Goal: Task Accomplishment & Management: Manage account settings

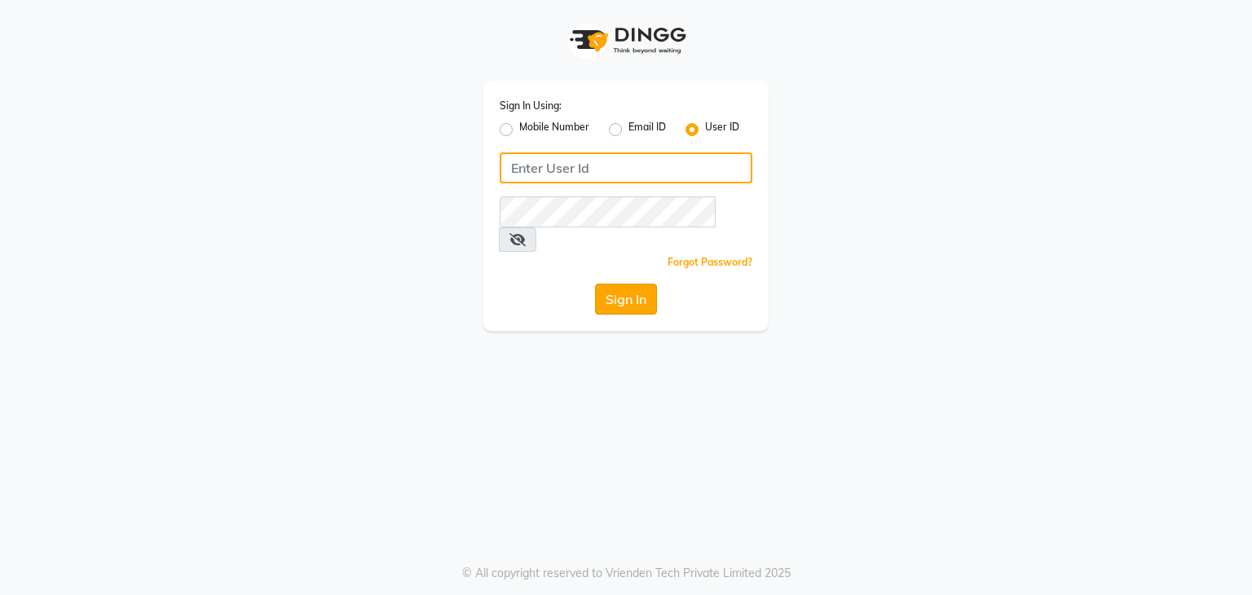
type input "vanishz"
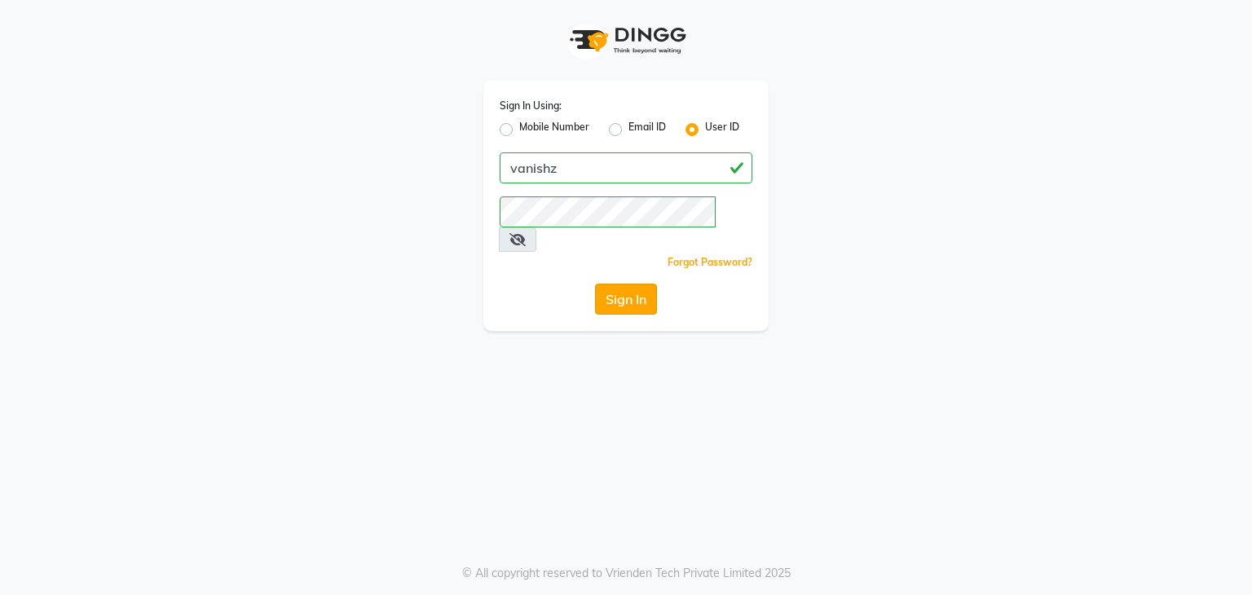
click at [616, 284] on button "Sign In" at bounding box center [626, 299] width 62 height 31
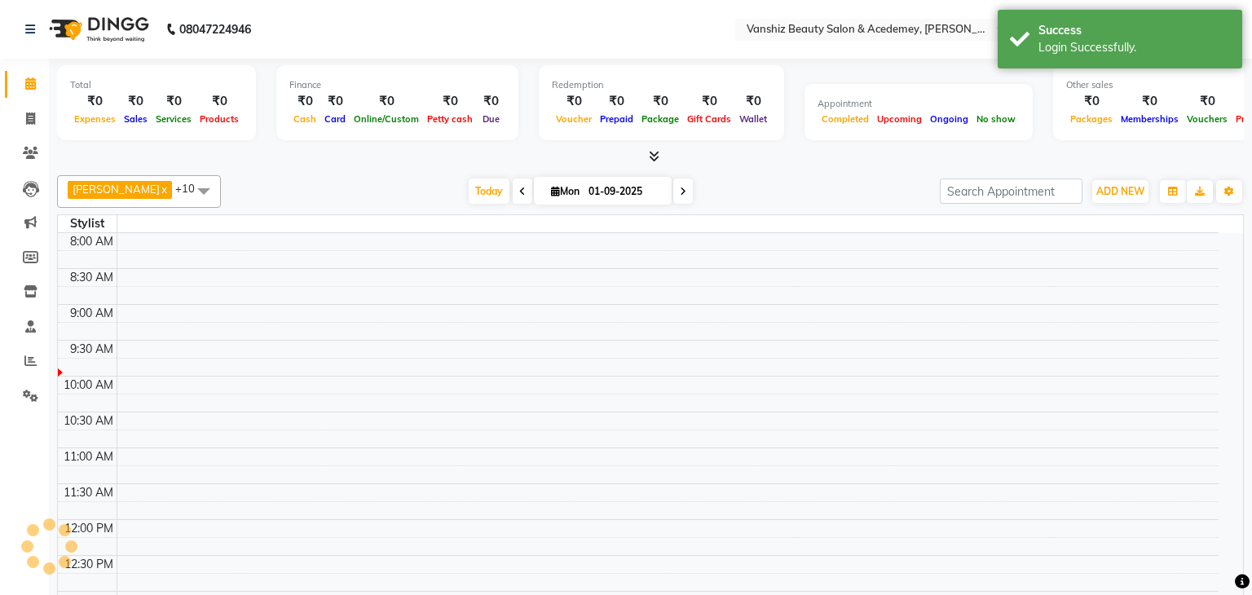
select select "en"
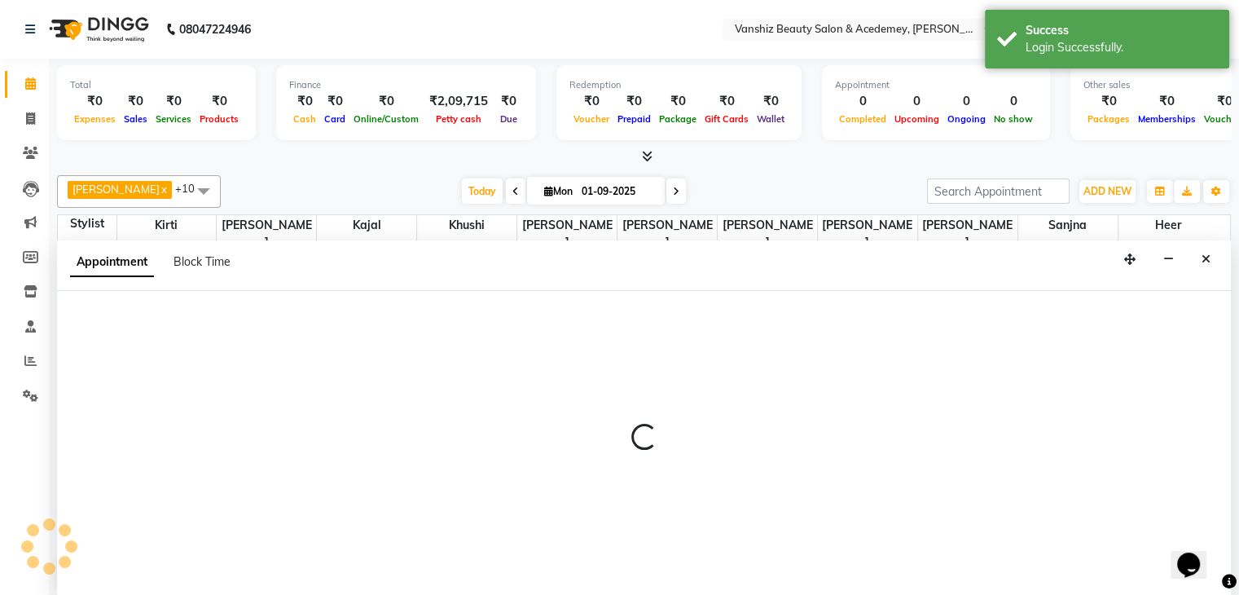
scroll to position [1, 0]
select select "87124"
select select "615"
select select "tentative"
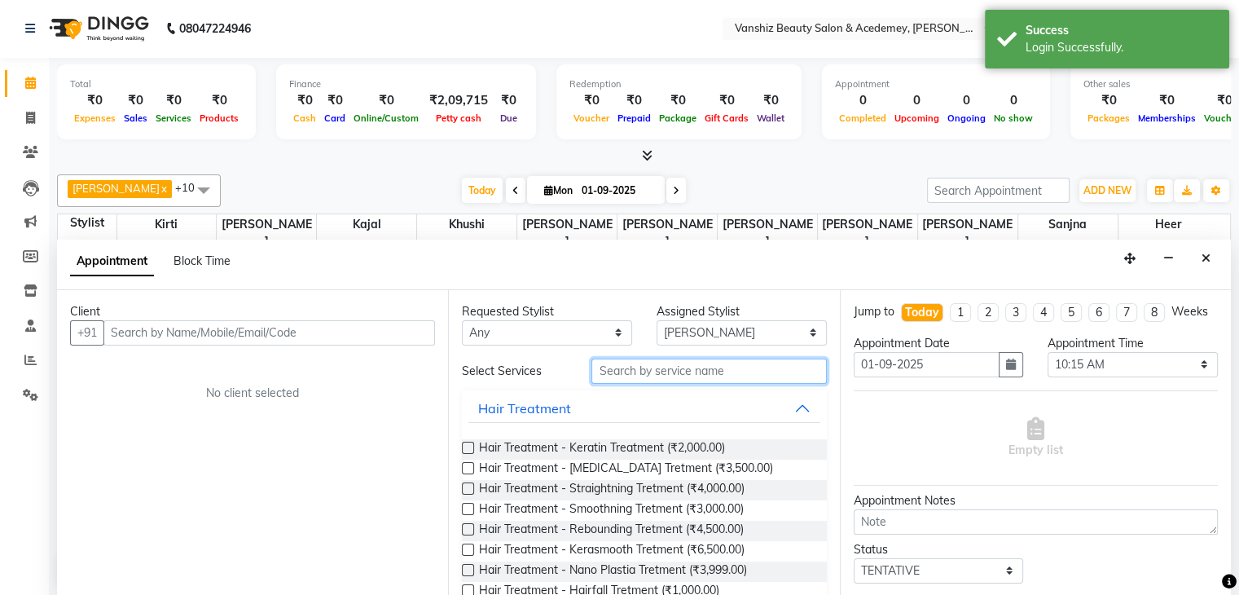
click at [613, 372] on input "text" at bounding box center [709, 371] width 235 height 25
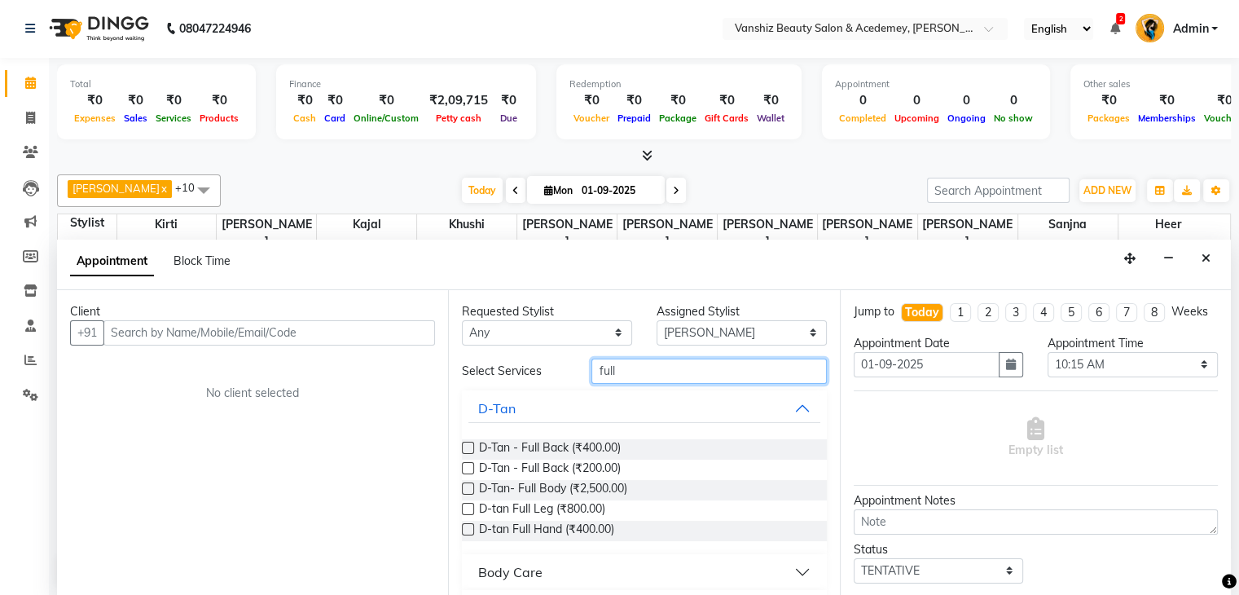
scroll to position [222, 0]
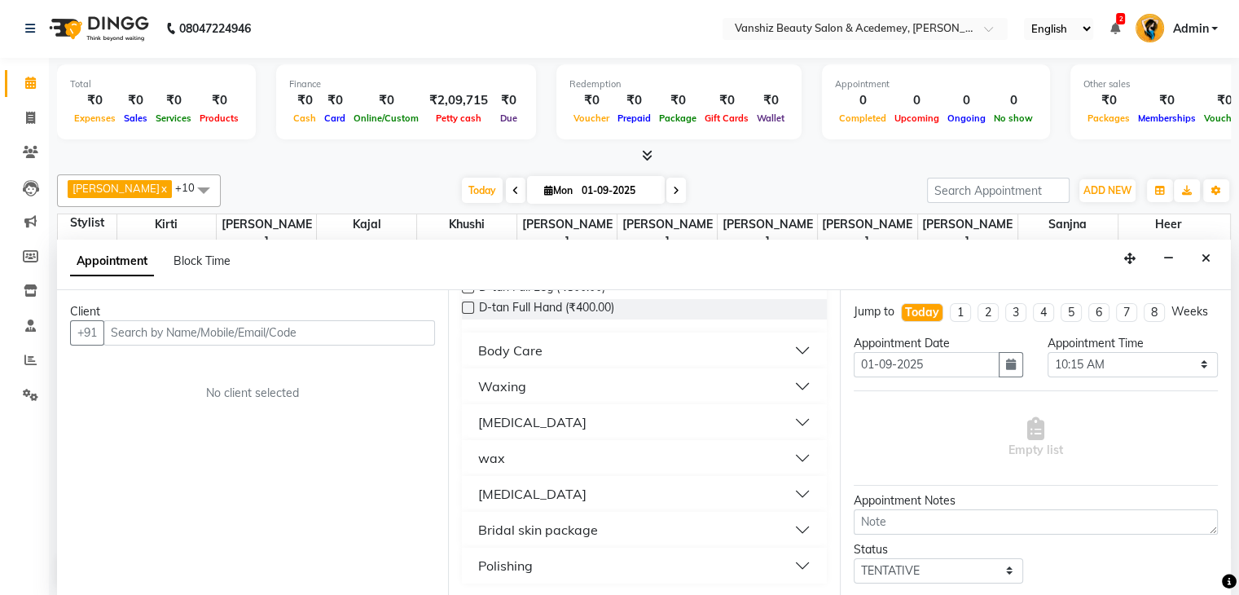
click at [641, 456] on button "wax" at bounding box center [644, 457] width 351 height 29
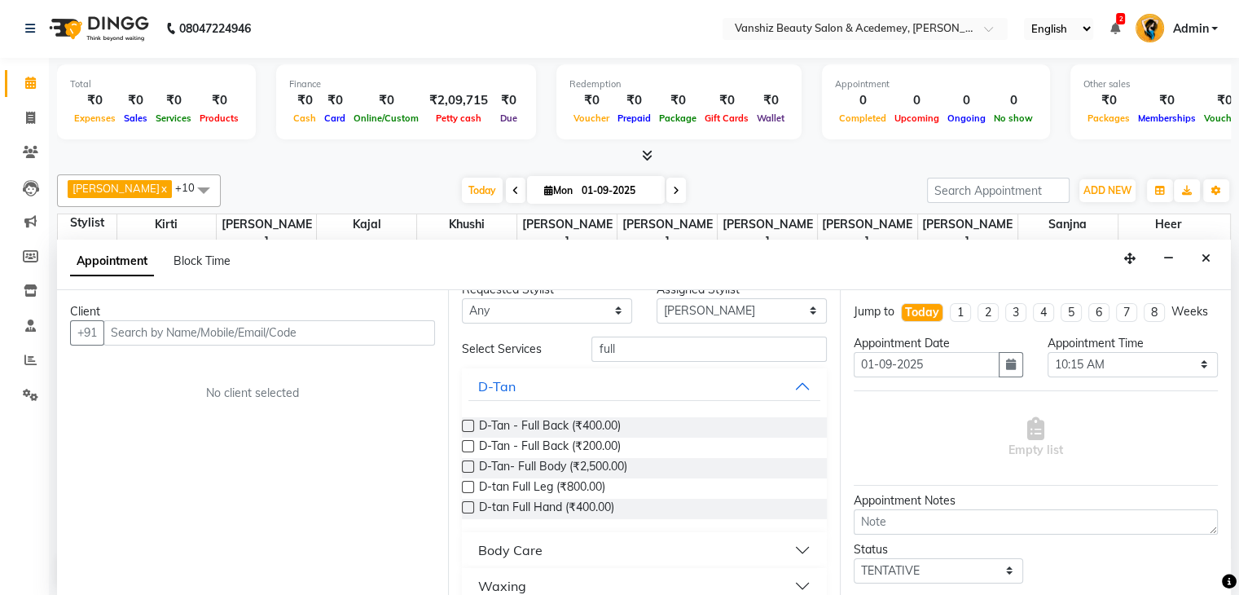
scroll to position [0, 0]
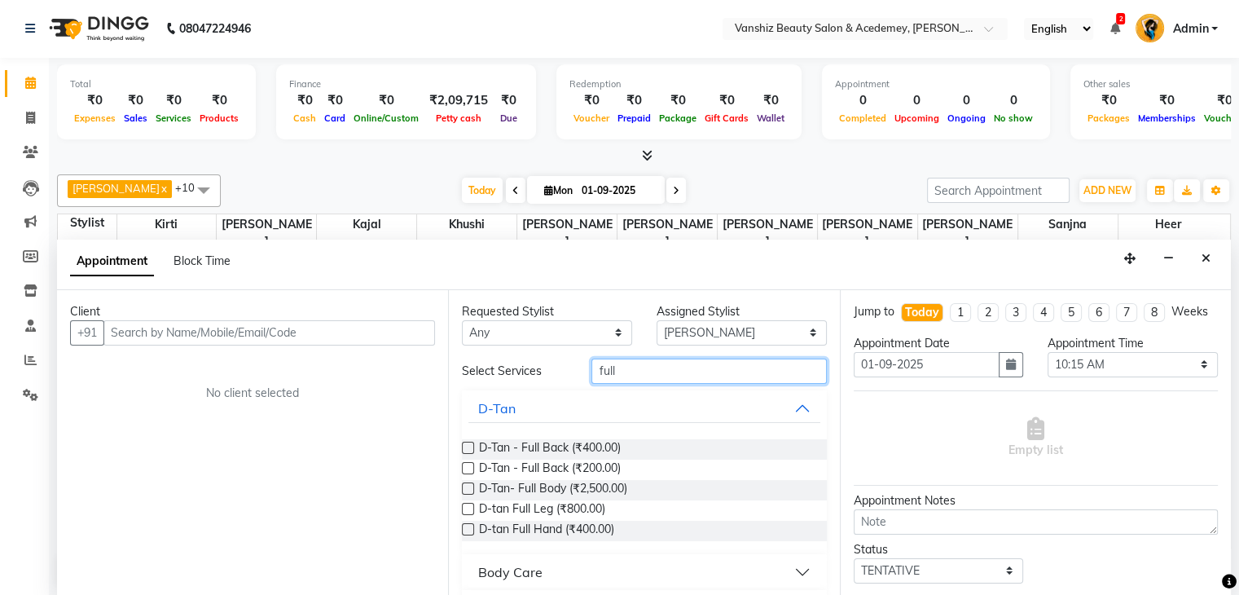
click at [764, 370] on input "full" at bounding box center [709, 371] width 235 height 25
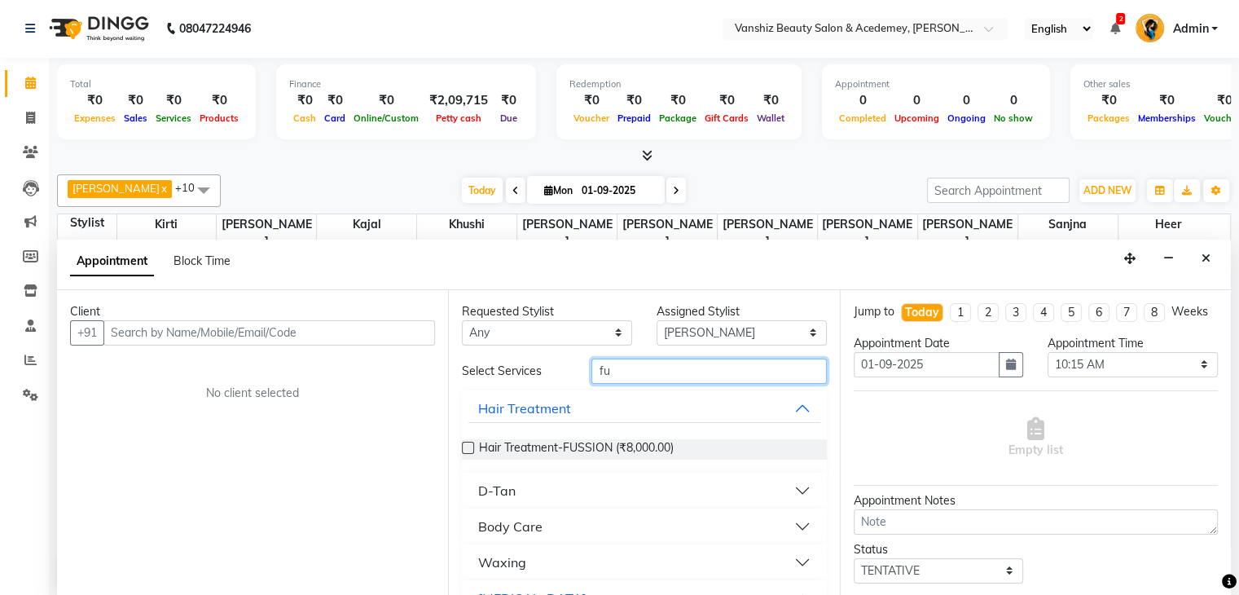
type input "f"
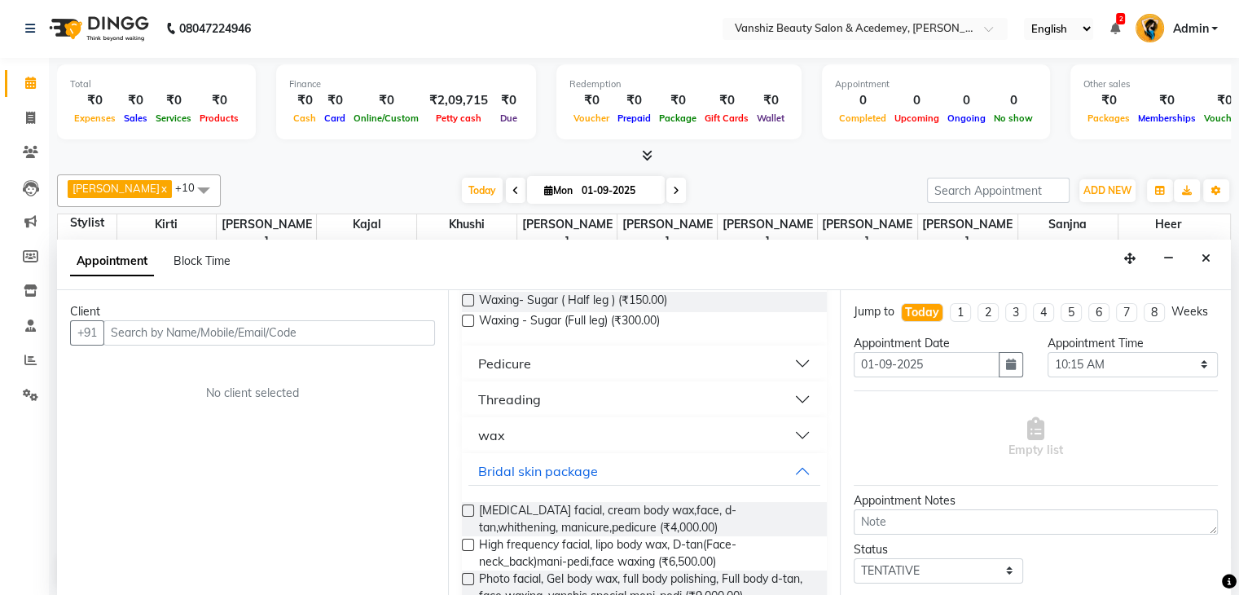
scroll to position [473, 0]
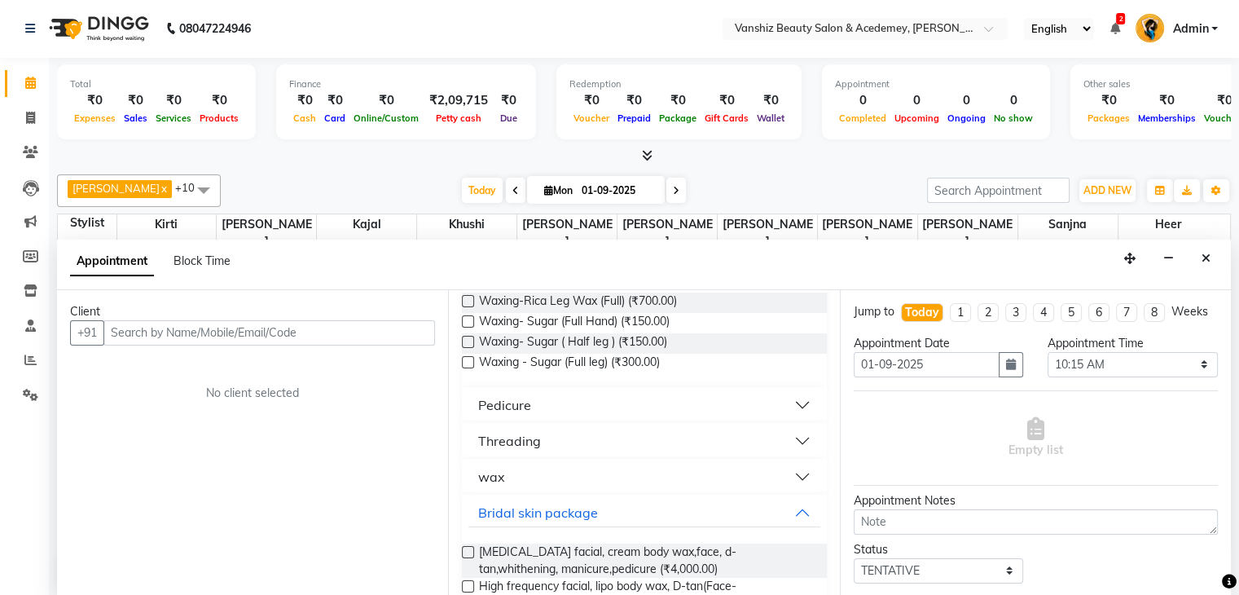
type input "wax"
click at [765, 483] on button "wax" at bounding box center [644, 476] width 351 height 29
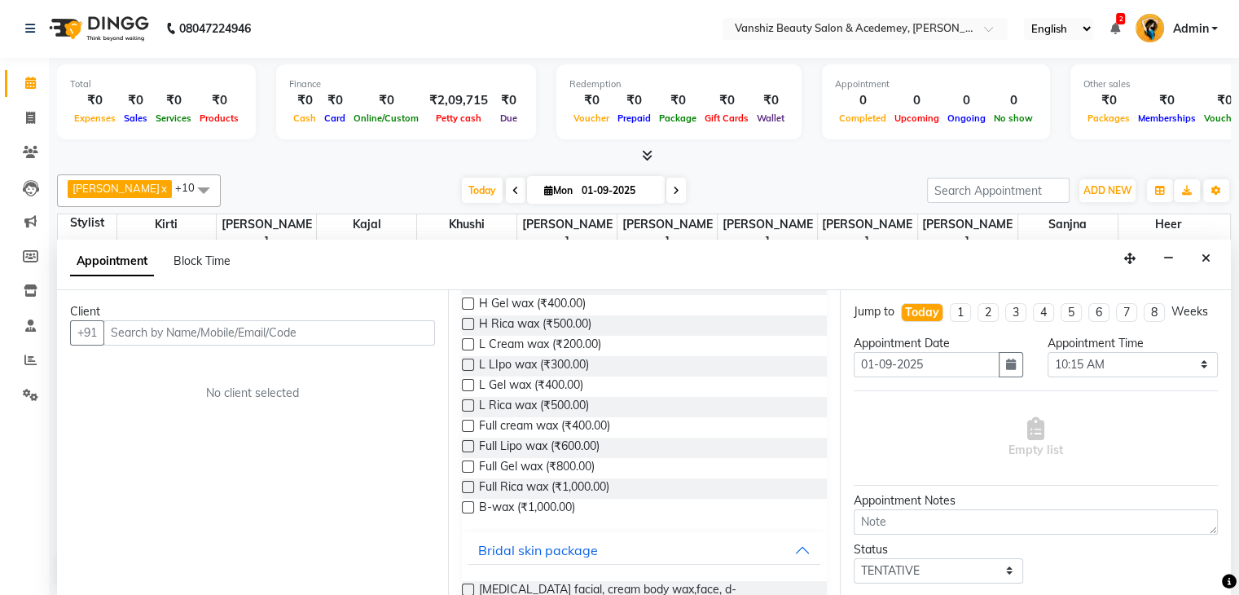
scroll to position [695, 0]
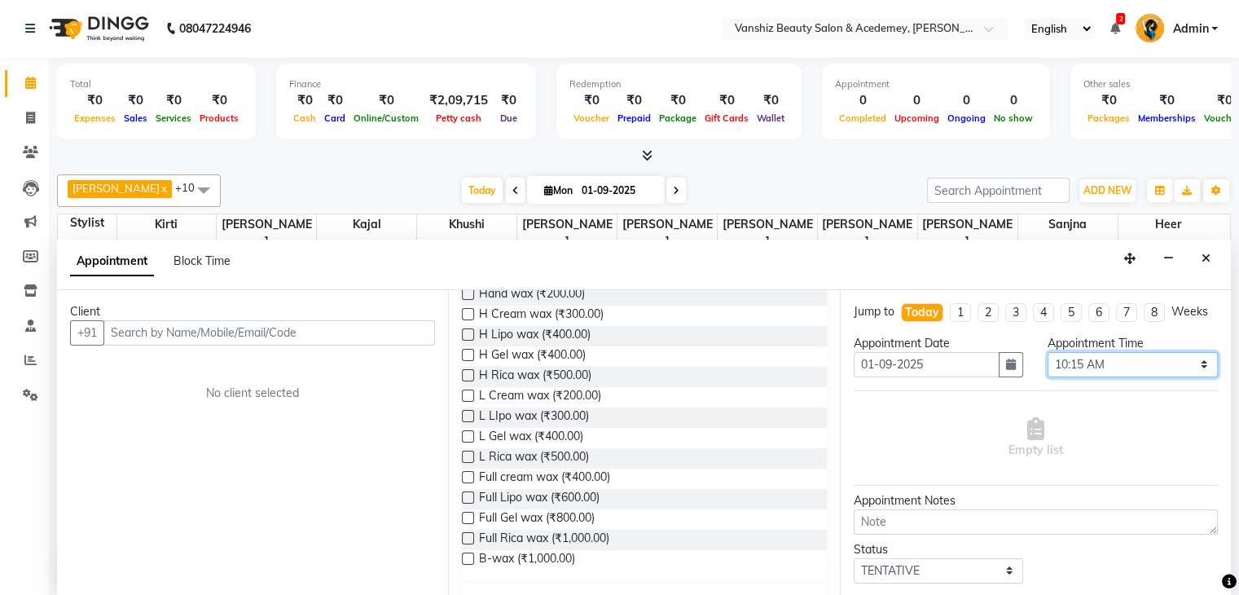
click at [1089, 377] on select "Select 09:00 AM 09:15 AM 09:30 AM 09:45 AM 10:00 AM 10:15 AM 10:30 AM 10:45 AM …" at bounding box center [1133, 364] width 170 height 25
select select "960"
click at [1048, 365] on select "Select 09:00 AM 09:15 AM 09:30 AM 09:45 AM 10:00 AM 10:15 AM 10:30 AM 10:45 AM …" at bounding box center [1133, 364] width 170 height 25
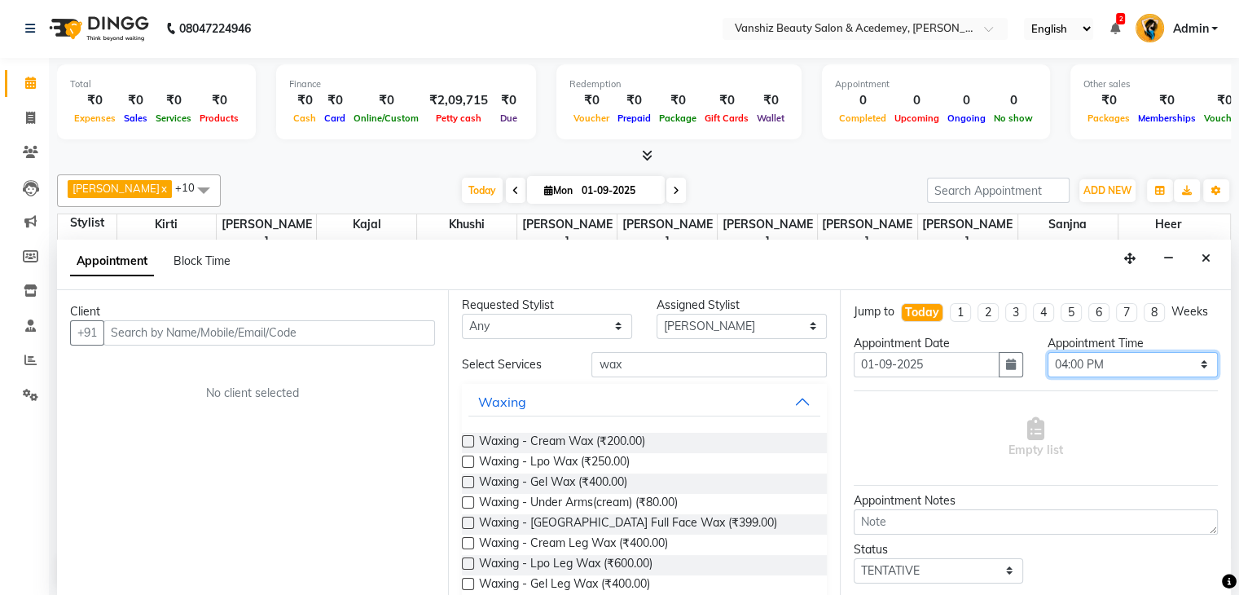
scroll to position [0, 0]
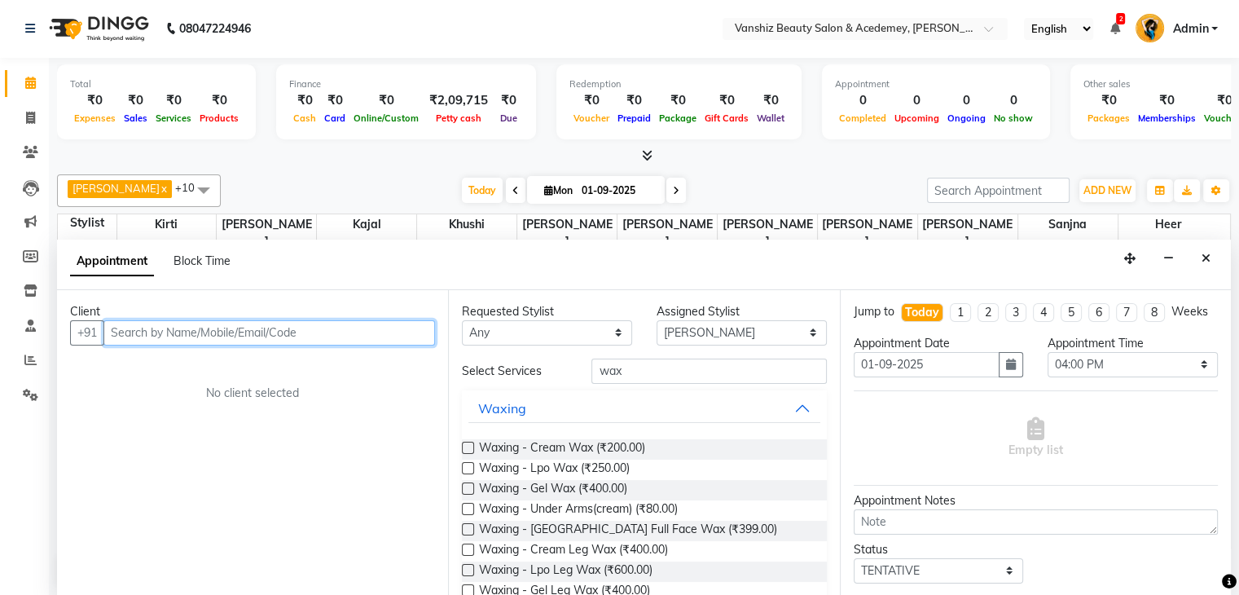
click at [408, 326] on input "text" at bounding box center [269, 332] width 332 height 25
click at [23, 155] on icon at bounding box center [30, 152] width 15 height 12
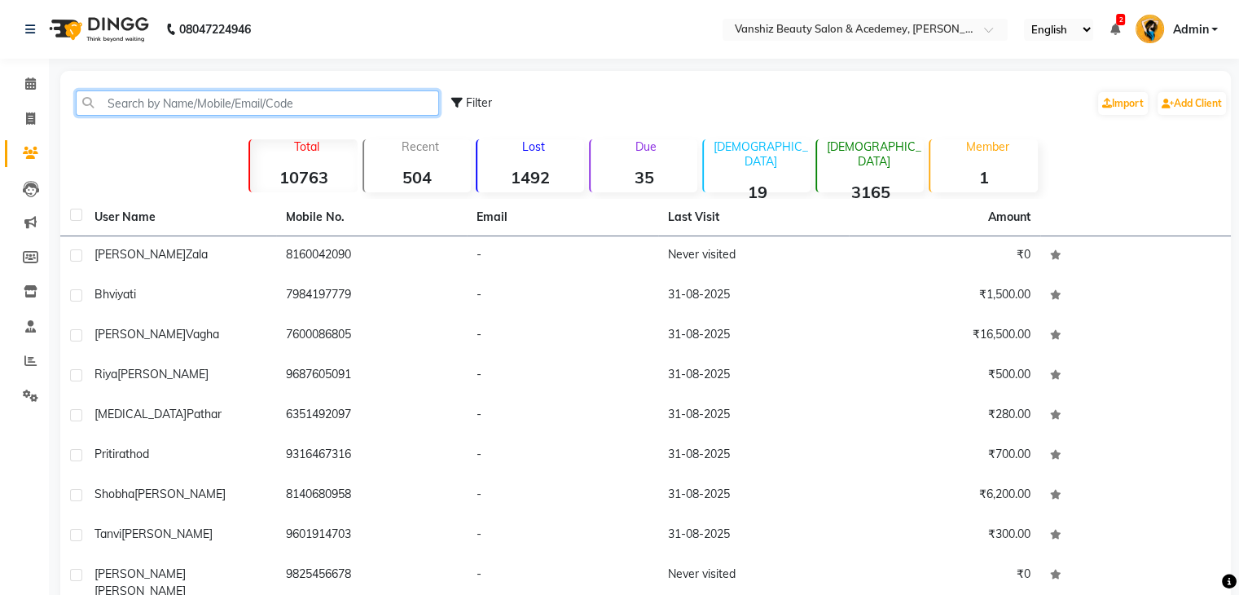
click at [156, 95] on input "text" at bounding box center [257, 102] width 363 height 25
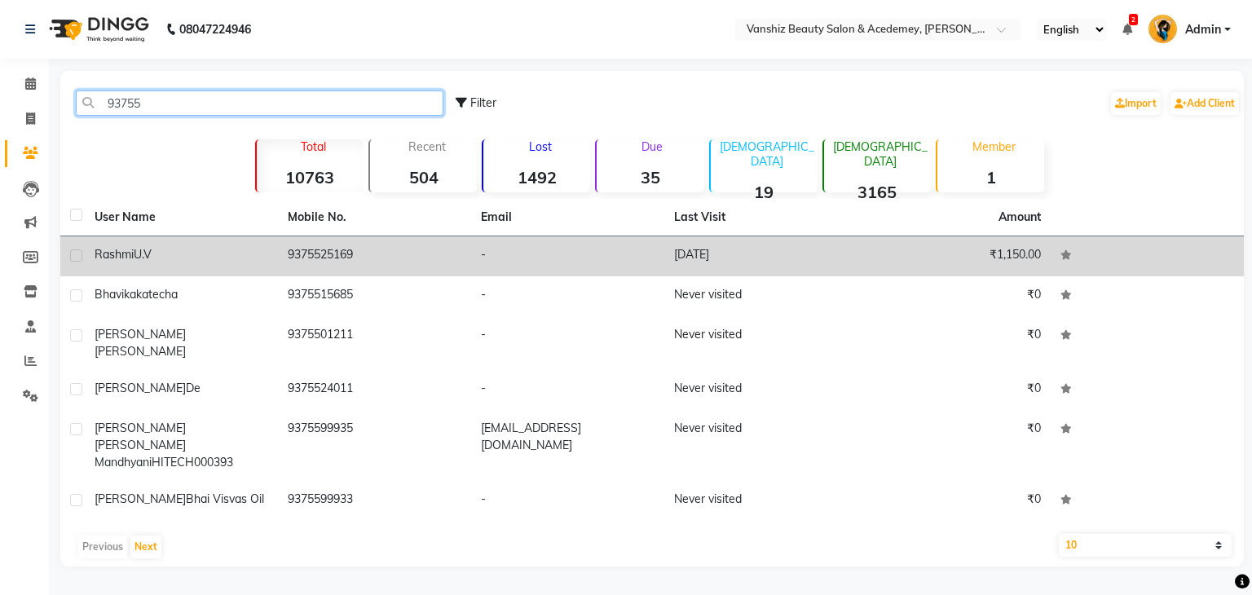
type input "93755"
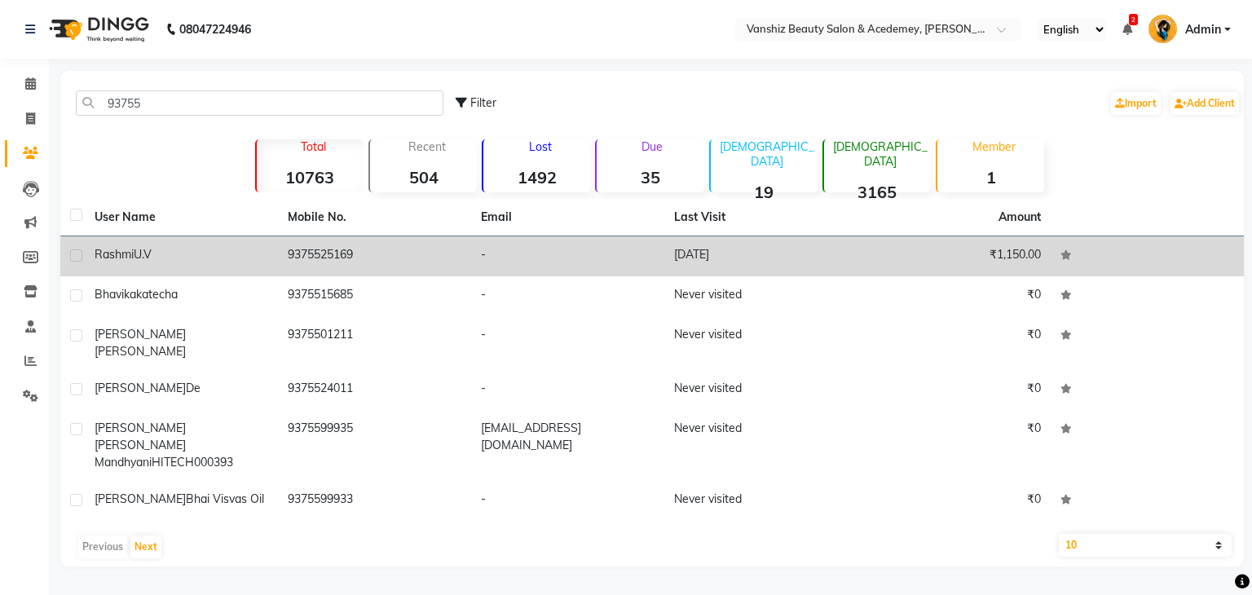
click at [300, 265] on td "9375525169" at bounding box center [374, 256] width 193 height 40
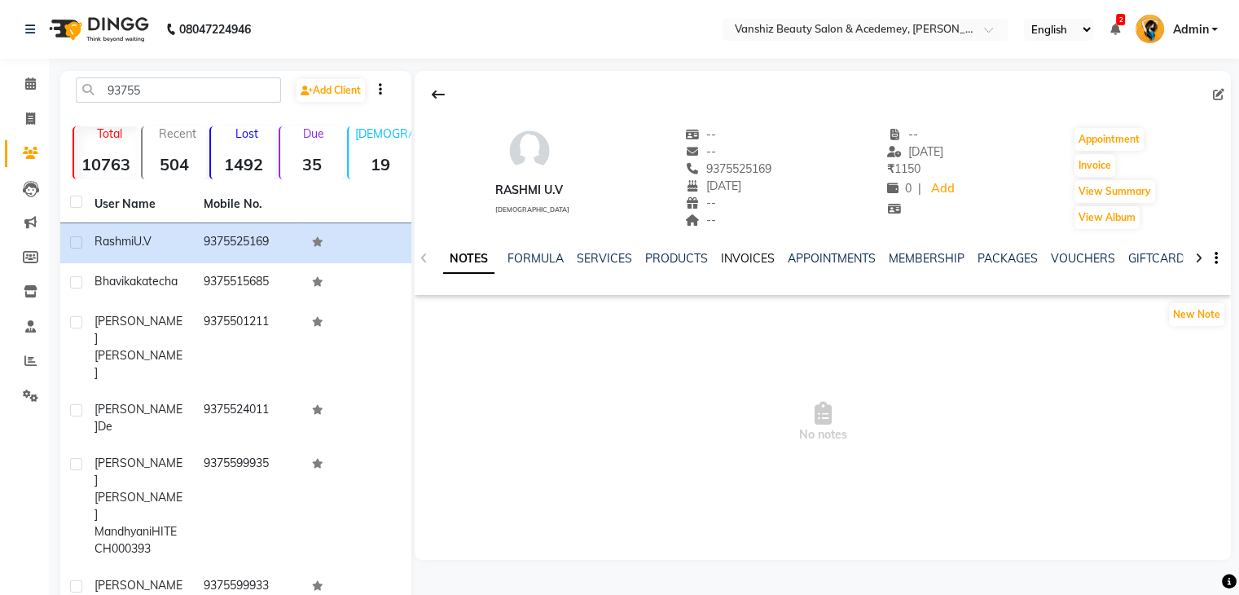
click at [721, 253] on link "INVOICES" at bounding box center [748, 258] width 54 height 15
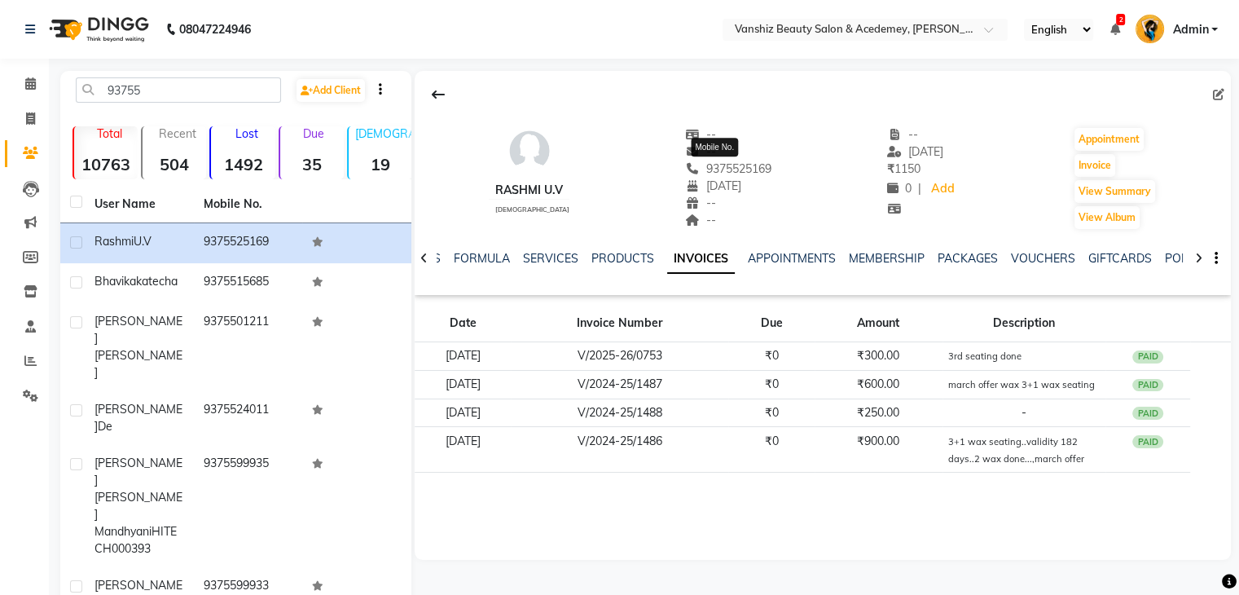
click at [712, 173] on span "9375525169" at bounding box center [728, 168] width 86 height 15
copy span "9375525169"
click at [28, 249] on span at bounding box center [30, 258] width 29 height 19
select select
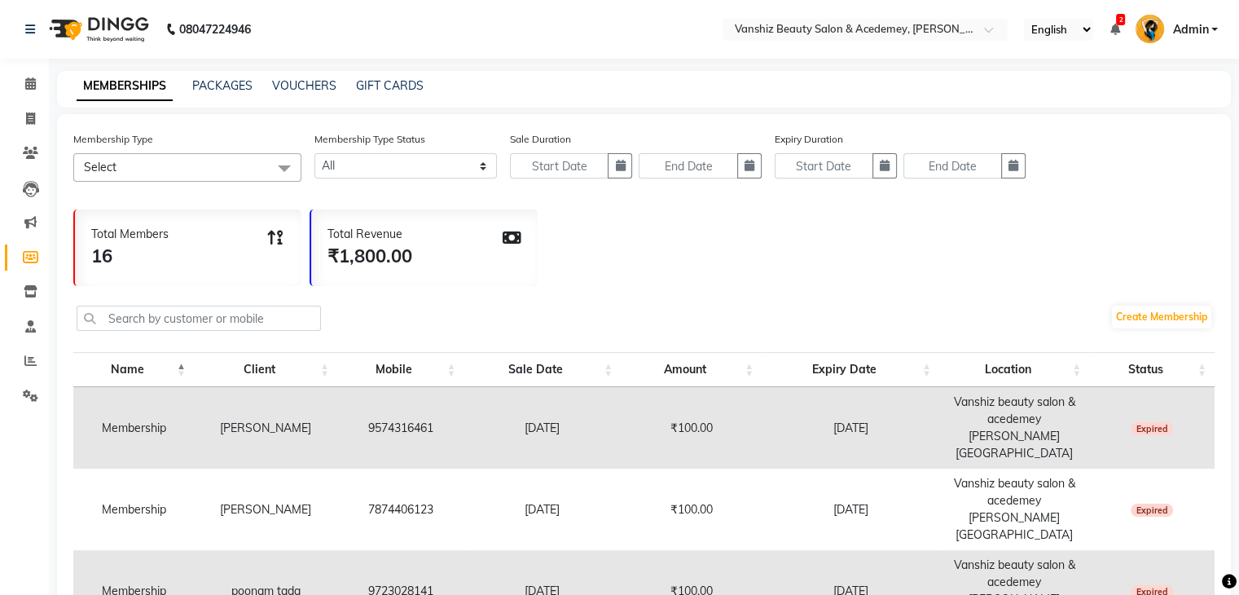
click at [28, 249] on span at bounding box center [30, 258] width 29 height 19
click at [290, 78] on link "VOUCHERS" at bounding box center [304, 85] width 64 height 15
select select
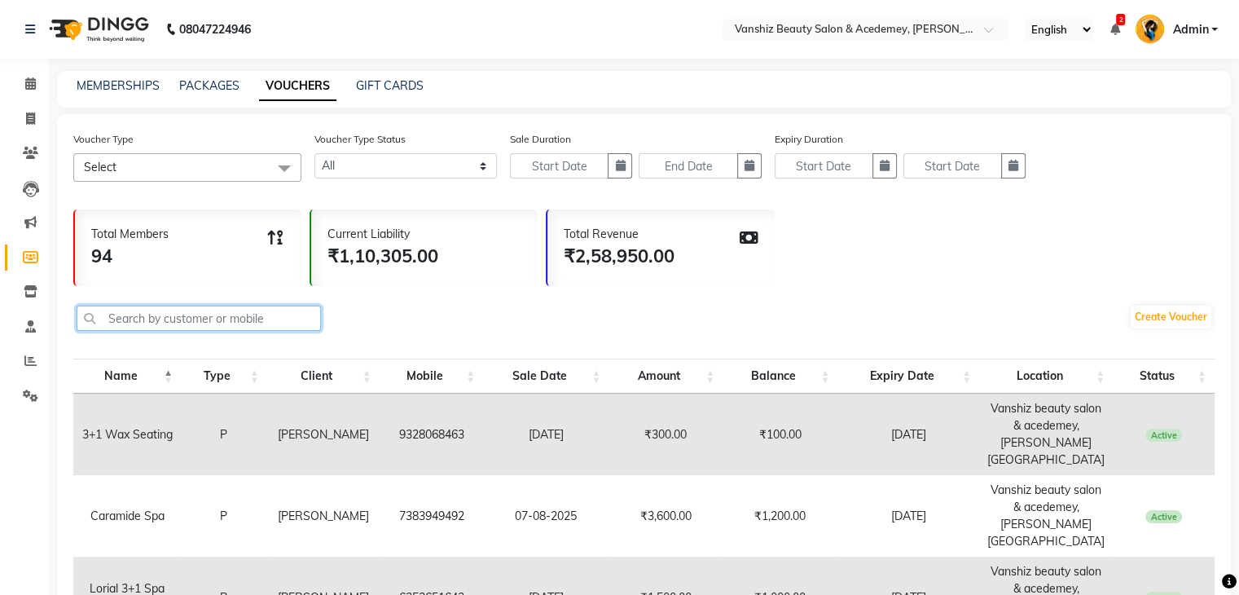
click at [222, 314] on input "text" at bounding box center [199, 318] width 244 height 25
paste input "9375525169"
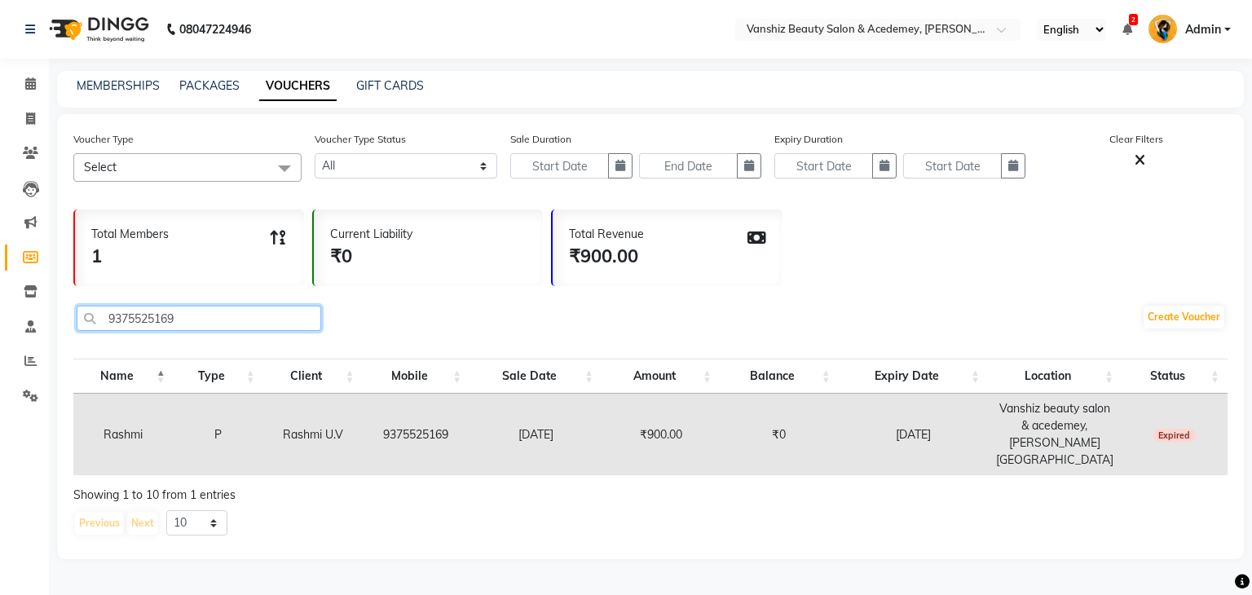
type input "9375525169"
click at [403, 432] on td "9375525169" at bounding box center [416, 434] width 107 height 81
click at [21, 143] on link "Clients" at bounding box center [24, 153] width 39 height 27
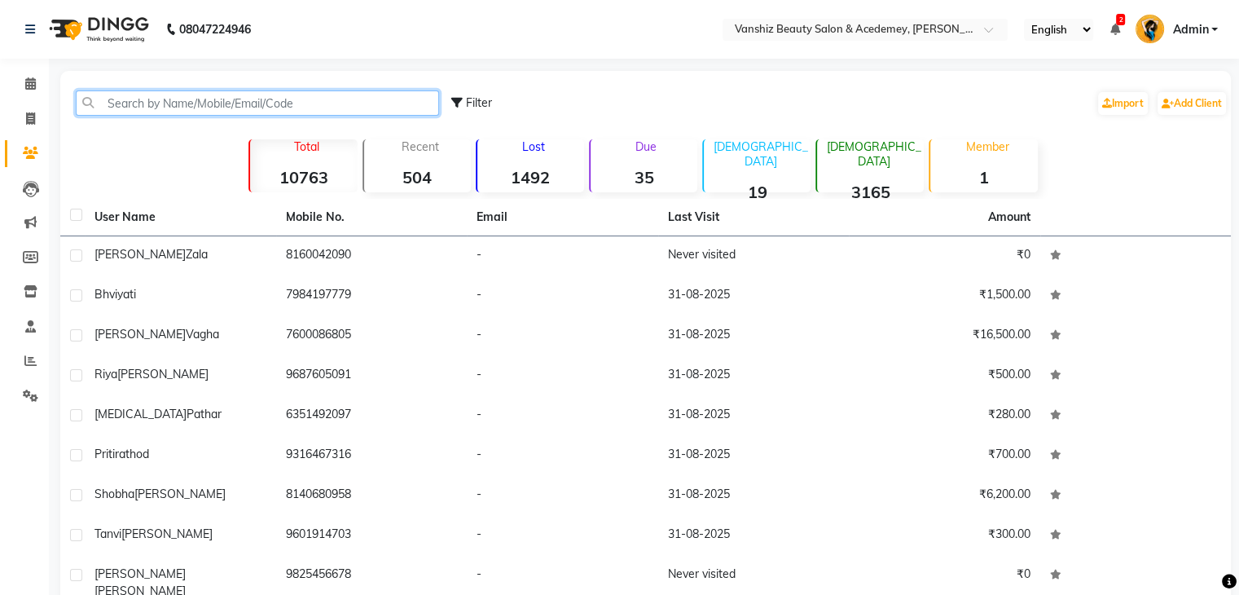
click at [152, 101] on input "text" at bounding box center [257, 102] width 363 height 25
paste input "9375525169"
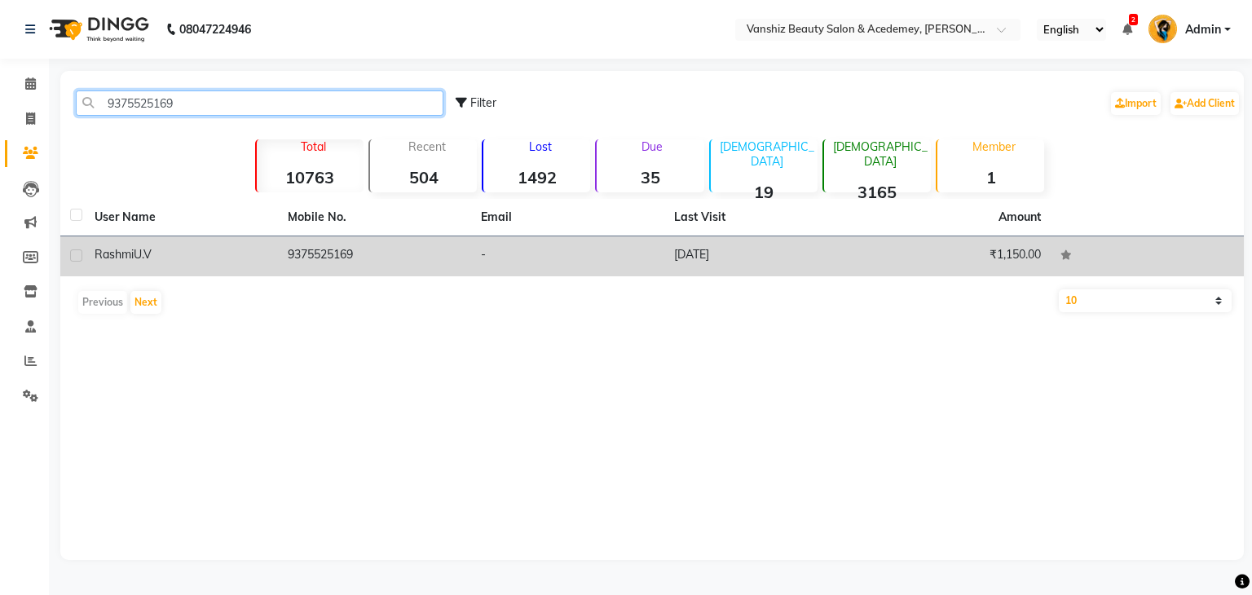
type input "9375525169"
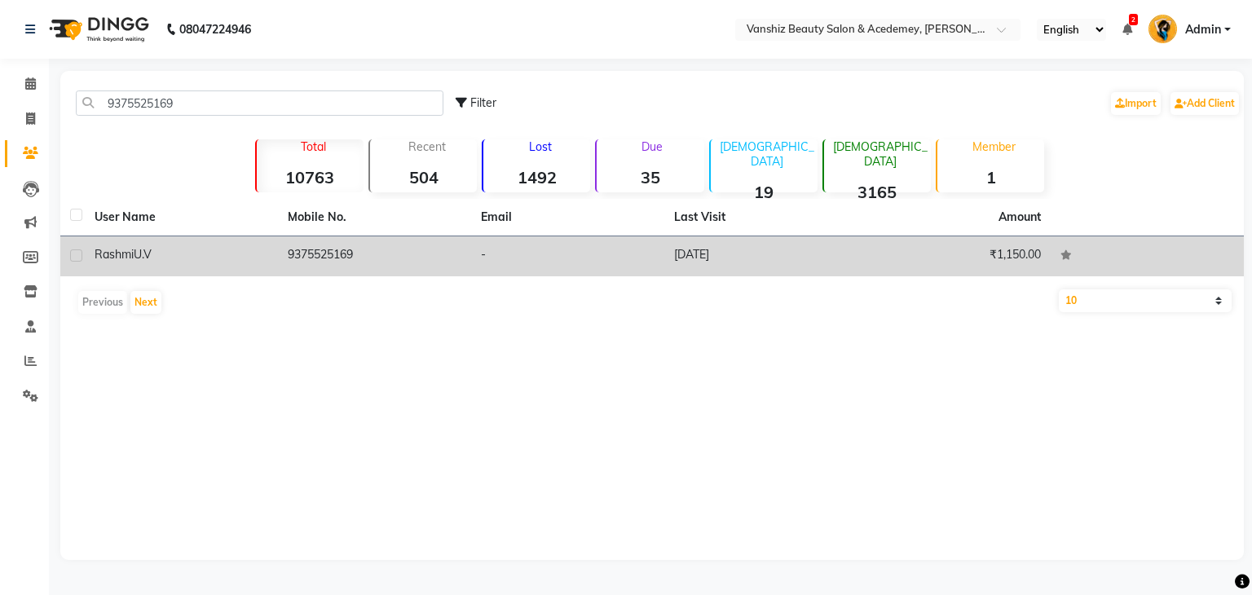
click at [483, 262] on td "-" at bounding box center [567, 256] width 193 height 40
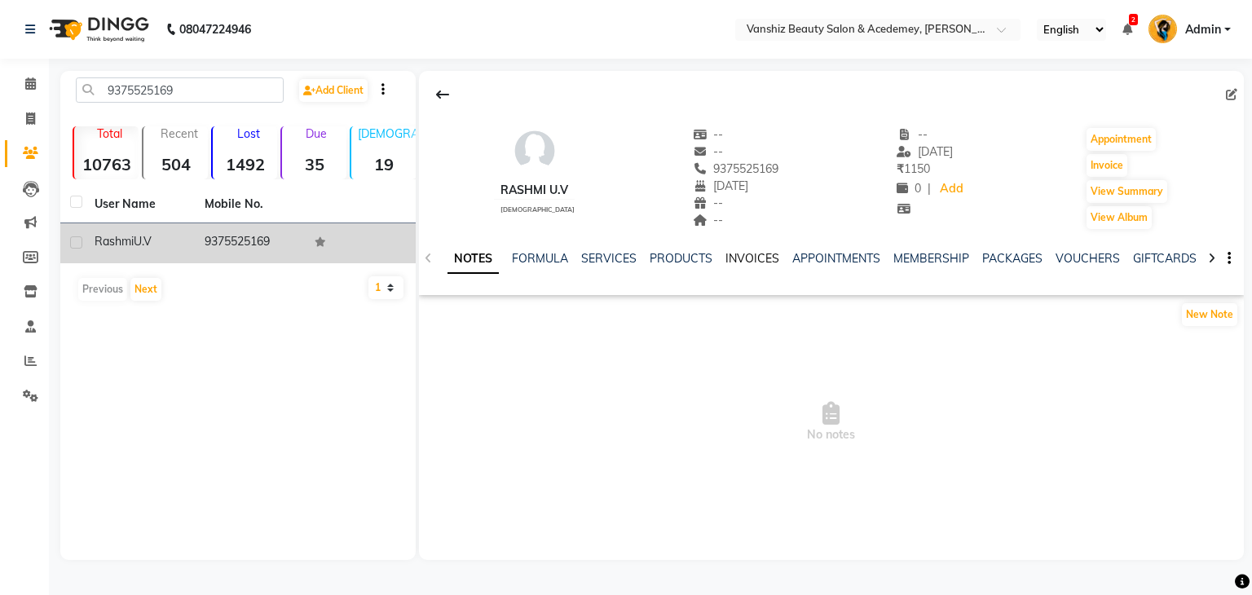
click at [748, 262] on link "INVOICES" at bounding box center [752, 258] width 54 height 15
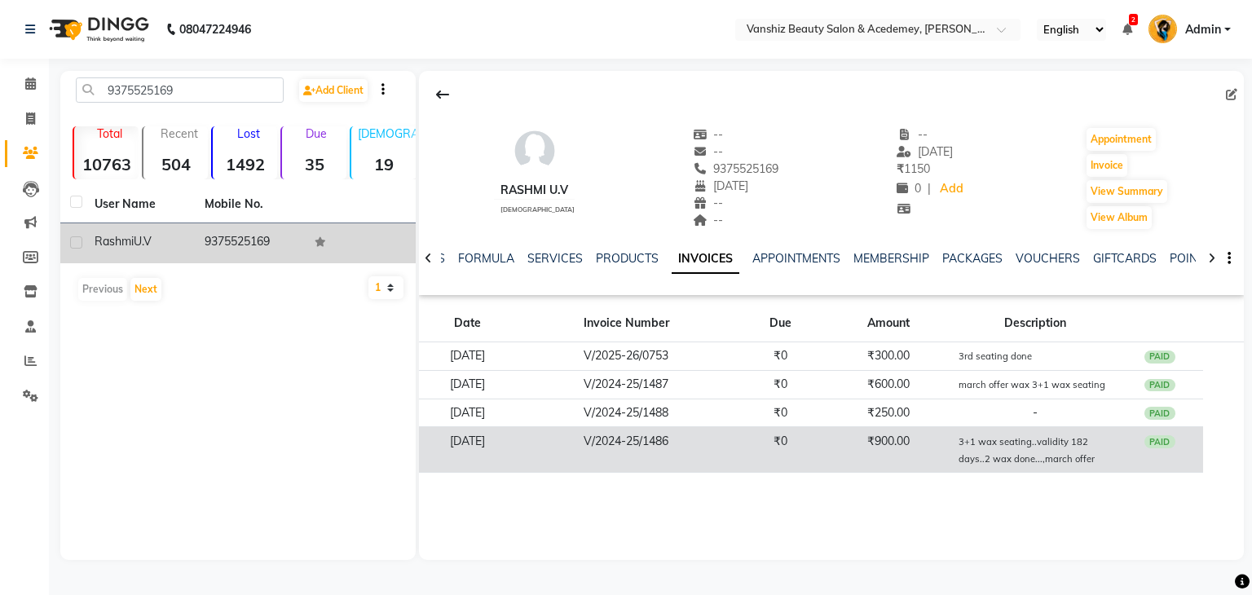
click at [938, 439] on td "₹900.00" at bounding box center [889, 450] width 130 height 46
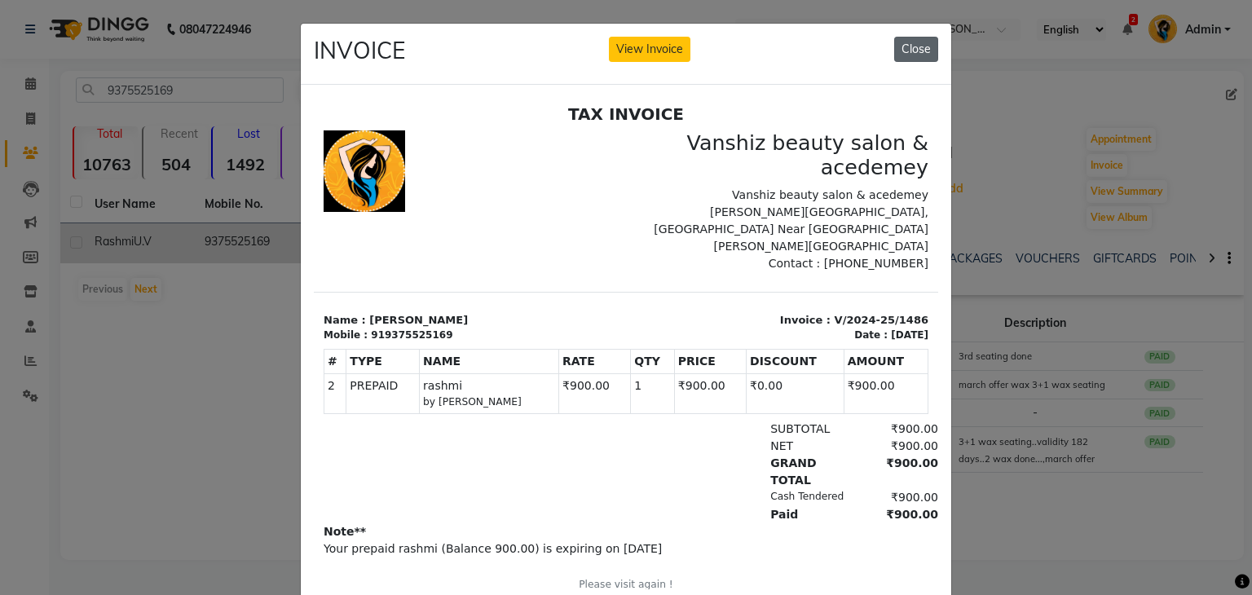
click at [904, 52] on button "Close" at bounding box center [916, 49] width 44 height 25
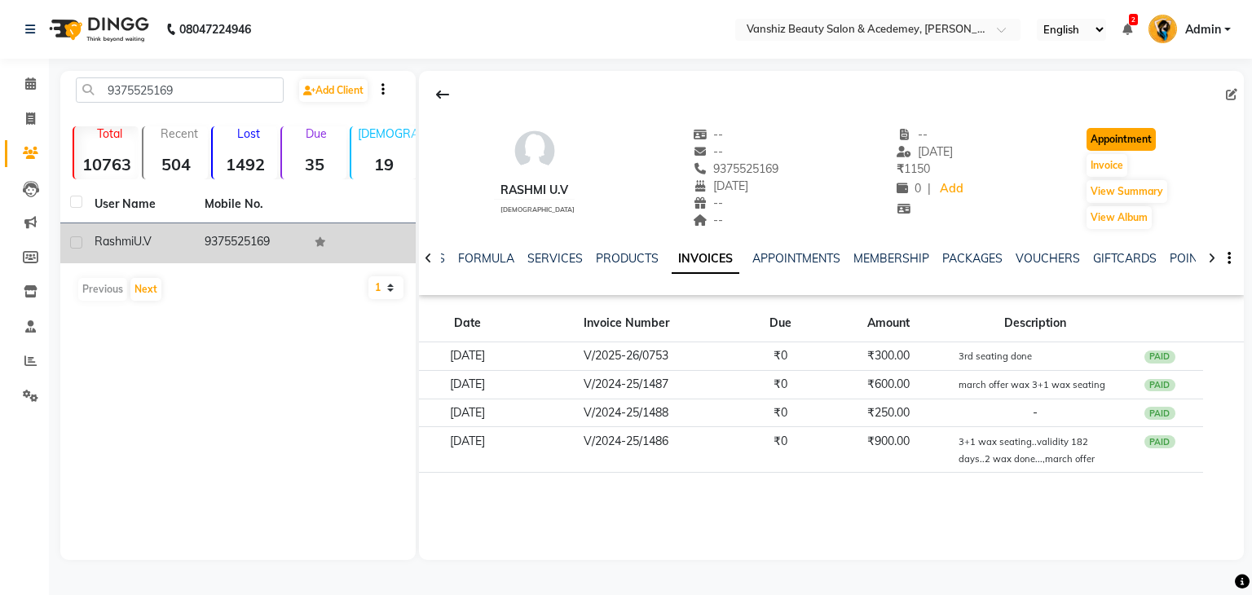
click at [1130, 134] on button "Appointment" at bounding box center [1120, 139] width 69 height 23
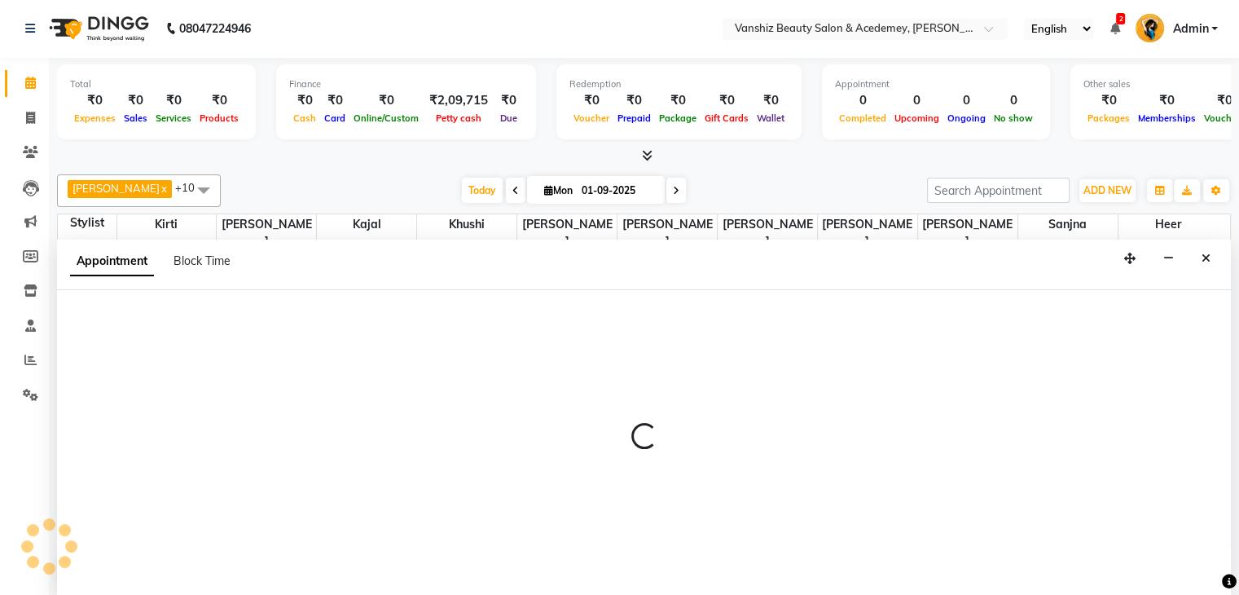
select select "tentative"
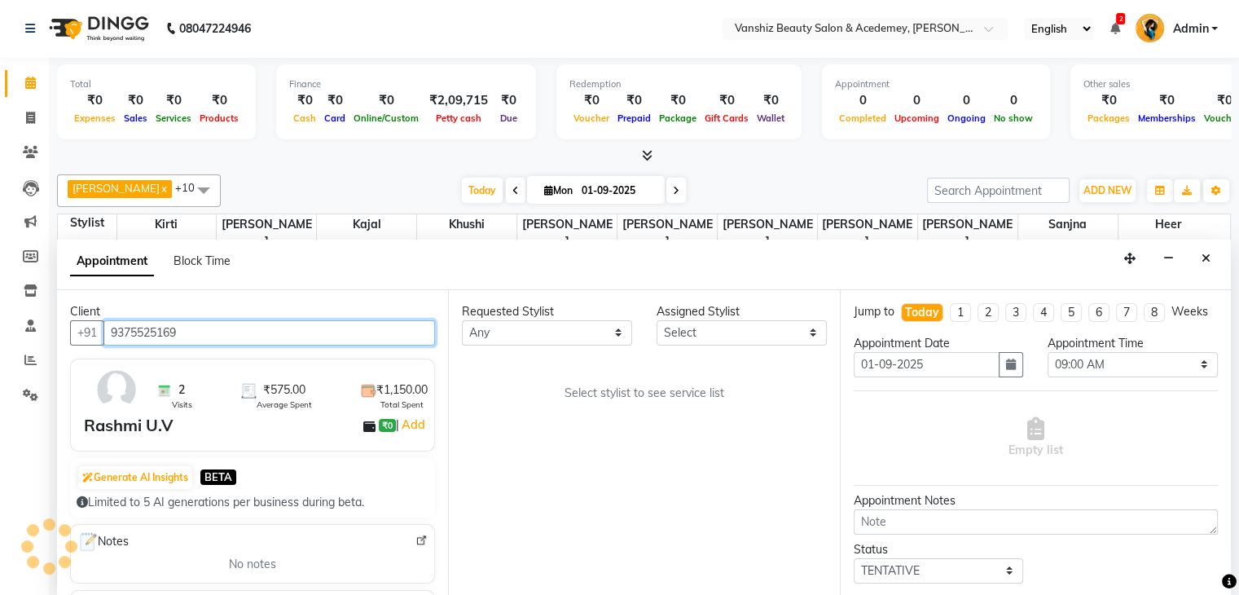
scroll to position [143, 0]
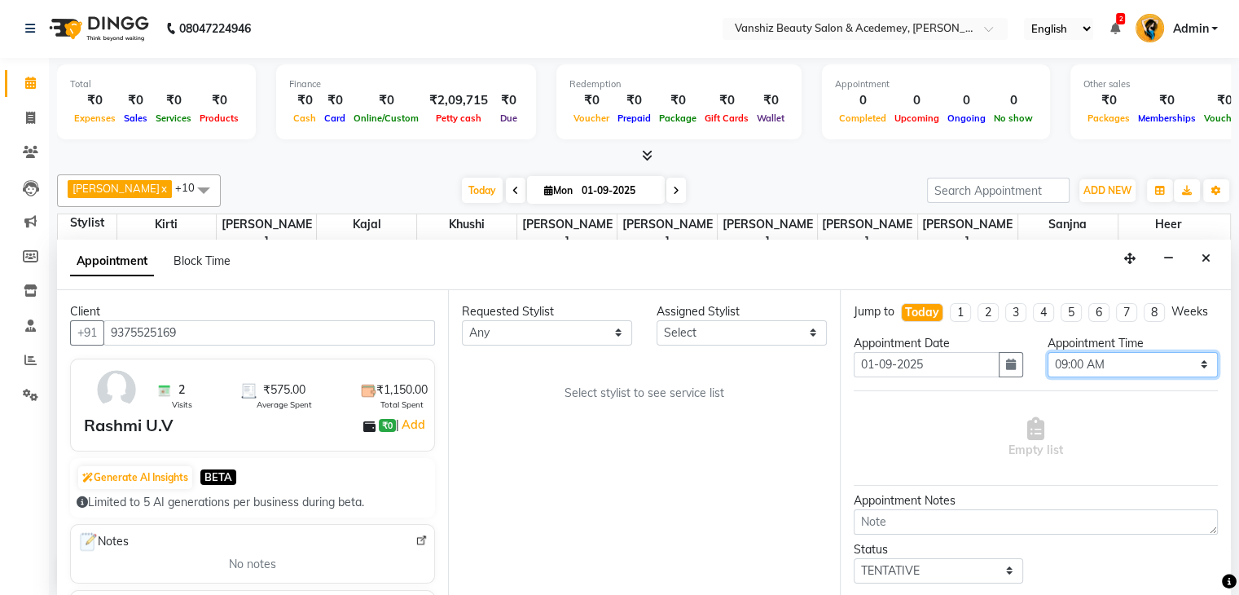
click at [1079, 376] on select "Select 09:00 AM 09:15 AM 09:30 AM 09:45 AM 10:00 AM 10:15 AM 10:30 AM 10:45 AM …" at bounding box center [1133, 364] width 170 height 25
select select "840"
click at [1048, 365] on select "Select 09:00 AM 09:15 AM 09:30 AM 09:45 AM 10:00 AM 10:15 AM 10:30 AM 10:45 AM …" at bounding box center [1133, 364] width 170 height 25
click at [693, 330] on select "Select [PERSON_NAME] [PERSON_NAME] [PERSON_NAME] kajal [PERSON_NAME] [PERSON_NA…" at bounding box center [742, 332] width 170 height 25
select select "59477"
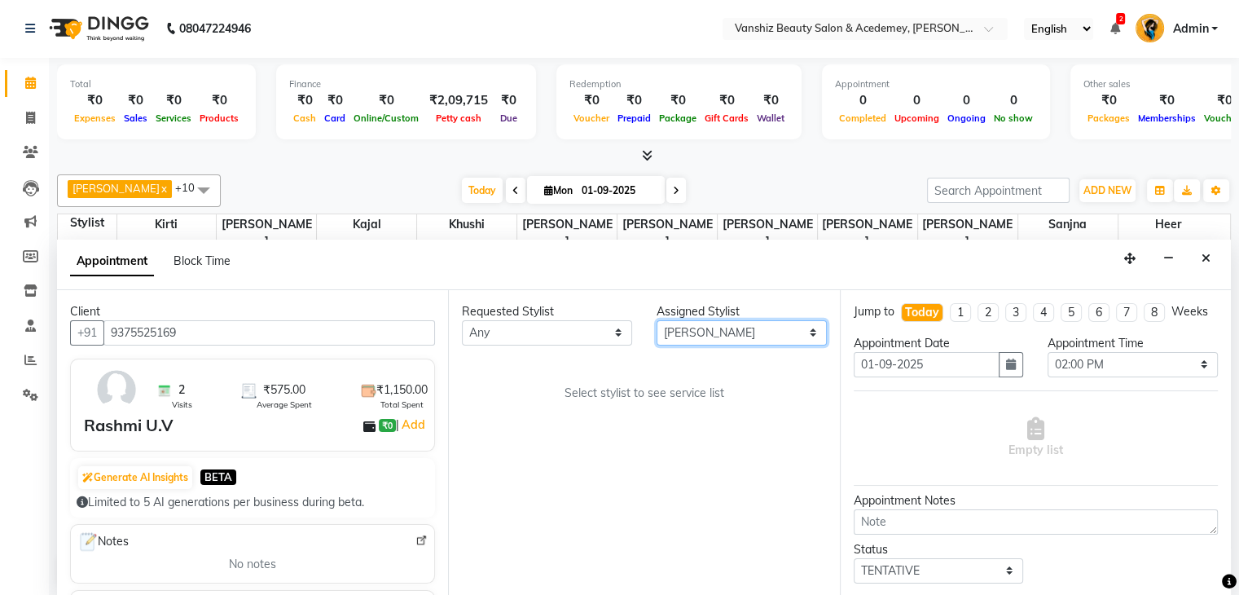
click at [657, 320] on select "Select [PERSON_NAME] [PERSON_NAME] [PERSON_NAME] kajal [PERSON_NAME] [PERSON_NA…" at bounding box center [742, 332] width 170 height 25
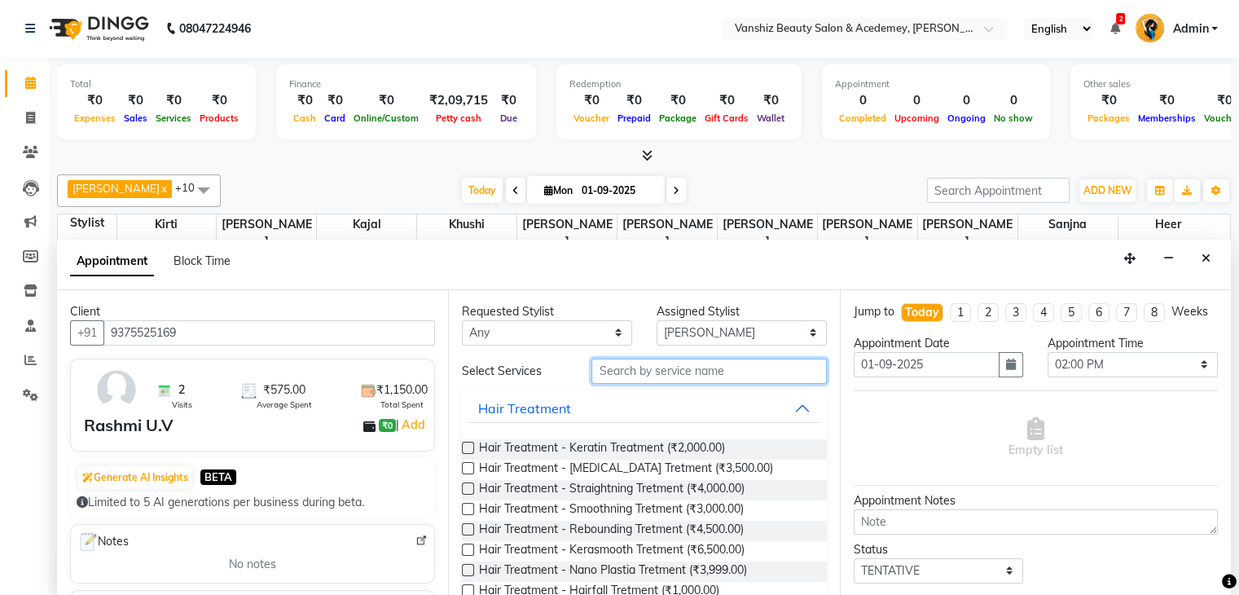
click at [681, 373] on input "text" at bounding box center [709, 371] width 235 height 25
type input "e"
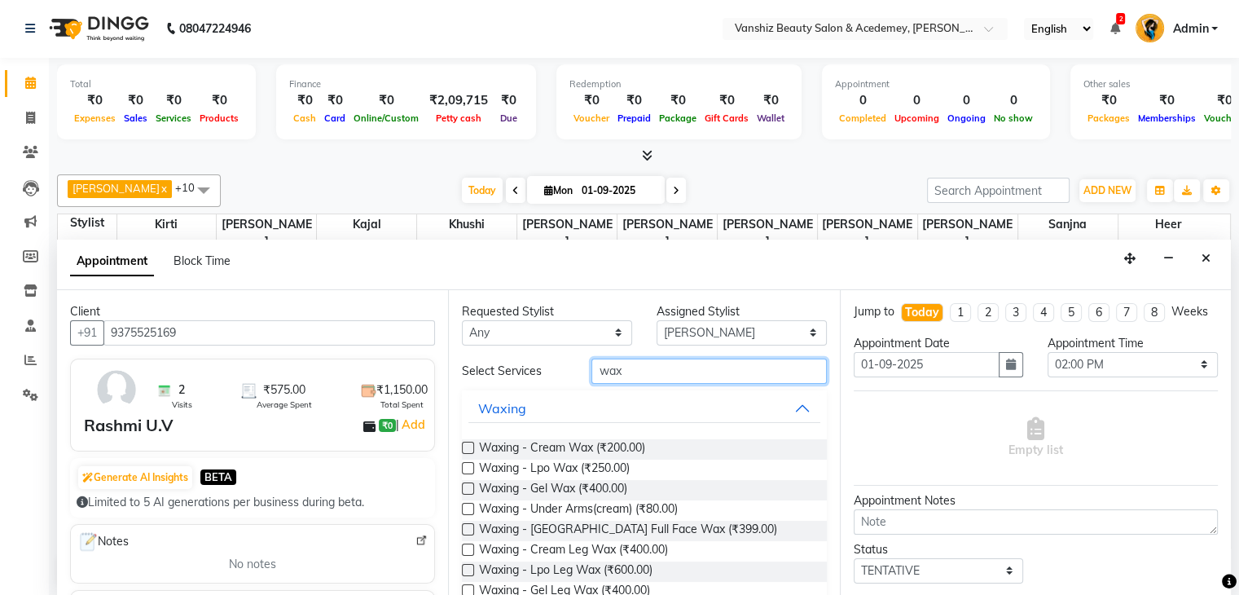
type input "wax"
click at [466, 467] on label at bounding box center [468, 468] width 12 height 12
click at [466, 467] on input "checkbox" at bounding box center [467, 469] width 11 height 11
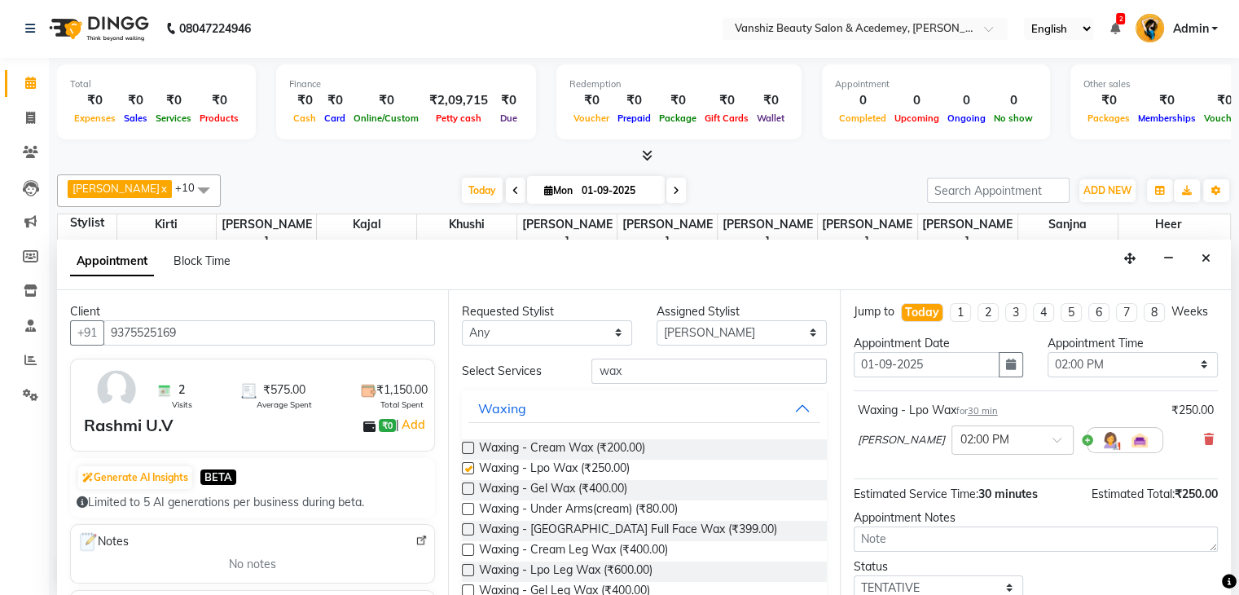
checkbox input "false"
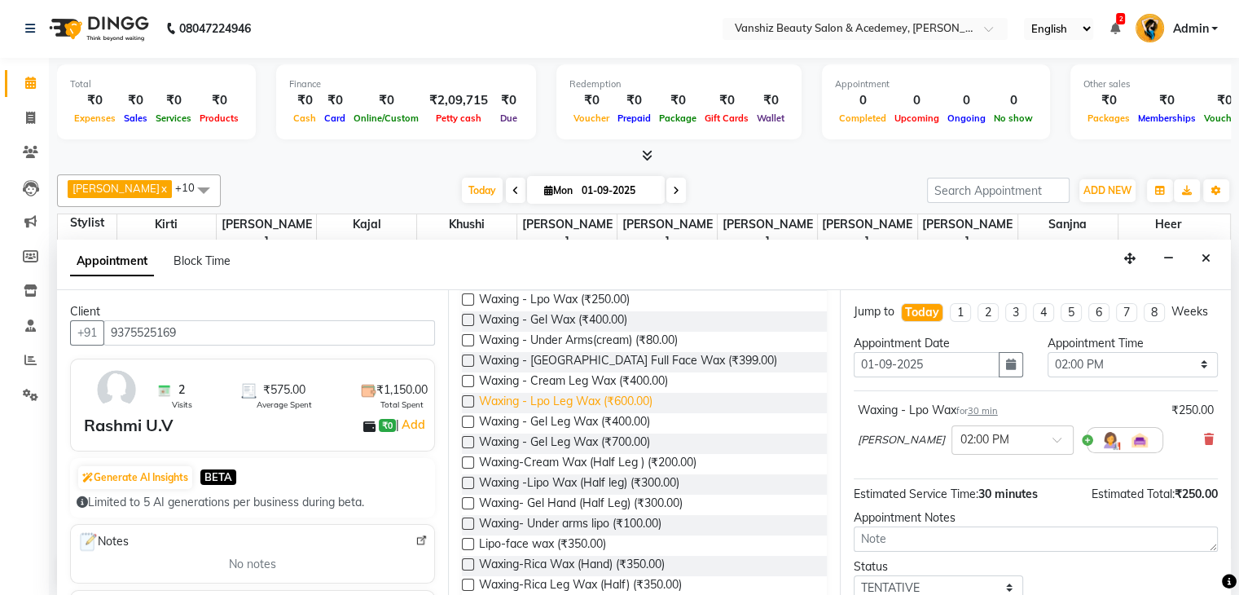
scroll to position [169, 0]
click at [465, 518] on label at bounding box center [468, 523] width 12 height 12
click at [465, 519] on input "checkbox" at bounding box center [467, 524] width 11 height 11
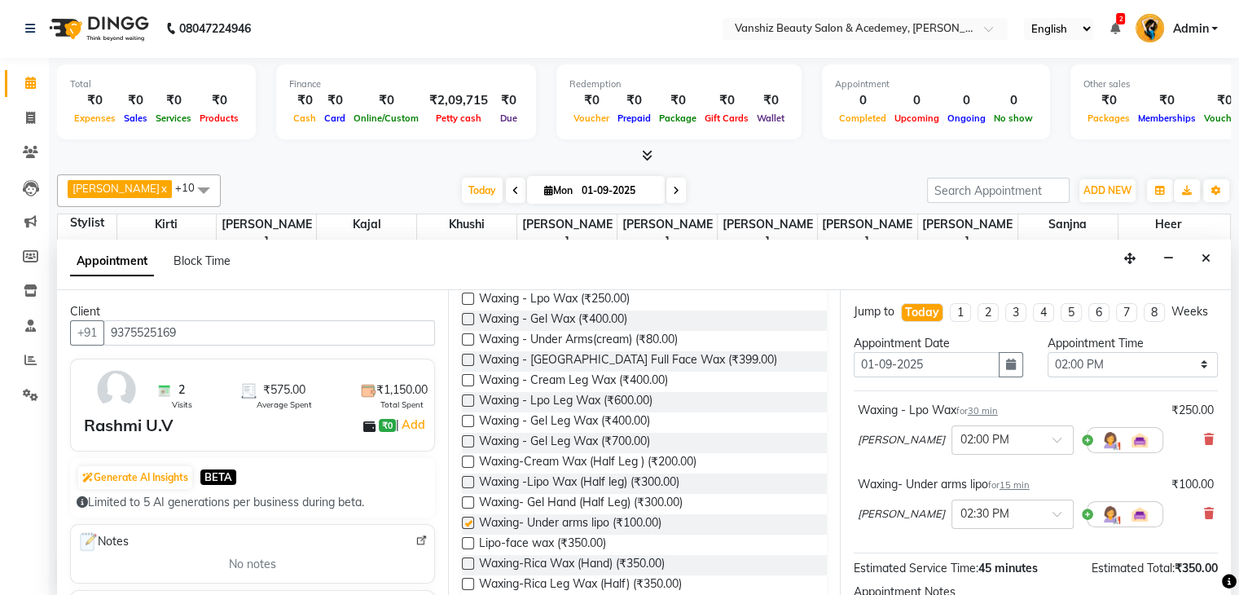
checkbox input "false"
click at [467, 477] on label at bounding box center [468, 482] width 12 height 12
click at [467, 478] on input "checkbox" at bounding box center [467, 483] width 11 height 11
checkbox input "false"
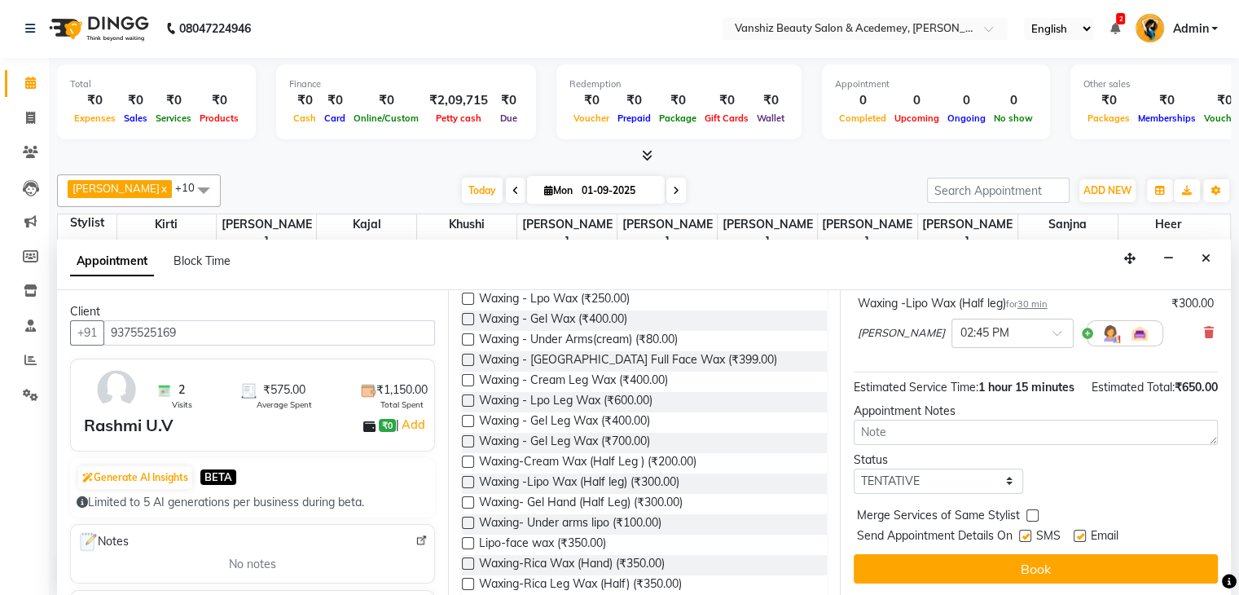
click at [1077, 530] on label at bounding box center [1080, 536] width 12 height 12
click at [1077, 532] on input "checkbox" at bounding box center [1079, 537] width 11 height 11
checkbox input "false"
click at [1083, 551] on div "Jump to [DATE] 1 2 3 4 5 6 7 8 Weeks Appointment Date [DATE] Appointment Time S…" at bounding box center [1035, 443] width 391 height 306
click at [1024, 534] on label at bounding box center [1025, 536] width 12 height 12
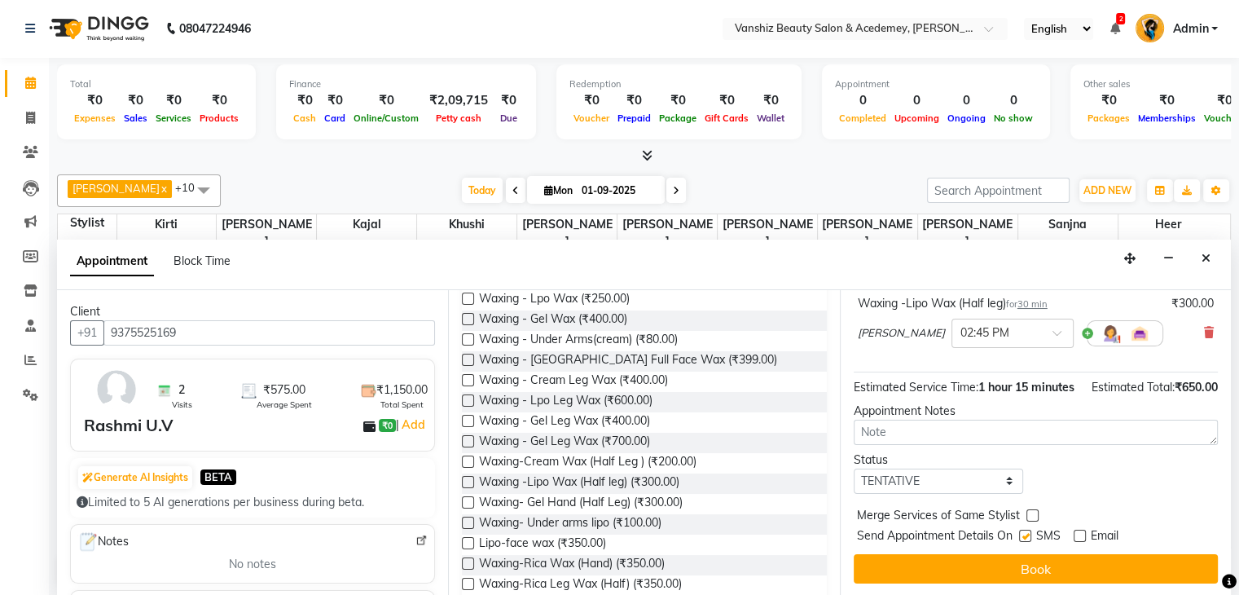
click at [1024, 534] on input "checkbox" at bounding box center [1024, 537] width 11 height 11
checkbox input "false"
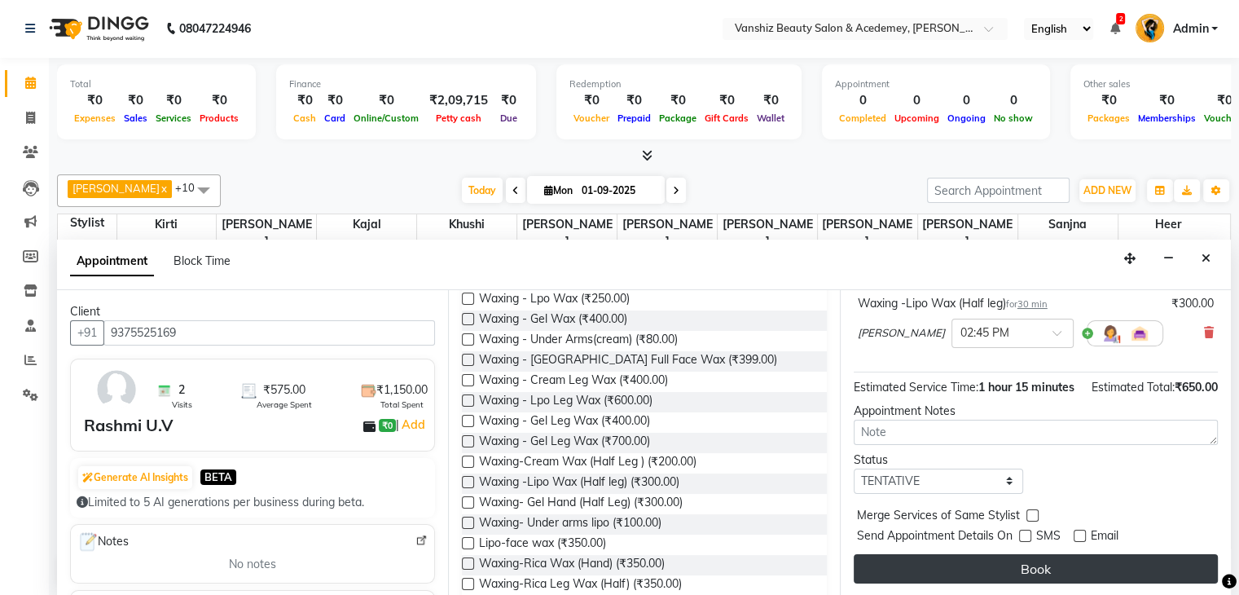
click at [1041, 573] on button "Book" at bounding box center [1036, 568] width 364 height 29
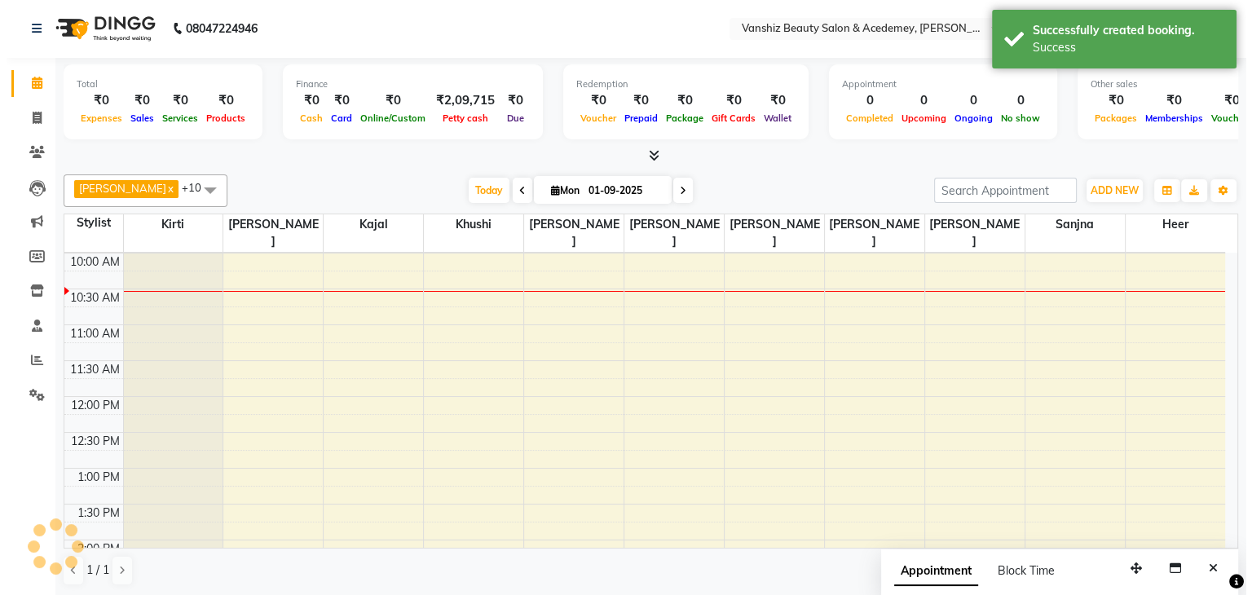
scroll to position [0, 0]
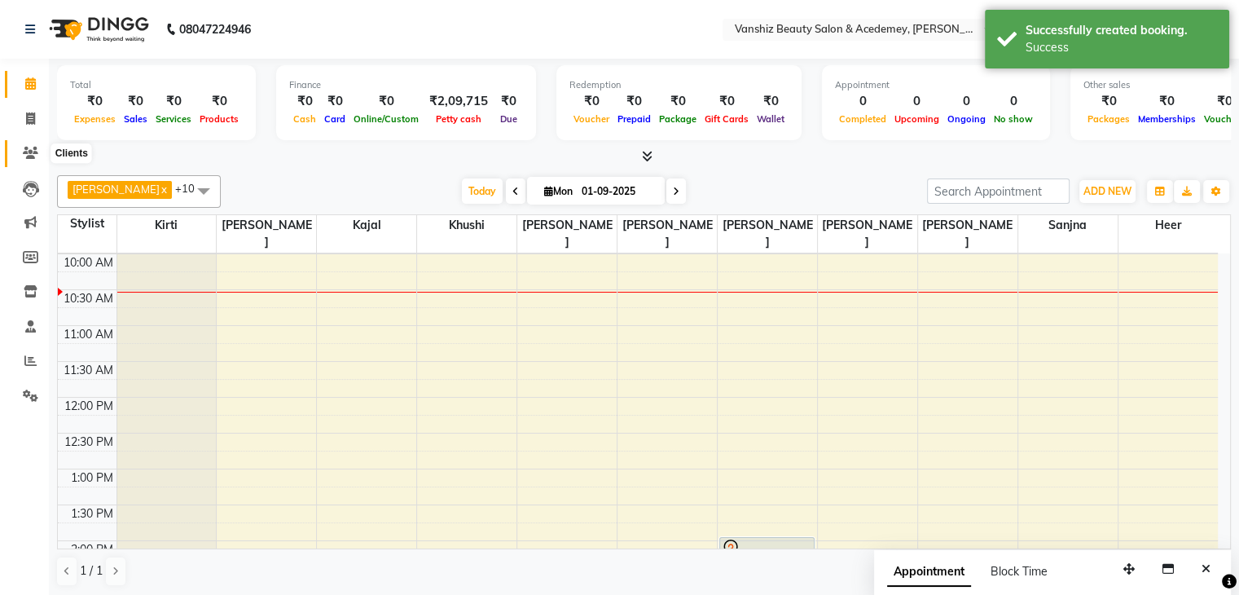
click at [29, 156] on icon at bounding box center [30, 153] width 15 height 12
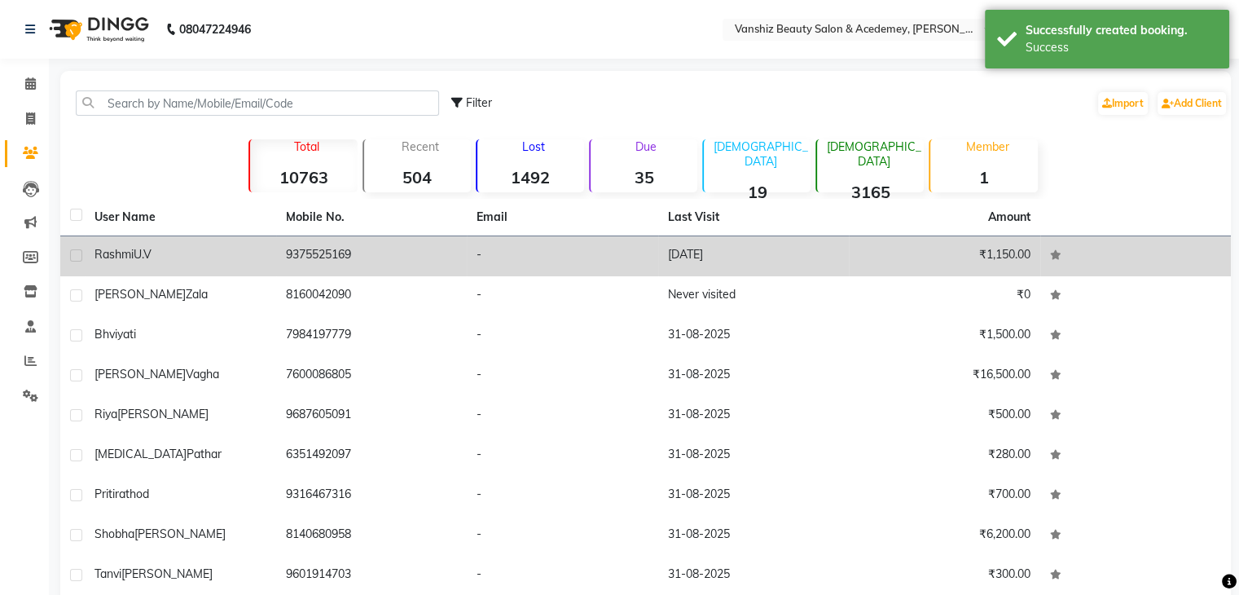
click at [351, 259] on td "9375525169" at bounding box center [371, 256] width 191 height 40
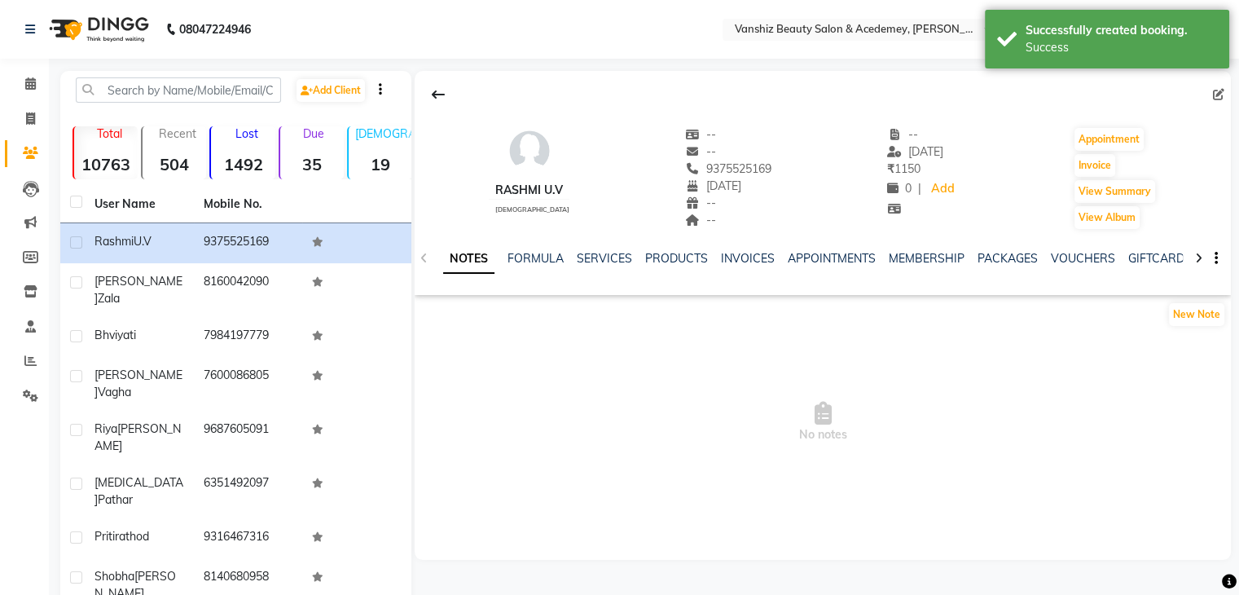
click at [736, 265] on div "INVOICES" at bounding box center [748, 258] width 54 height 17
click at [734, 258] on link "INVOICES" at bounding box center [748, 258] width 54 height 15
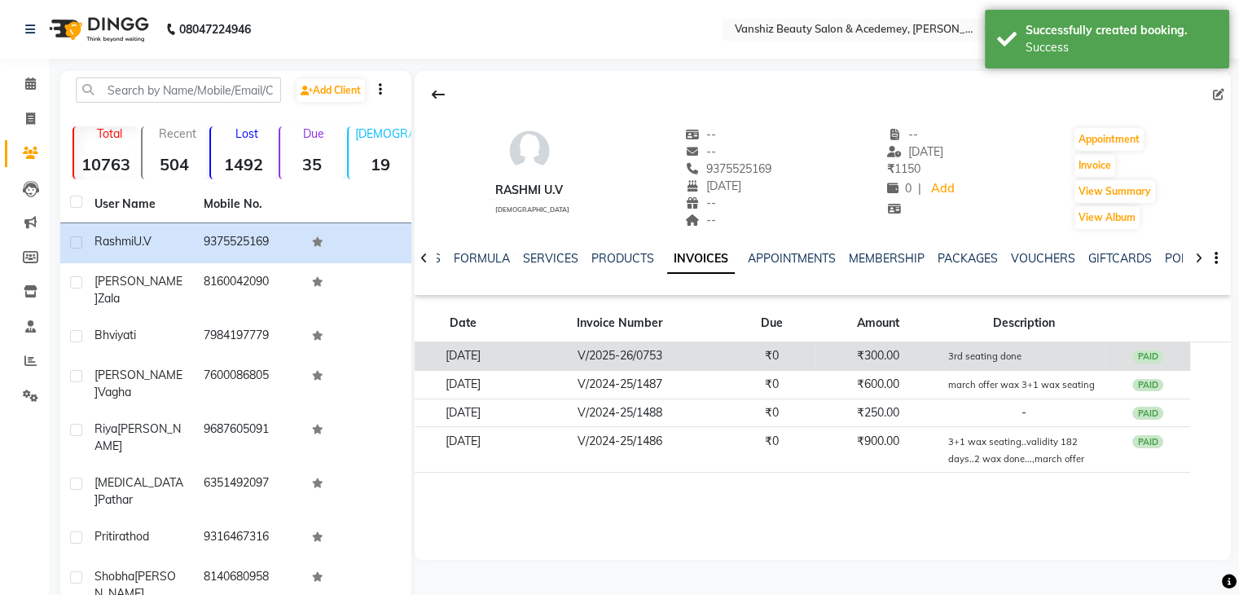
click at [791, 355] on td "₹0" at bounding box center [771, 356] width 86 height 29
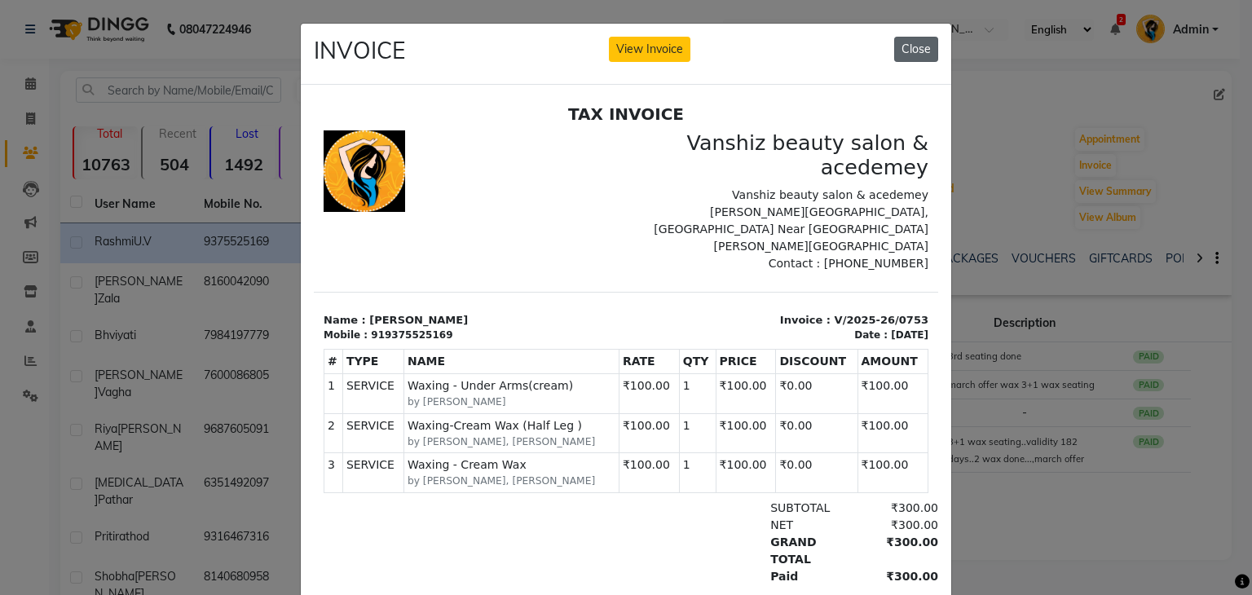
click at [912, 42] on button "Close" at bounding box center [916, 49] width 44 height 25
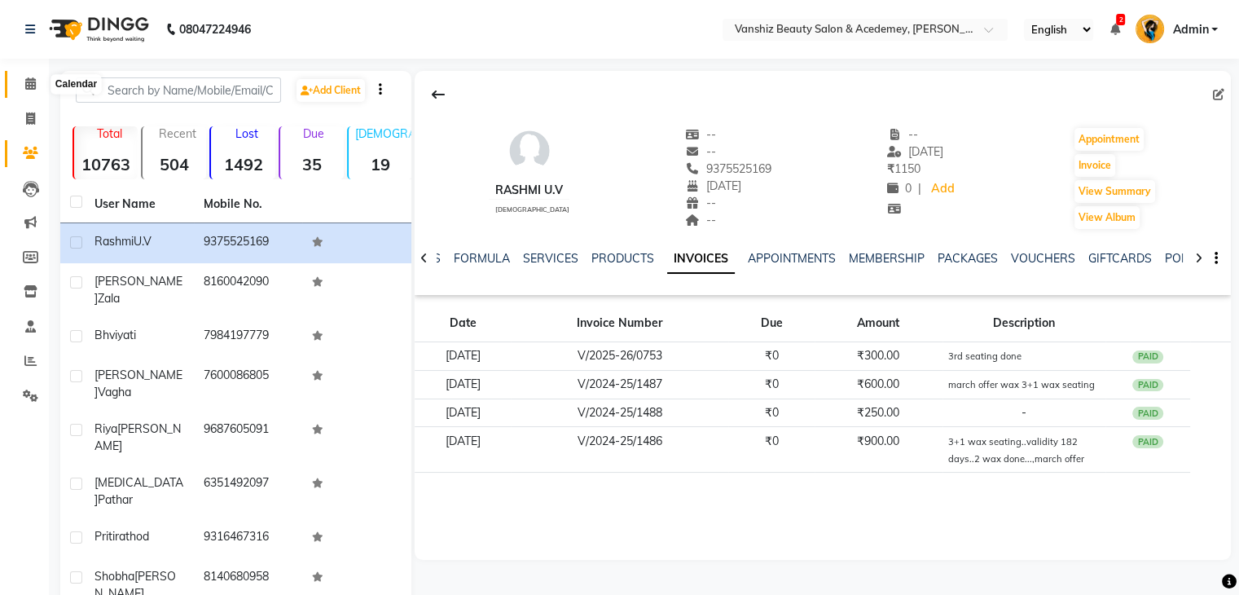
click at [33, 82] on icon at bounding box center [30, 83] width 11 height 12
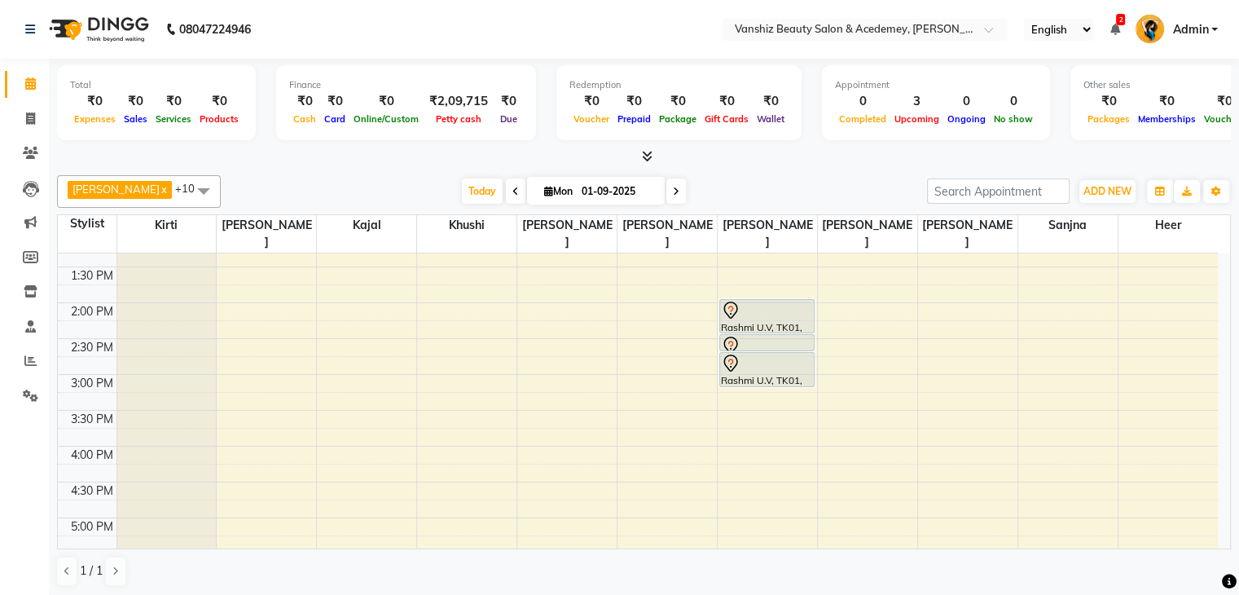
scroll to position [381, 0]
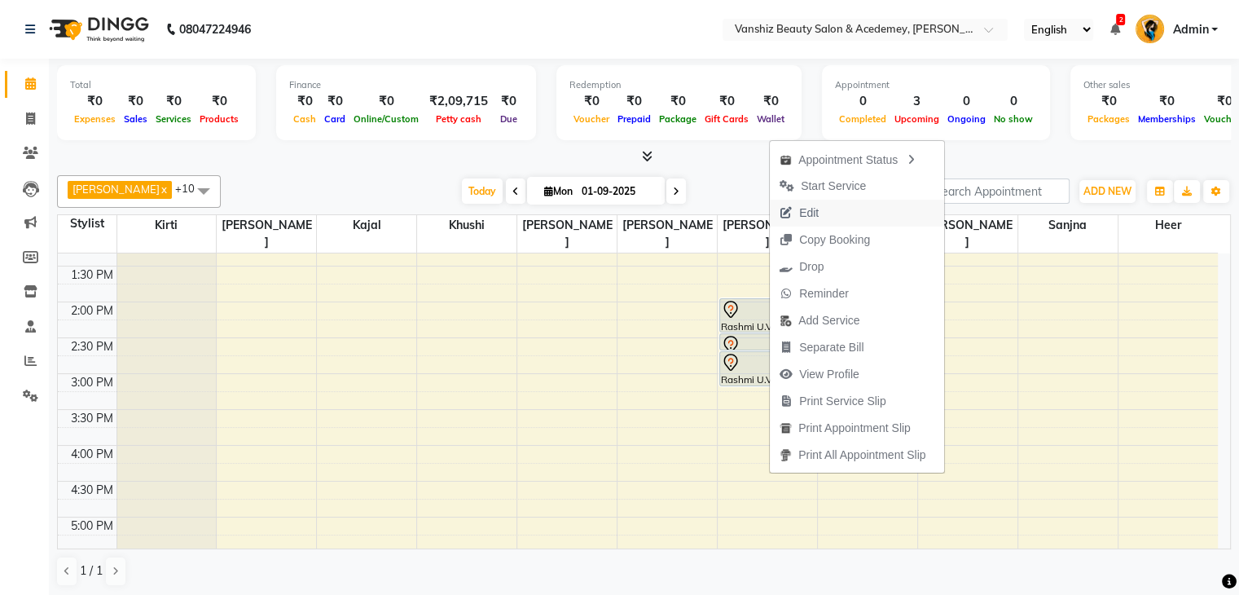
click at [799, 214] on span "Edit" at bounding box center [809, 213] width 20 height 17
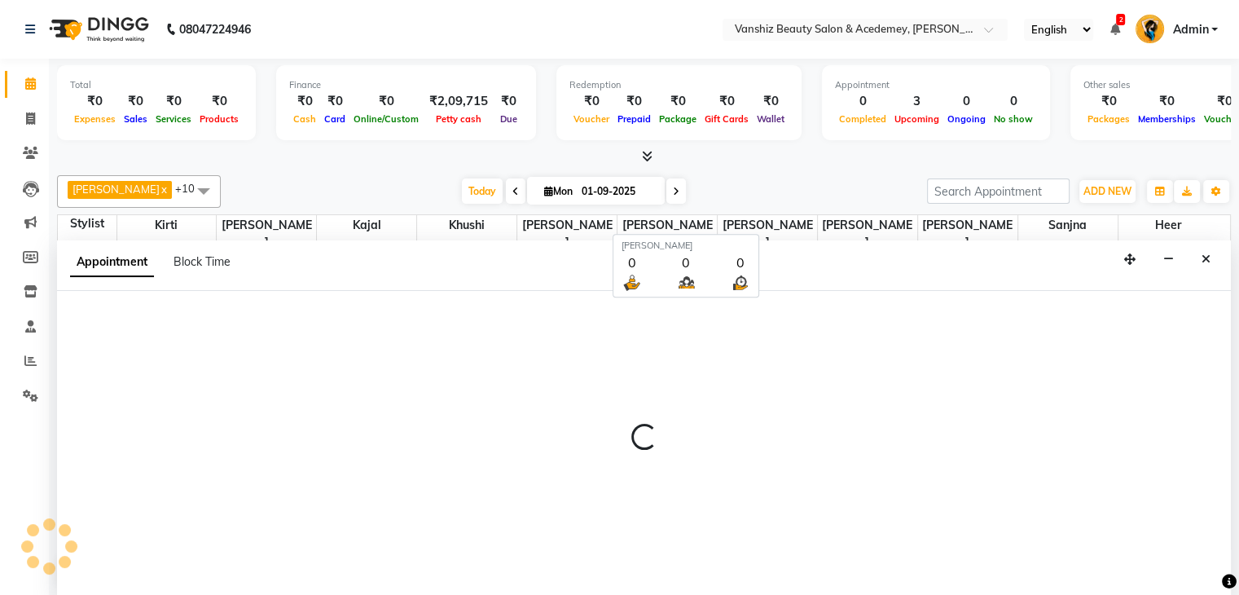
scroll to position [1, 0]
select select "tentative"
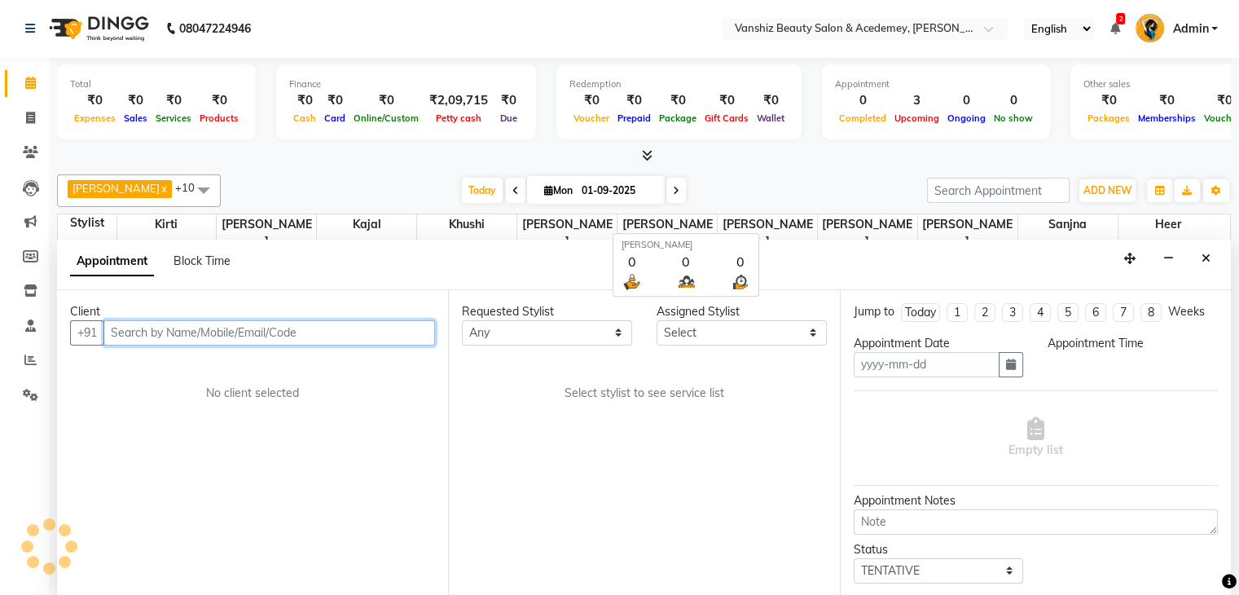
type input "01-09-2025"
select select "840"
select select "59477"
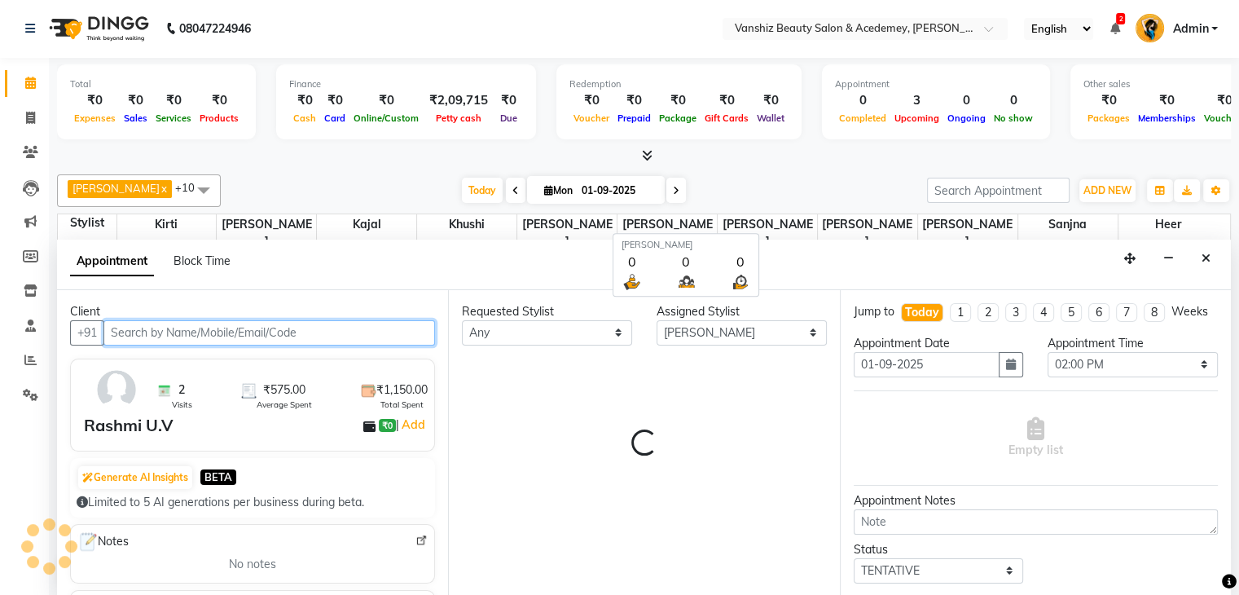
select select "2468"
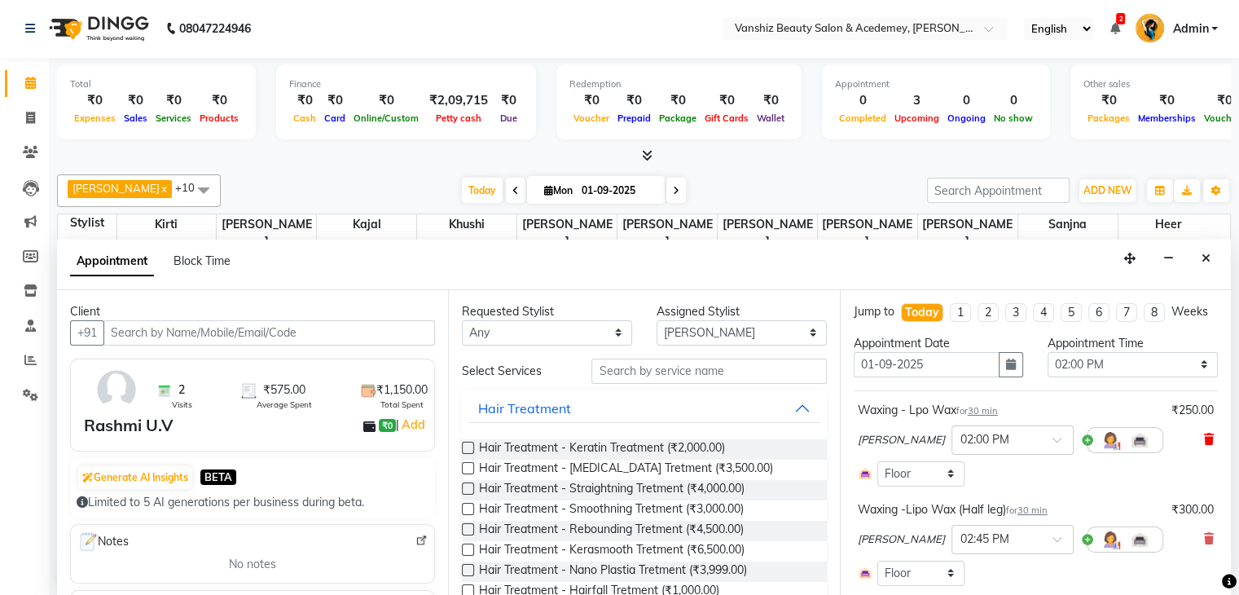
click at [1204, 445] on icon at bounding box center [1209, 438] width 10 height 11
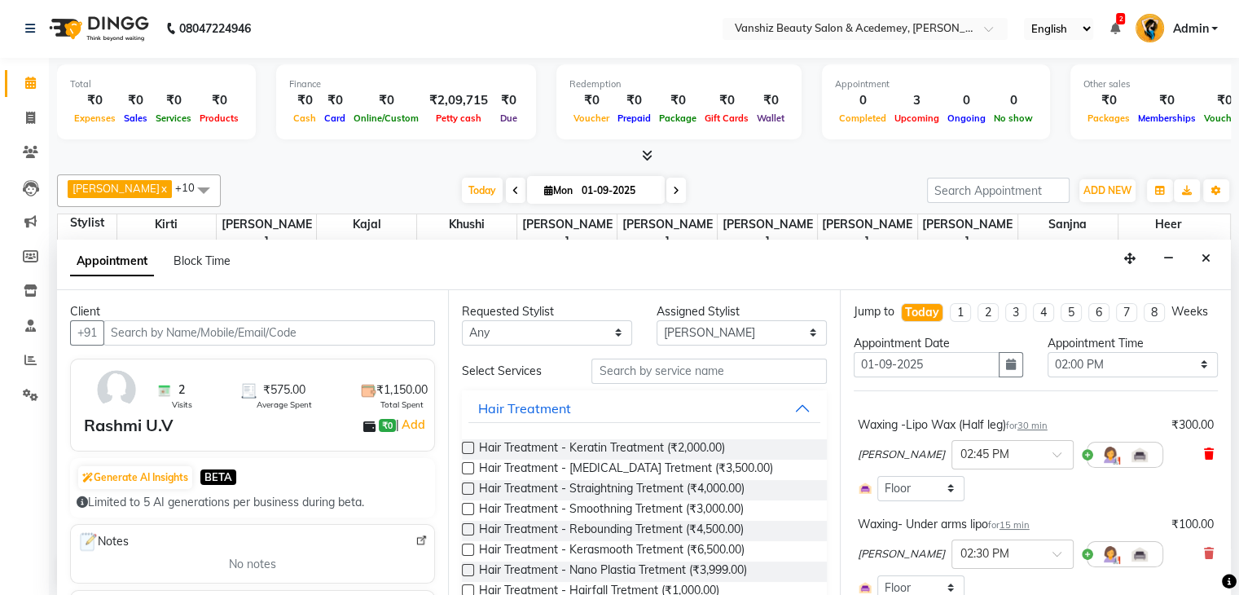
click at [1204, 460] on icon at bounding box center [1209, 453] width 10 height 11
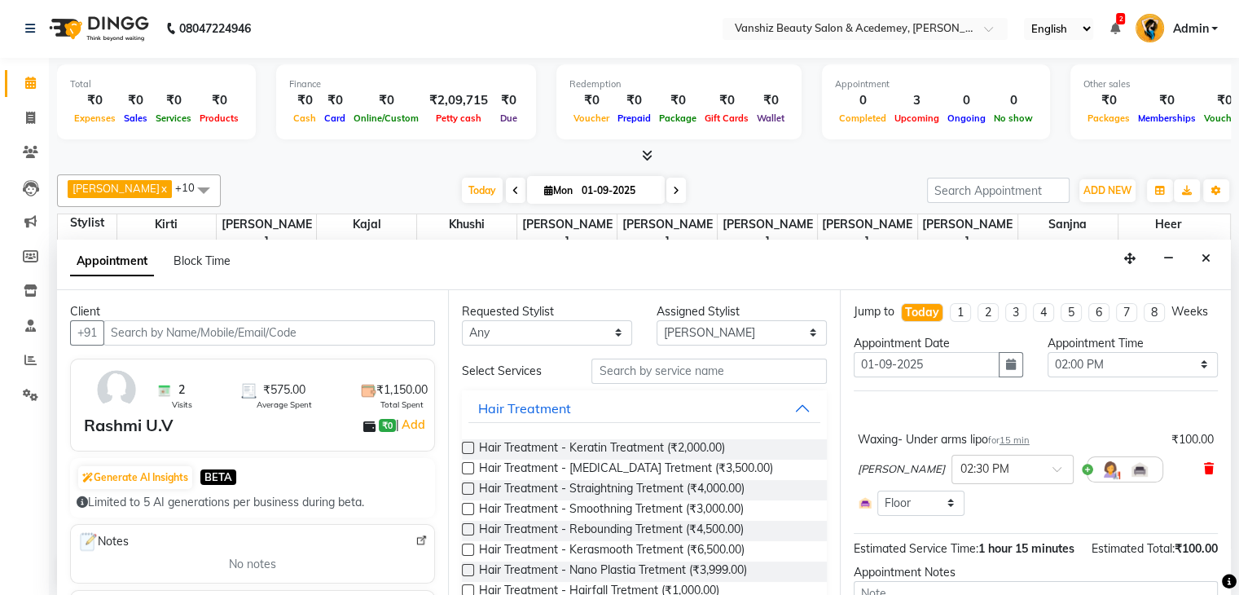
drag, startPoint x: 1195, startPoint y: 472, endPoint x: 1196, endPoint y: 482, distance: 9.8
click at [1196, 482] on div "[PERSON_NAME] × 02:30 PM" at bounding box center [1036, 469] width 356 height 42
click at [1204, 474] on icon at bounding box center [1209, 468] width 10 height 11
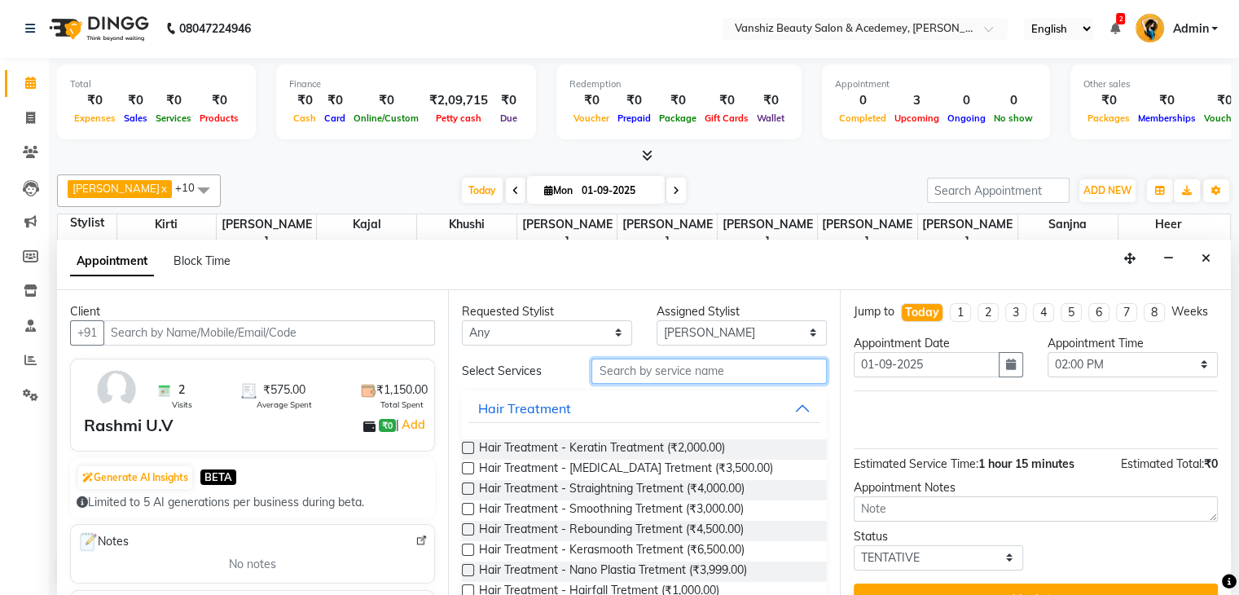
click at [730, 367] on input "text" at bounding box center [709, 371] width 235 height 25
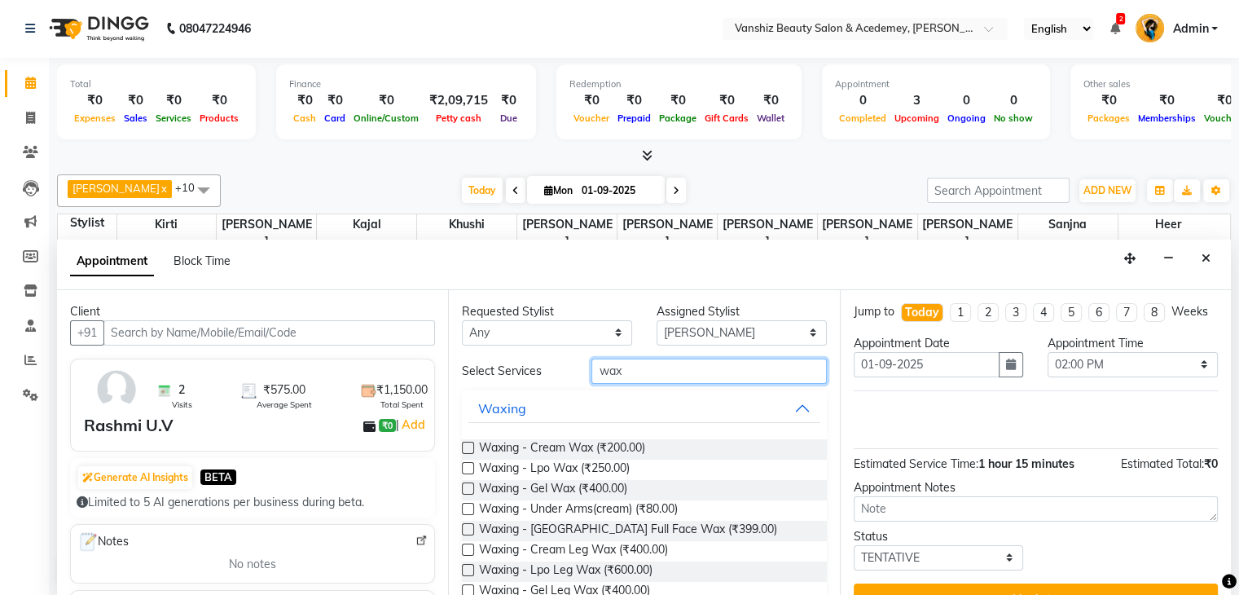
type input "wax"
click at [469, 442] on label at bounding box center [468, 448] width 12 height 12
click at [469, 444] on input "checkbox" at bounding box center [467, 449] width 11 height 11
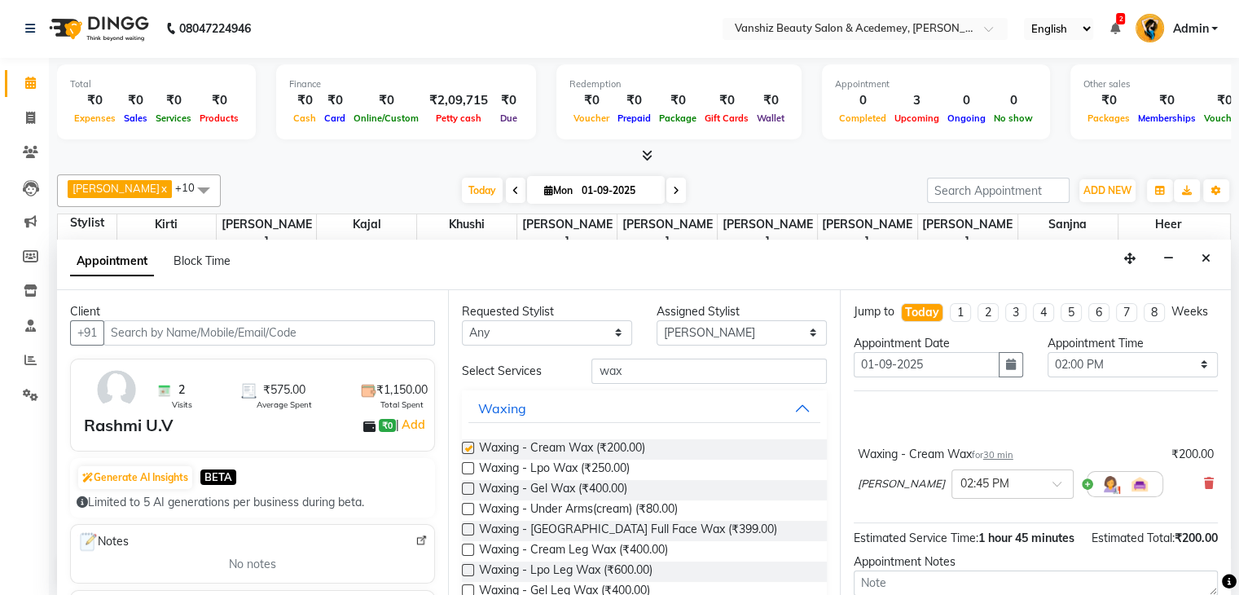
checkbox input "false"
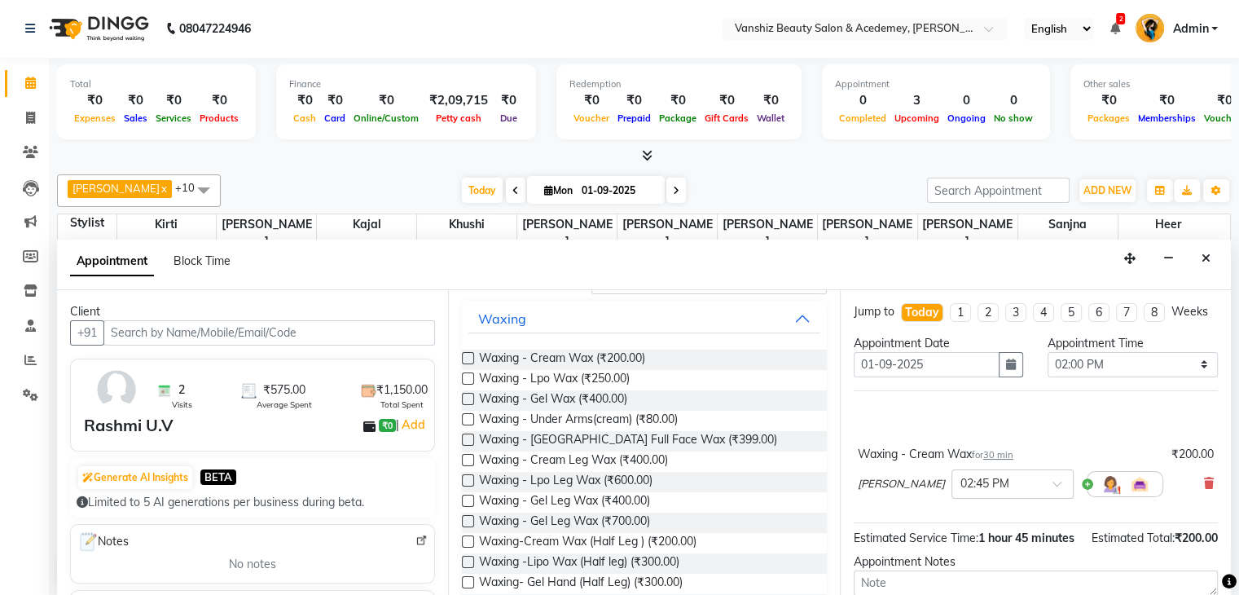
scroll to position [93, 0]
click at [469, 535] on label at bounding box center [468, 538] width 12 height 12
click at [469, 535] on input "checkbox" at bounding box center [467, 540] width 11 height 11
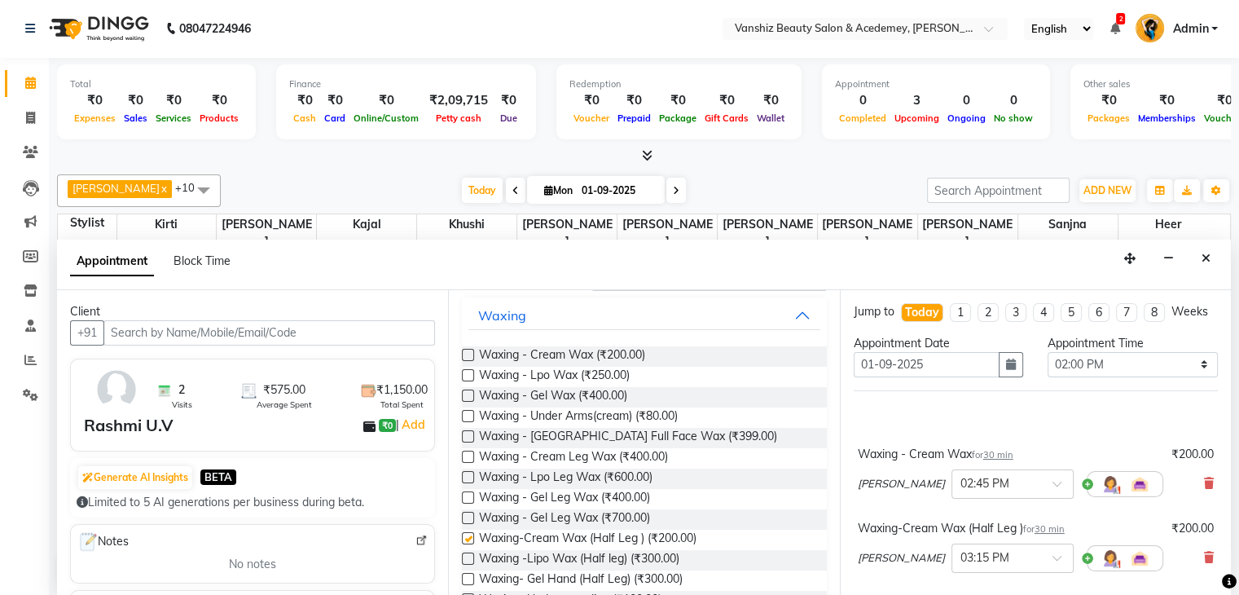
checkbox input "false"
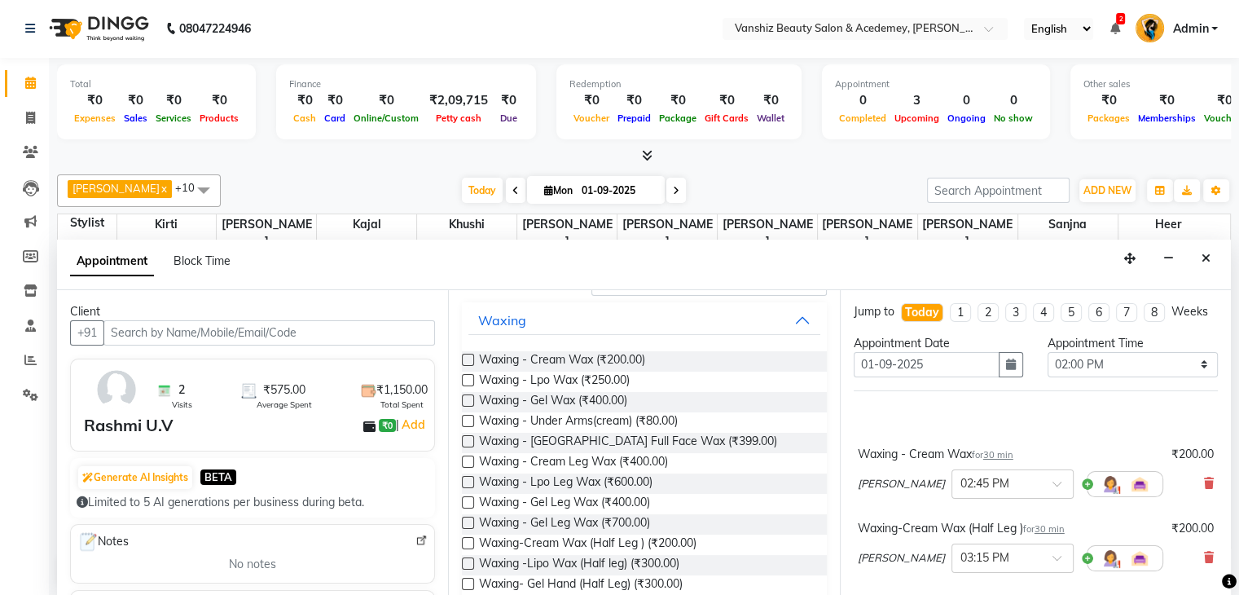
click at [468, 418] on label at bounding box center [468, 421] width 12 height 12
click at [468, 418] on input "checkbox" at bounding box center [467, 422] width 11 height 11
checkbox input "false"
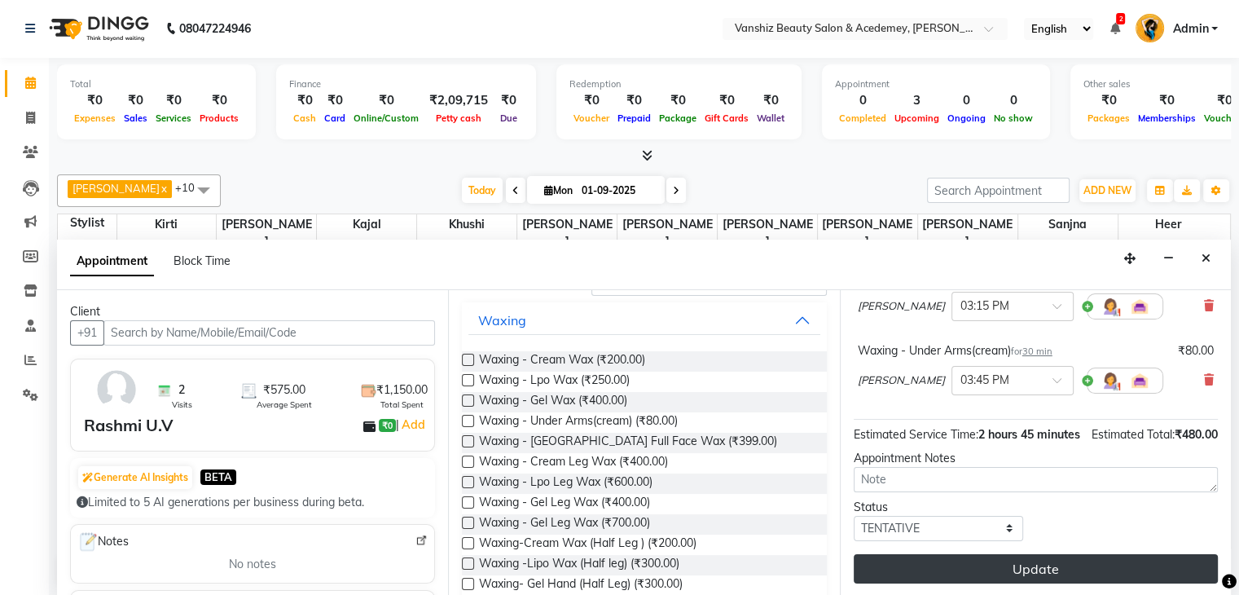
click at [1068, 565] on button "Update" at bounding box center [1036, 568] width 364 height 29
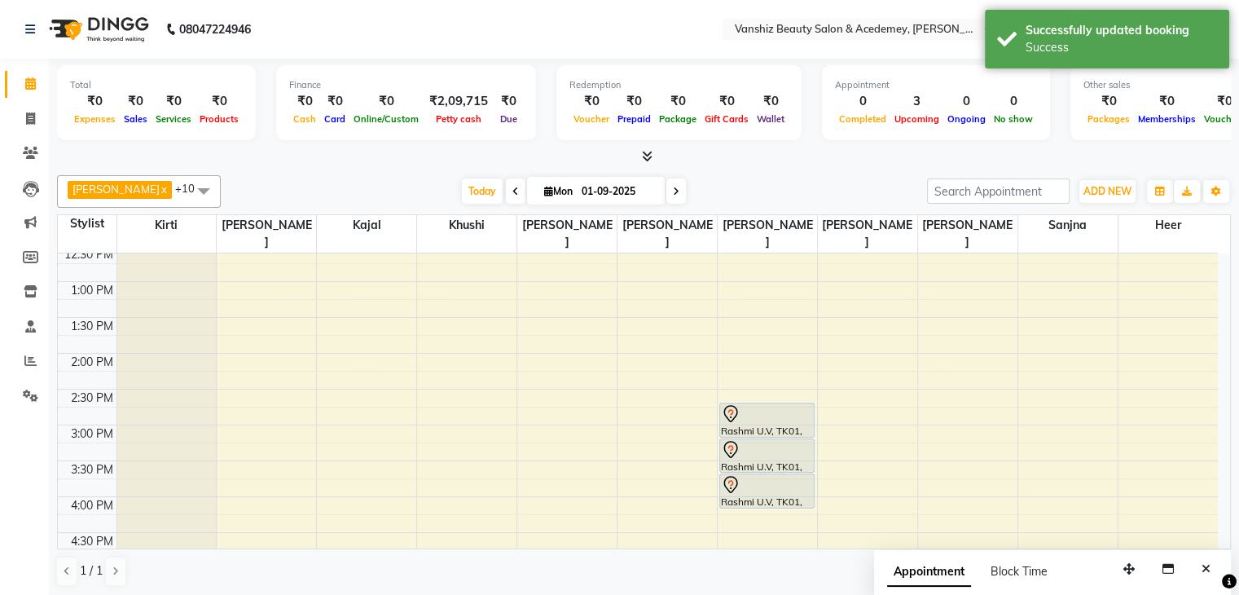
scroll to position [332, 0]
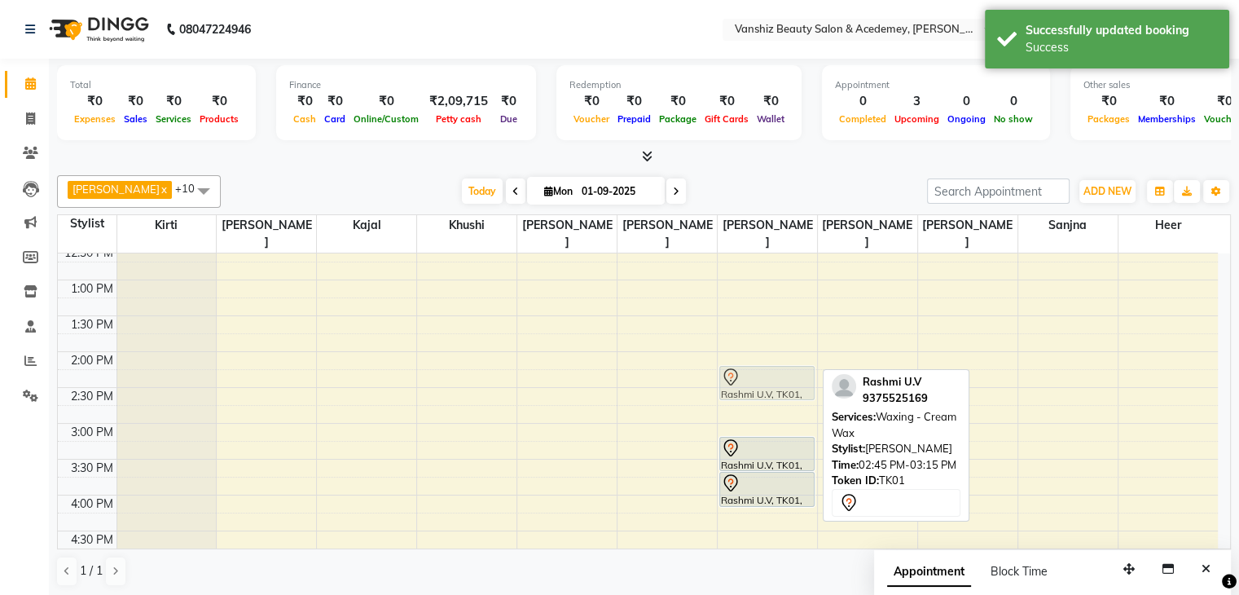
drag, startPoint x: 799, startPoint y: 401, endPoint x: 782, endPoint y: 367, distance: 37.5
click at [782, 367] on div "Rashmi U.V, TK01, 02:45 PM-03:15 PM, Waxing - Cream Wax Rashmi U.V, TK01, 03:15…" at bounding box center [767, 387] width 99 height 931
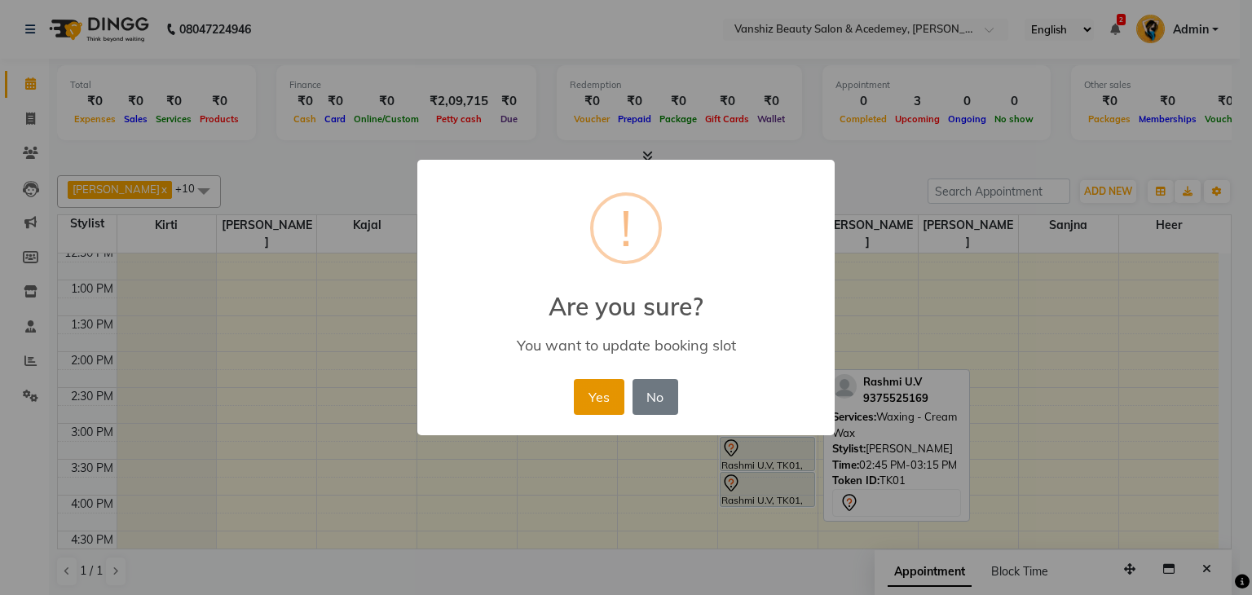
click at [583, 402] on button "Yes" at bounding box center [599, 397] width 50 height 36
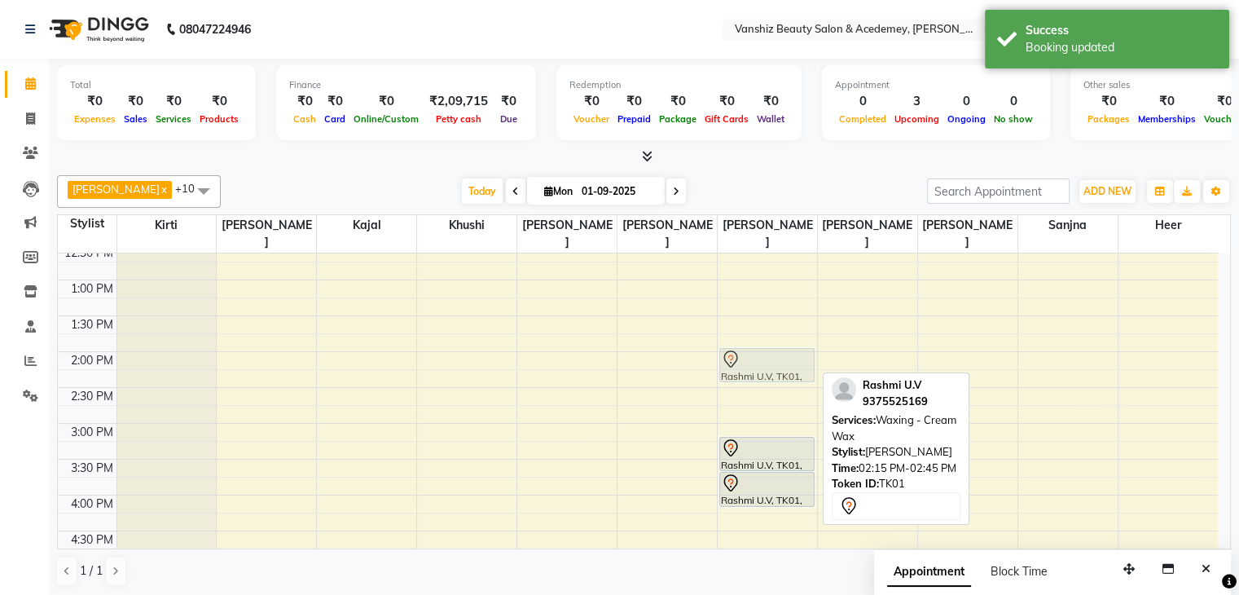
drag, startPoint x: 774, startPoint y: 374, endPoint x: 759, endPoint y: 356, distance: 23.2
click at [759, 356] on div "Rashmi U.V, TK01, 02:15 PM-02:45 PM, Waxing - Cream Wax Rashmi U.V, TK01, 03:15…" at bounding box center [767, 387] width 99 height 931
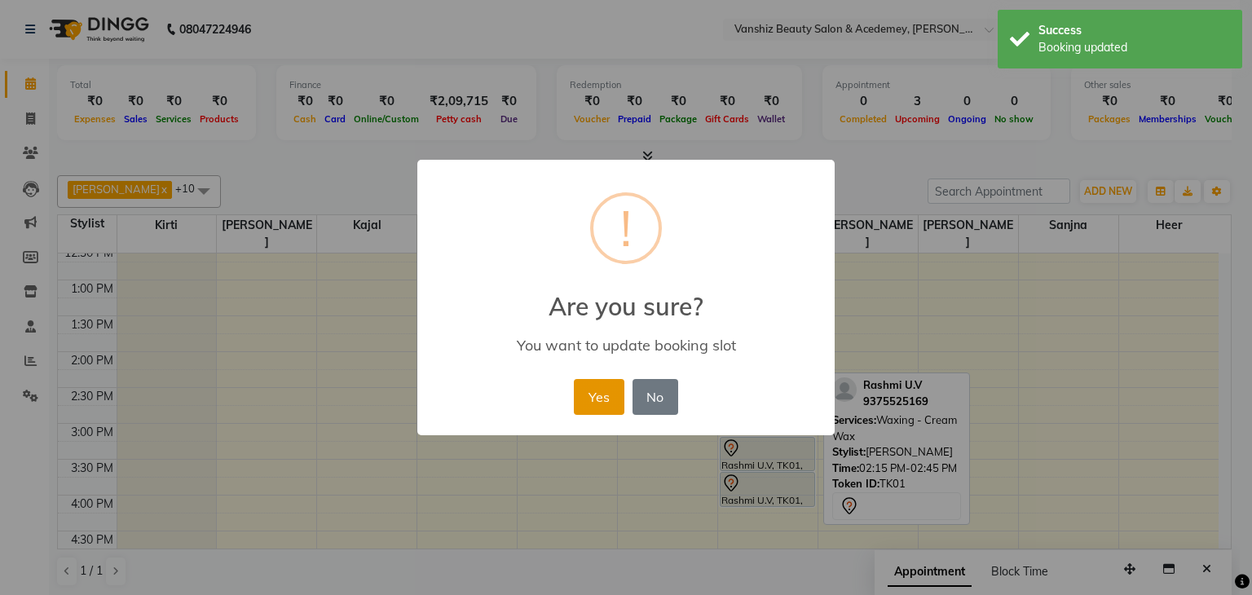
click at [599, 383] on button "Yes" at bounding box center [599, 397] width 50 height 36
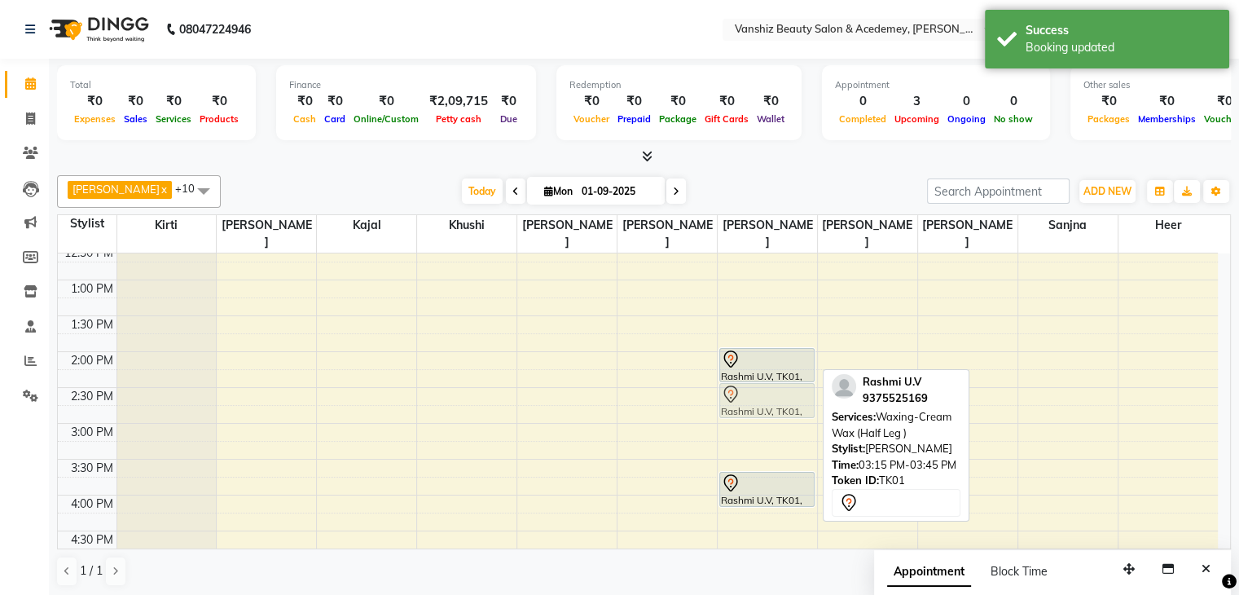
drag, startPoint x: 749, startPoint y: 438, endPoint x: 734, endPoint y: 389, distance: 51.0
click at [734, 389] on div "Rashmi U.V, TK01, 02:00 PM-02:30 PM, Waxing - Cream Wax Rashmi U.V, TK01, 03:15…" at bounding box center [767, 387] width 99 height 931
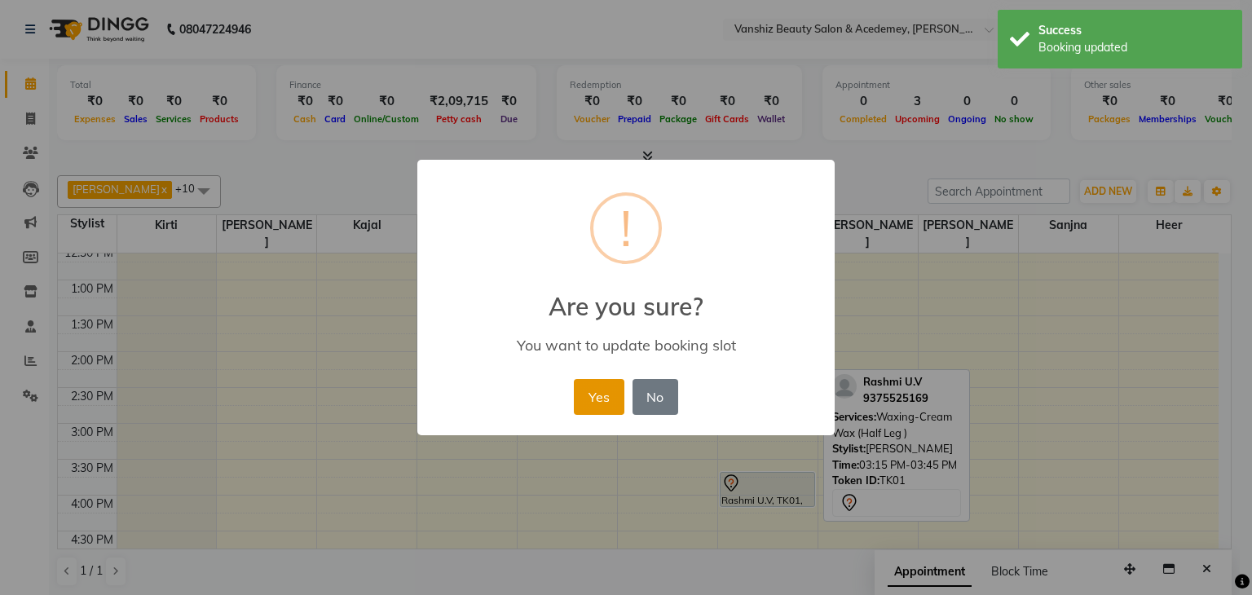
click at [605, 389] on button "Yes" at bounding box center [599, 397] width 50 height 36
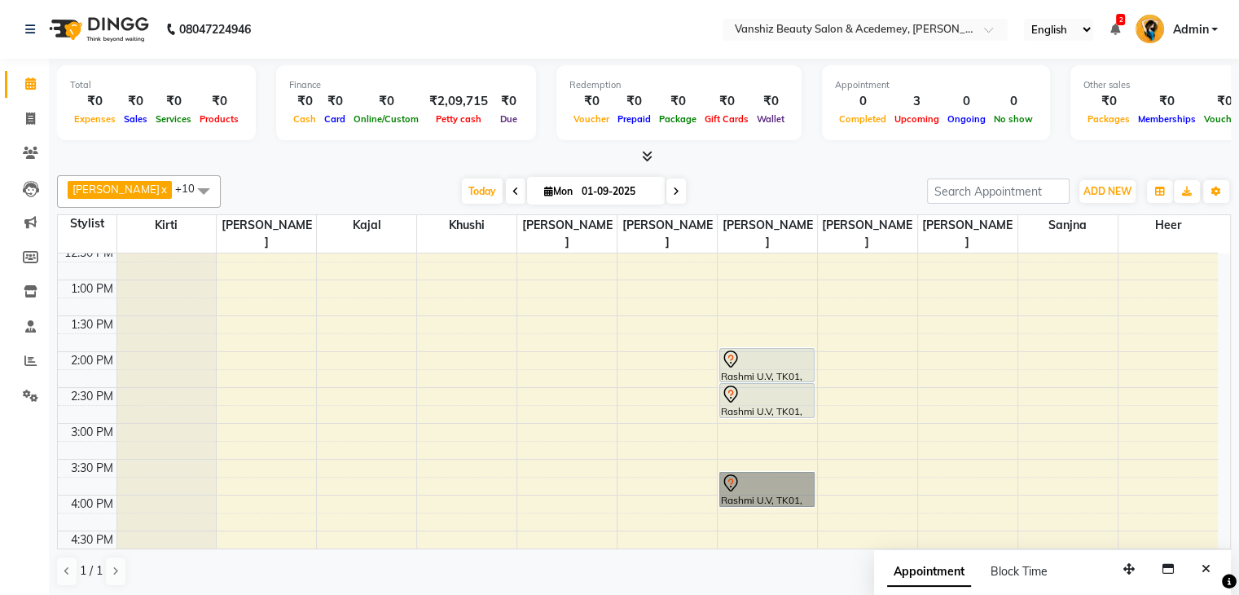
drag, startPoint x: 737, startPoint y: 463, endPoint x: 726, endPoint y: 406, distance: 58.0
drag, startPoint x: 726, startPoint y: 406, endPoint x: 48, endPoint y: 87, distance: 749.1
click at [48, 87] on li "Calendar" at bounding box center [24, 84] width 49 height 35
drag, startPoint x: 753, startPoint y: 465, endPoint x: 759, endPoint y: 419, distance: 46.9
click at [759, 419] on div "Rashmi U.V, TK01, 02:00 PM-02:30 PM, Waxing - Cream Wax Rashmi U.V, TK01, 02:30…" at bounding box center [767, 387] width 99 height 931
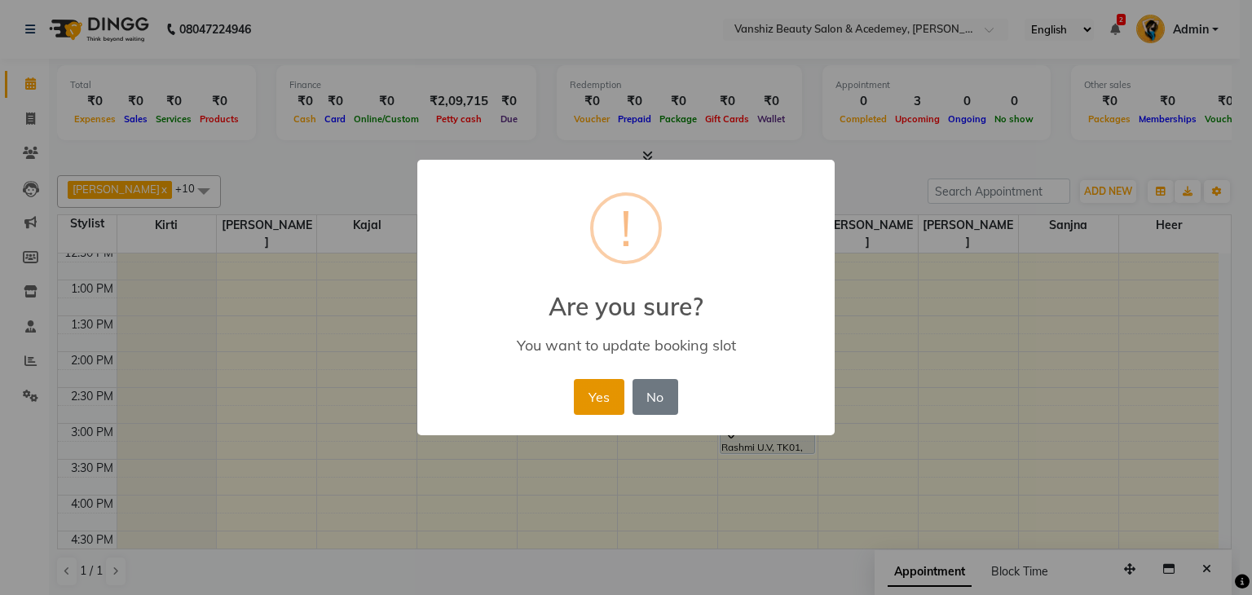
click at [605, 401] on button "Yes" at bounding box center [599, 397] width 50 height 36
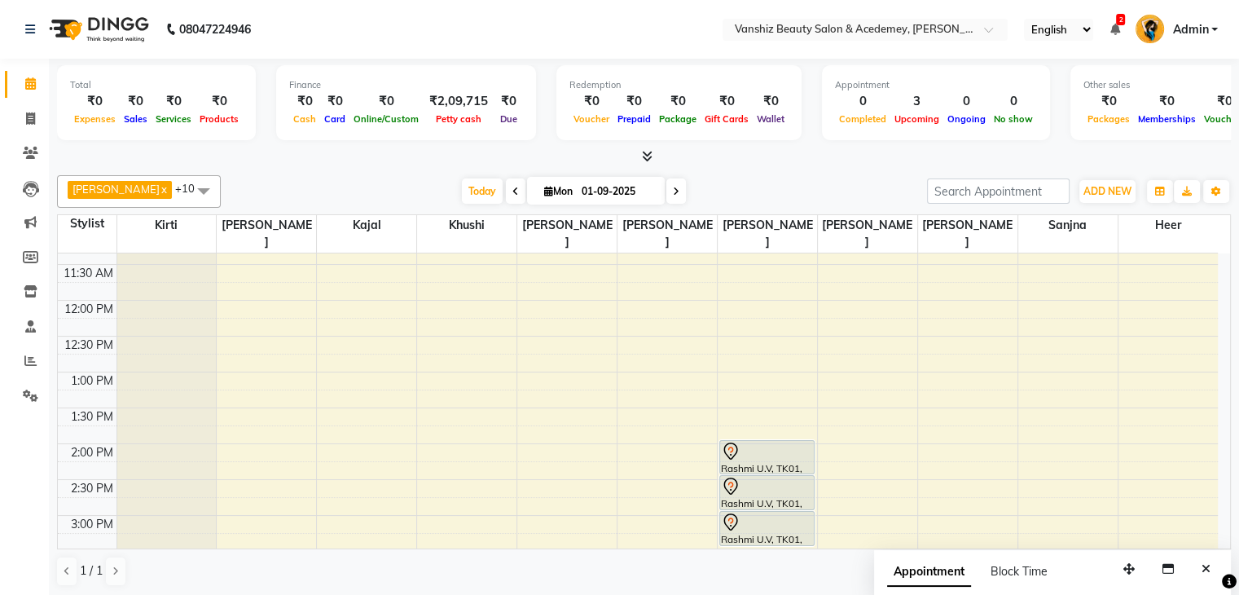
scroll to position [0, 0]
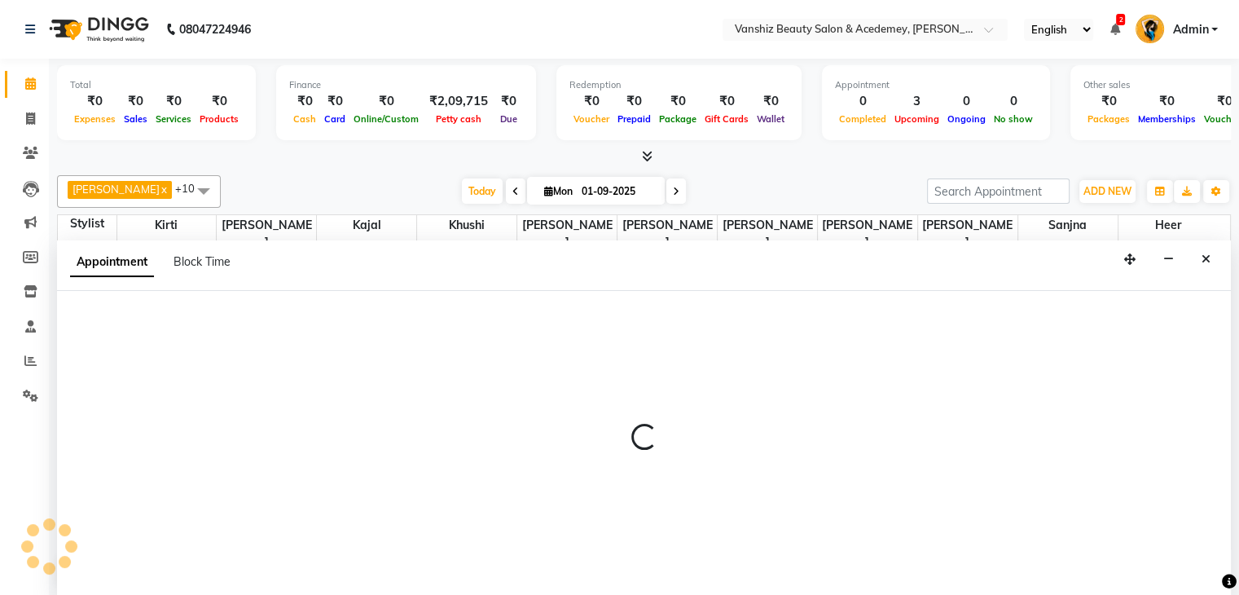
scroll to position [1, 0]
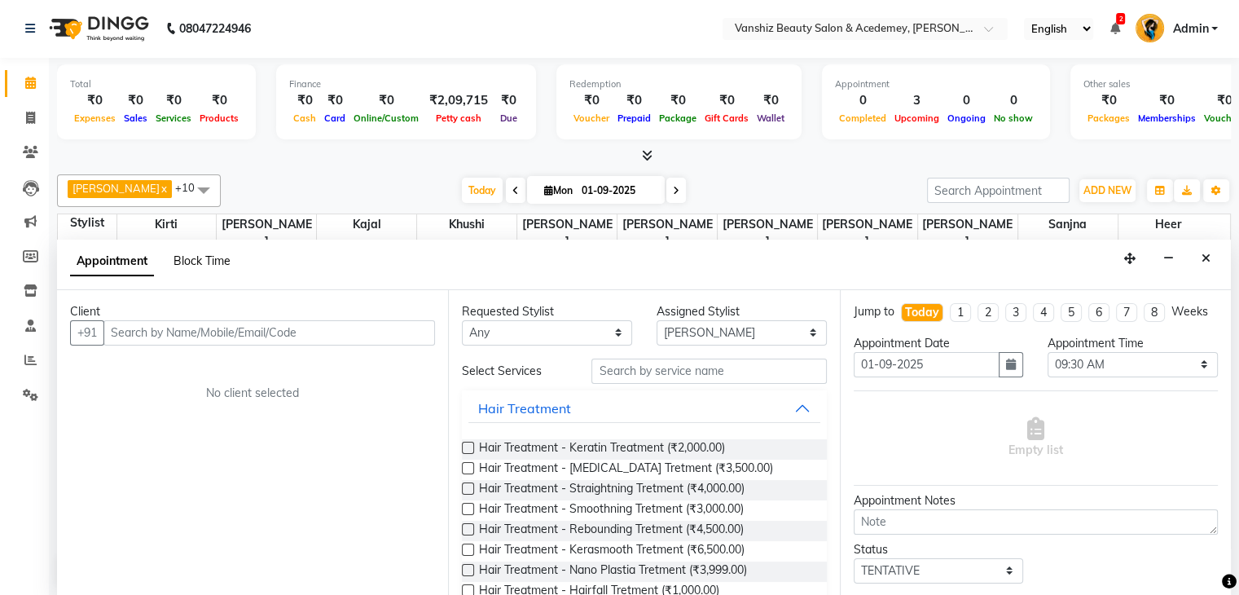
click at [211, 259] on span "Block Time" at bounding box center [202, 260] width 57 height 15
select select "86122"
select select "570"
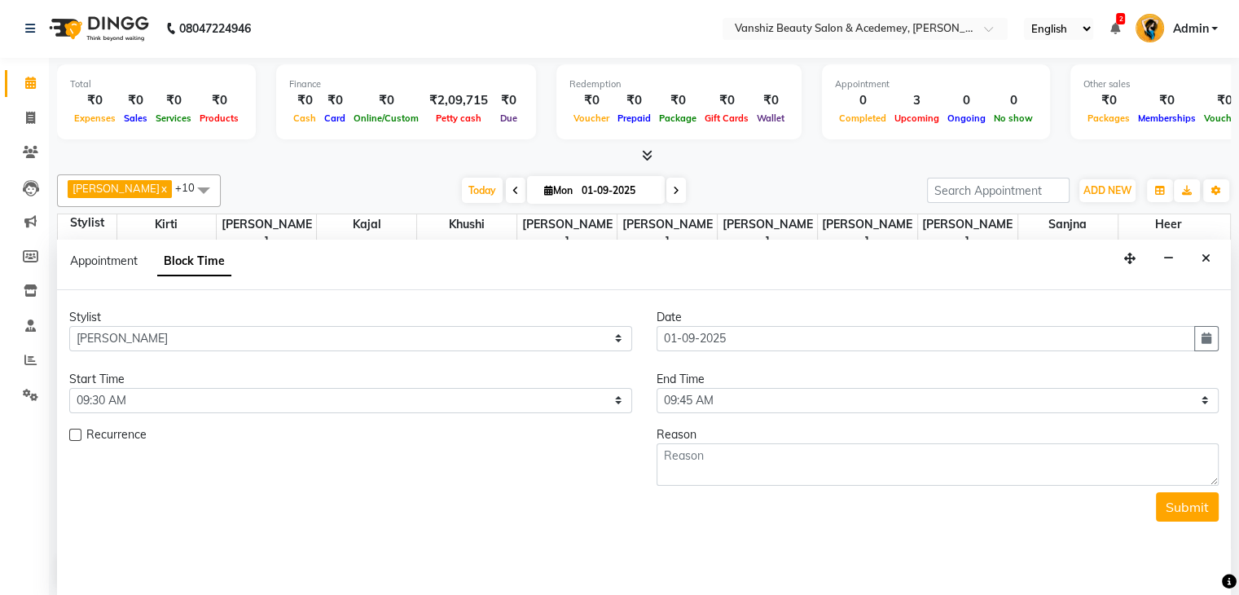
scroll to position [143, 0]
click at [730, 403] on select "Select 09:00 AM 09:15 AM 09:30 AM 09:45 AM 10:00 AM 10:15 AM 10:30 AM 10:45 AM …" at bounding box center [938, 400] width 563 height 25
select select "1170"
click at [657, 388] on select "Select 09:00 AM 09:15 AM 09:30 AM 09:45 AM 10:00 AM 10:15 AM 10:30 AM 10:45 AM …" at bounding box center [938, 400] width 563 height 25
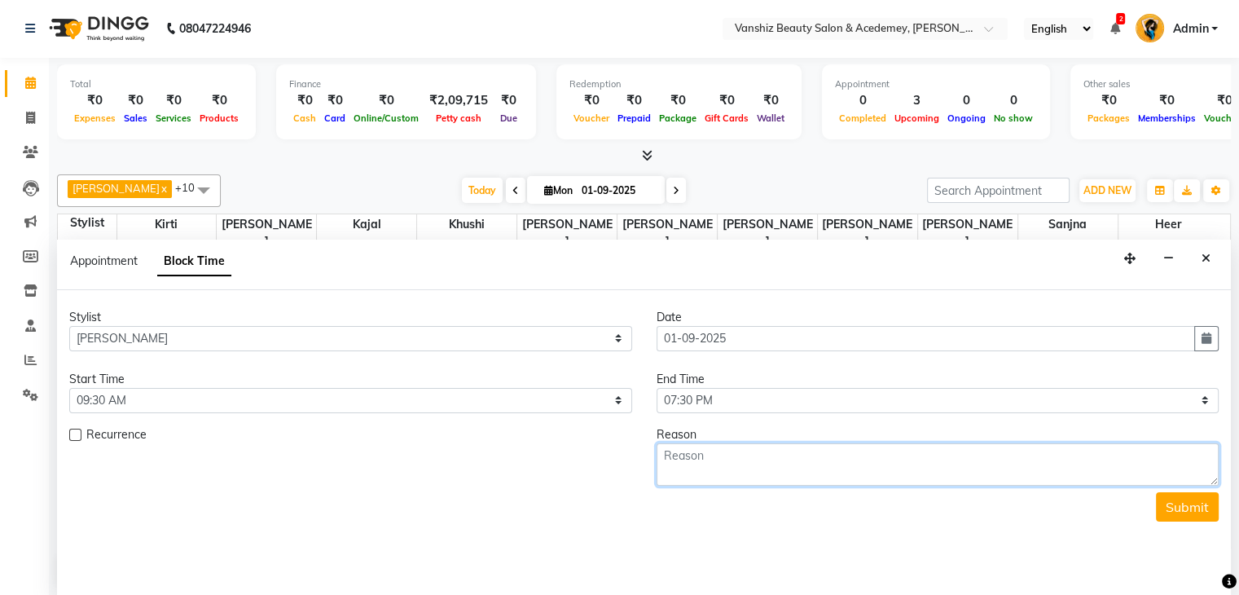
click at [820, 447] on textarea at bounding box center [938, 464] width 563 height 42
type textarea "w"
click at [686, 455] on textarea "[PERSON_NAME] leave" at bounding box center [938, 464] width 563 height 42
click at [666, 458] on textarea "[PERSON_NAME] leave" at bounding box center [938, 464] width 563 height 42
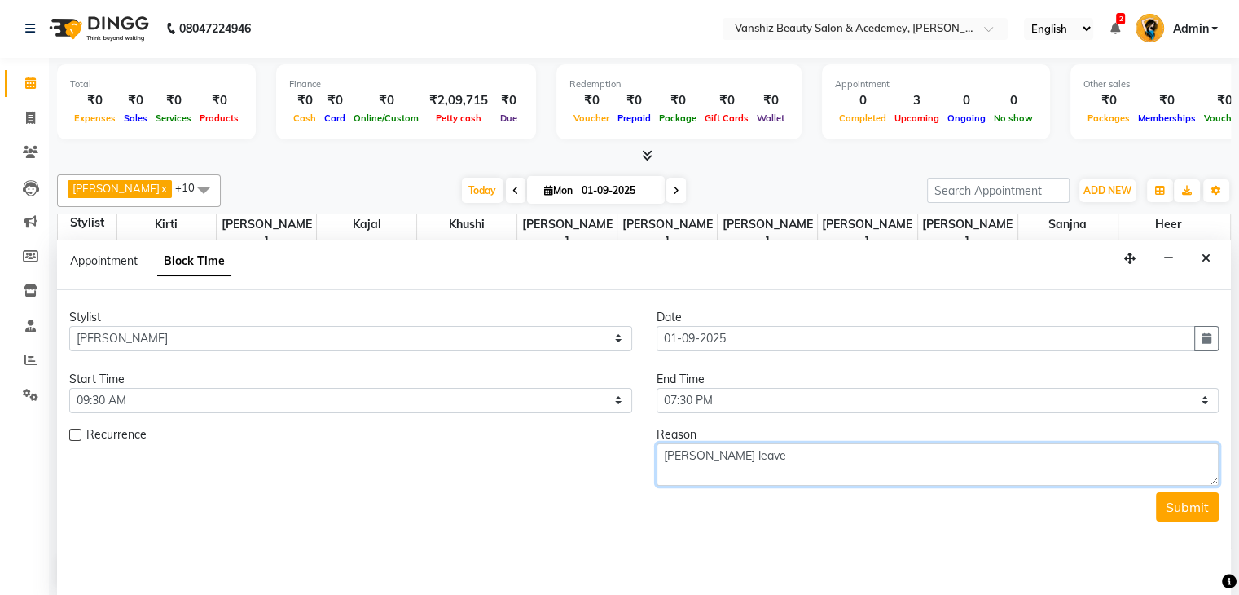
click at [680, 454] on textarea "[PERSON_NAME] leave" at bounding box center [938, 464] width 563 height 42
click at [681, 455] on textarea "[PERSON_NAME] leave" at bounding box center [938, 464] width 563 height 42
click at [674, 455] on textarea "[PERSON_NAME] leave" at bounding box center [938, 464] width 563 height 42
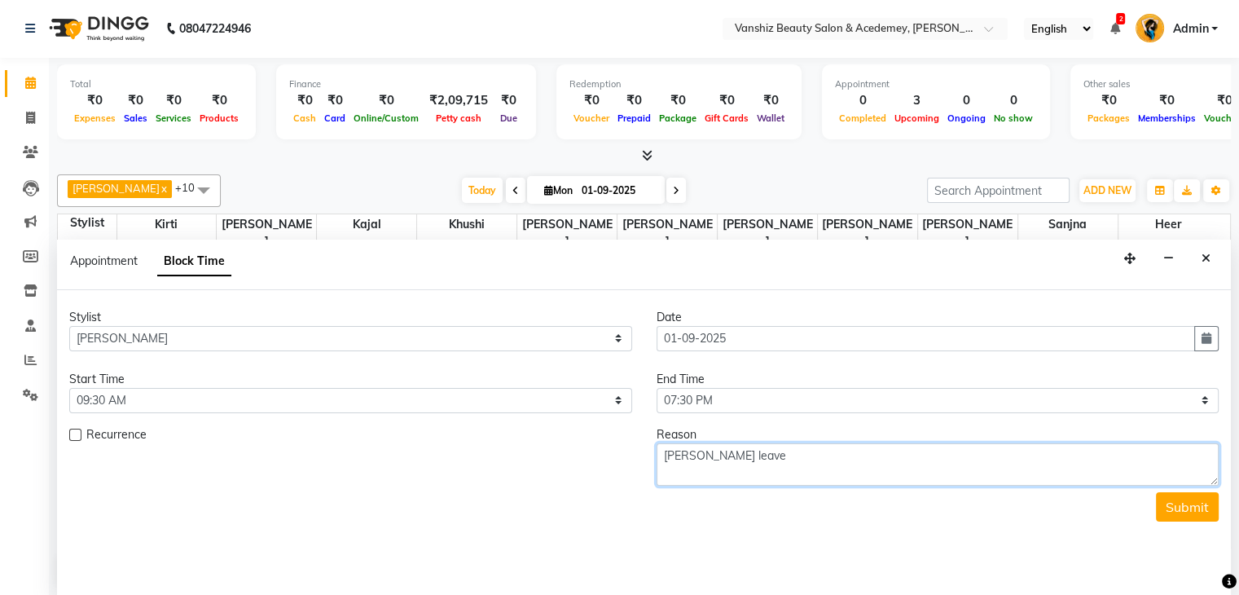
click at [701, 453] on textarea "[PERSON_NAME] leave" at bounding box center [938, 464] width 563 height 42
click at [741, 459] on textarea "suddnly leave" at bounding box center [938, 464] width 563 height 42
click at [671, 454] on textarea "suddnly leave" at bounding box center [938, 464] width 563 height 42
click at [757, 455] on textarea "Suddenly leave" at bounding box center [938, 464] width 563 height 42
type textarea "Suddenly leave"
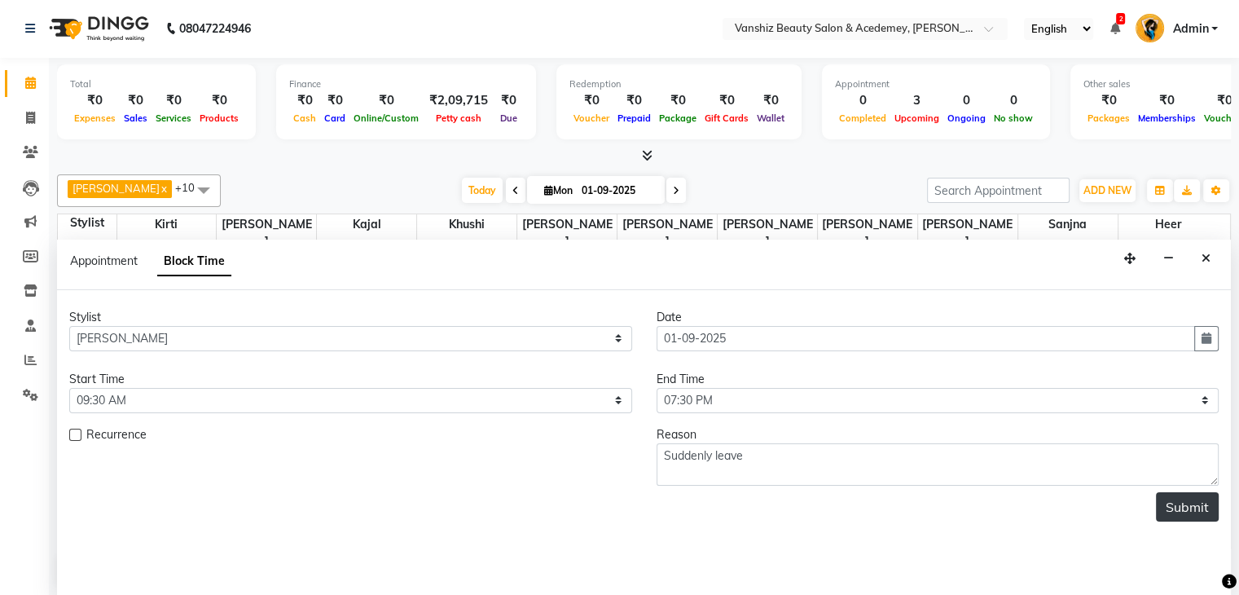
click at [1195, 496] on button "Submit" at bounding box center [1187, 506] width 63 height 29
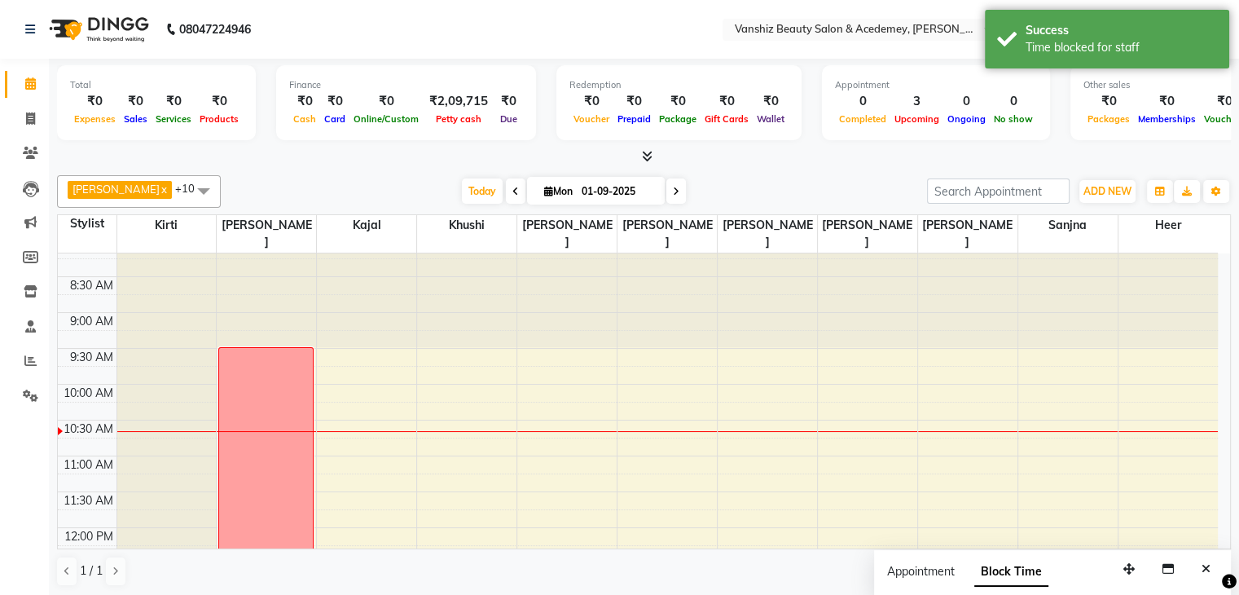
scroll to position [3, 0]
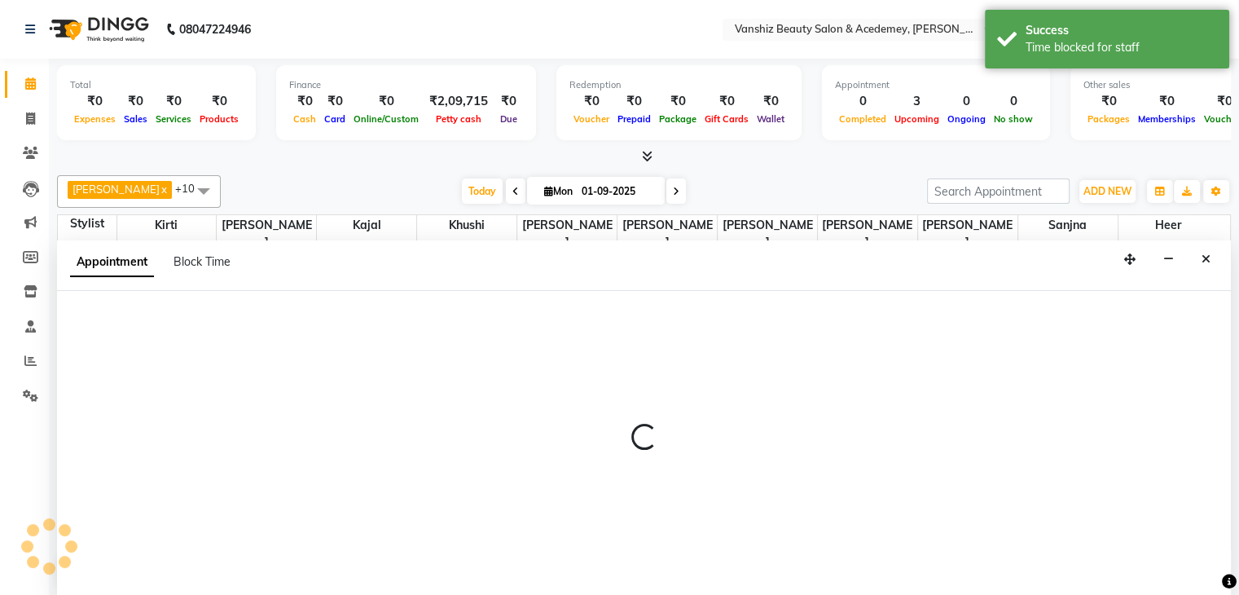
scroll to position [1, 0]
select select "87124"
select select "tentative"
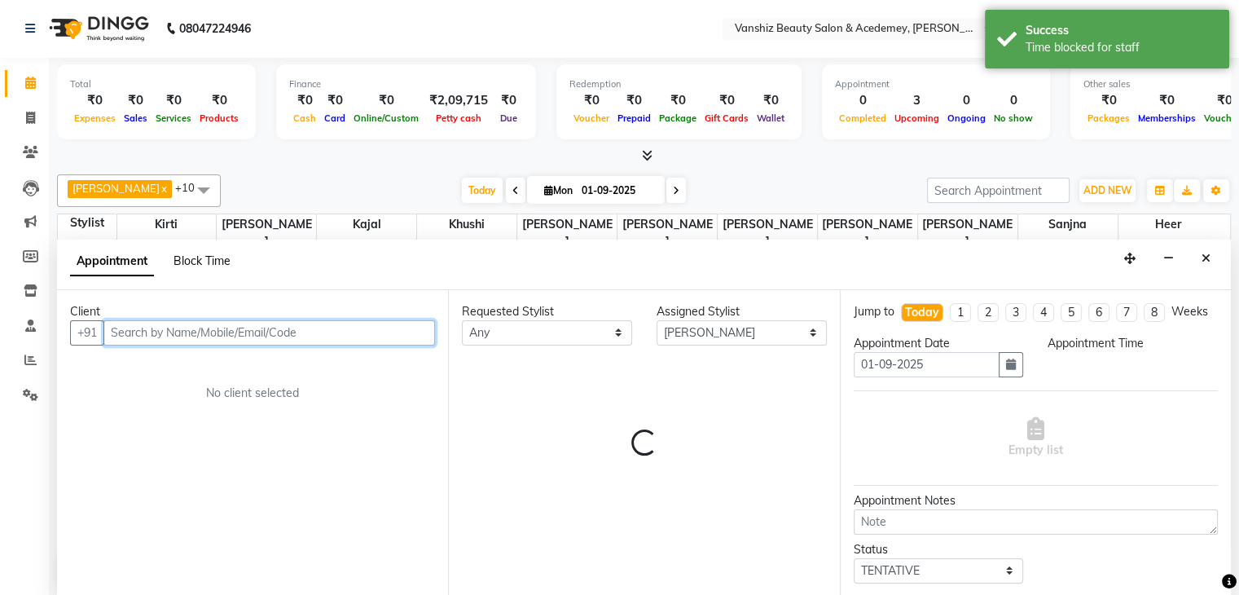
select select "570"
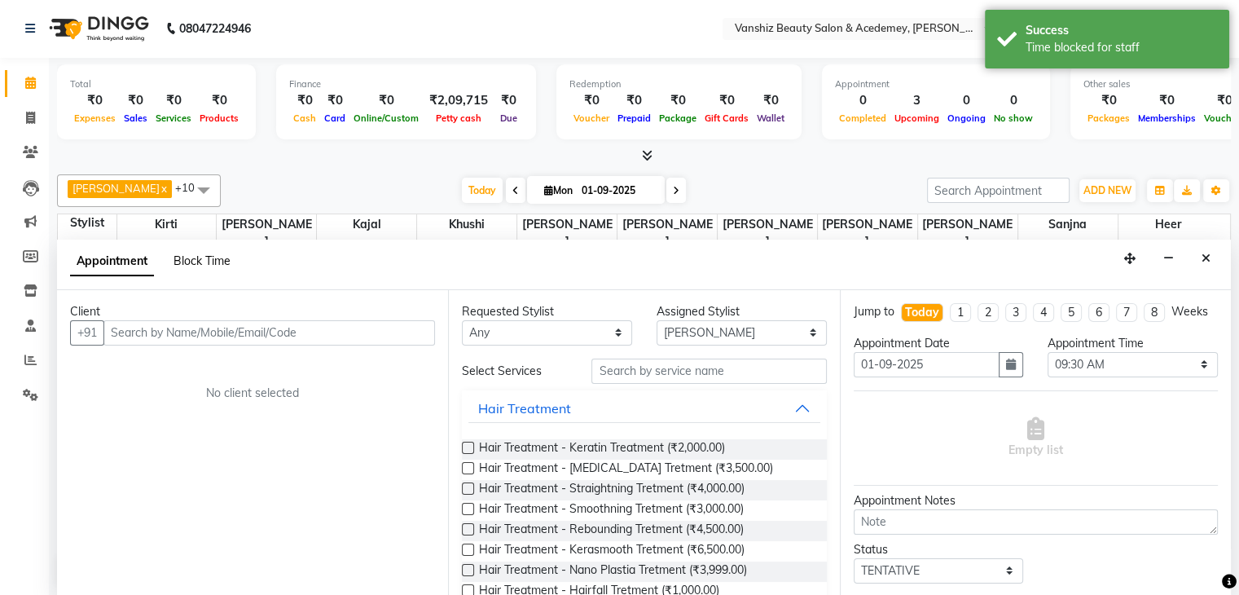
click at [206, 257] on span "Block Time" at bounding box center [202, 260] width 57 height 15
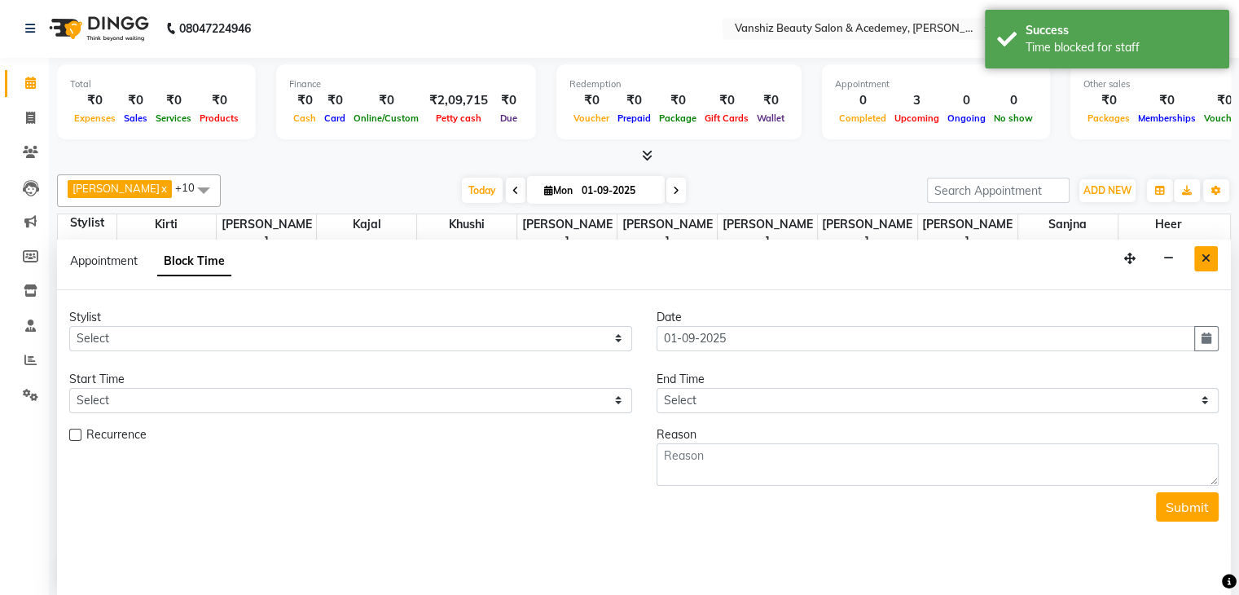
click at [1203, 253] on icon "Close" at bounding box center [1206, 258] width 9 height 11
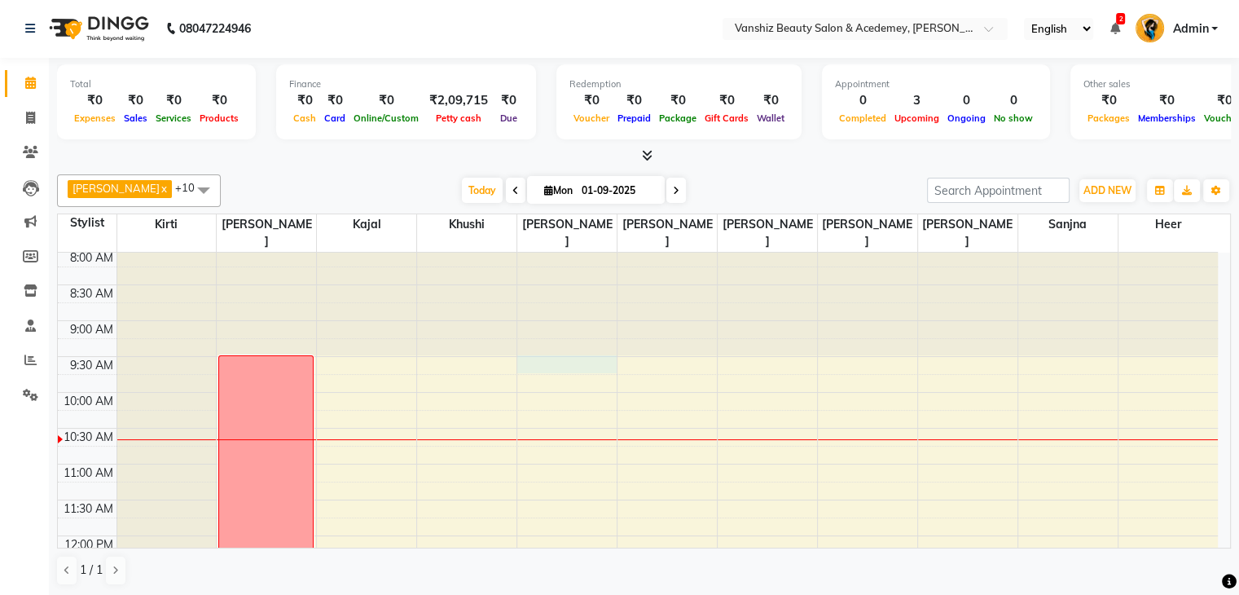
select select "87124"
select select "570"
select select "tentative"
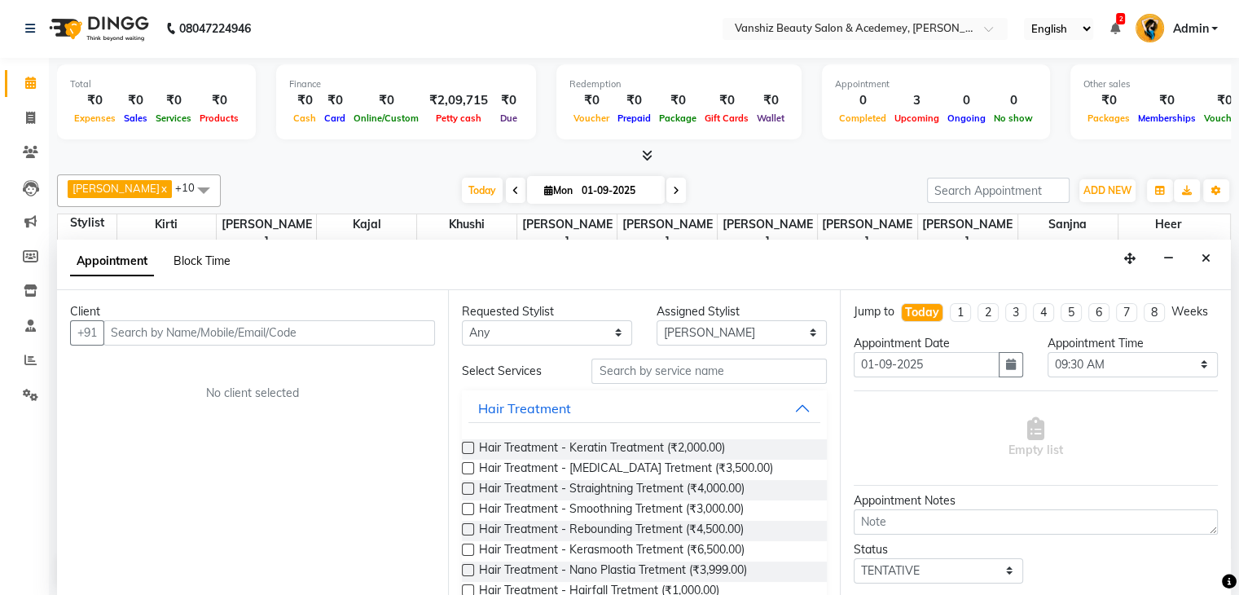
click at [202, 257] on span "Block Time" at bounding box center [202, 260] width 57 height 15
select select "87124"
select select "570"
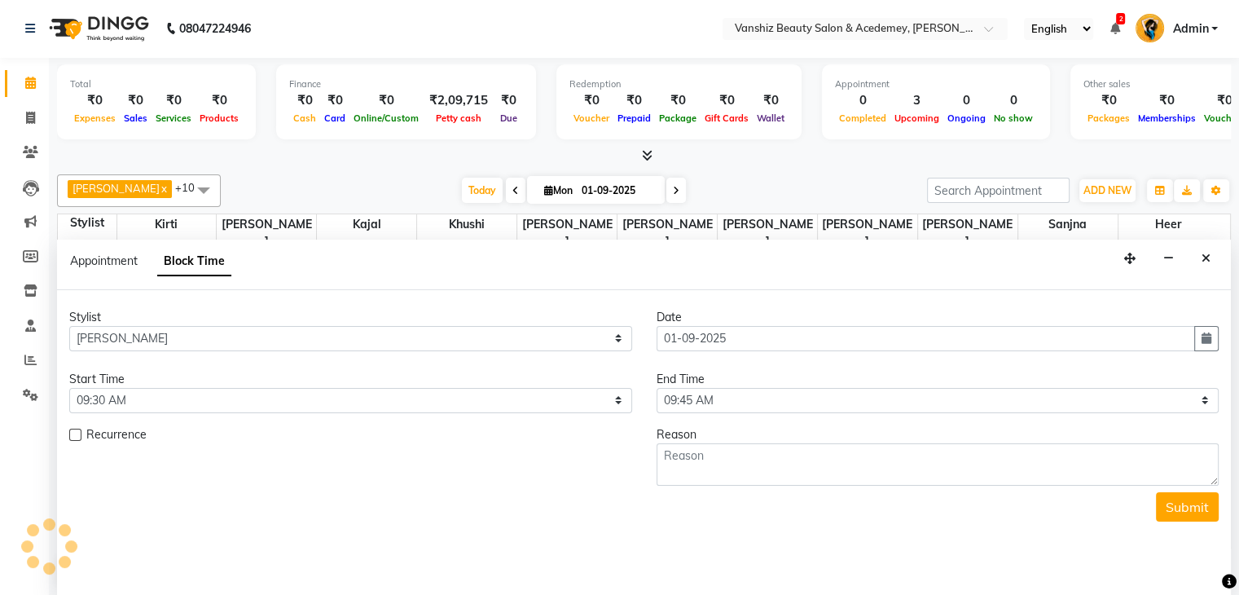
scroll to position [143, 0]
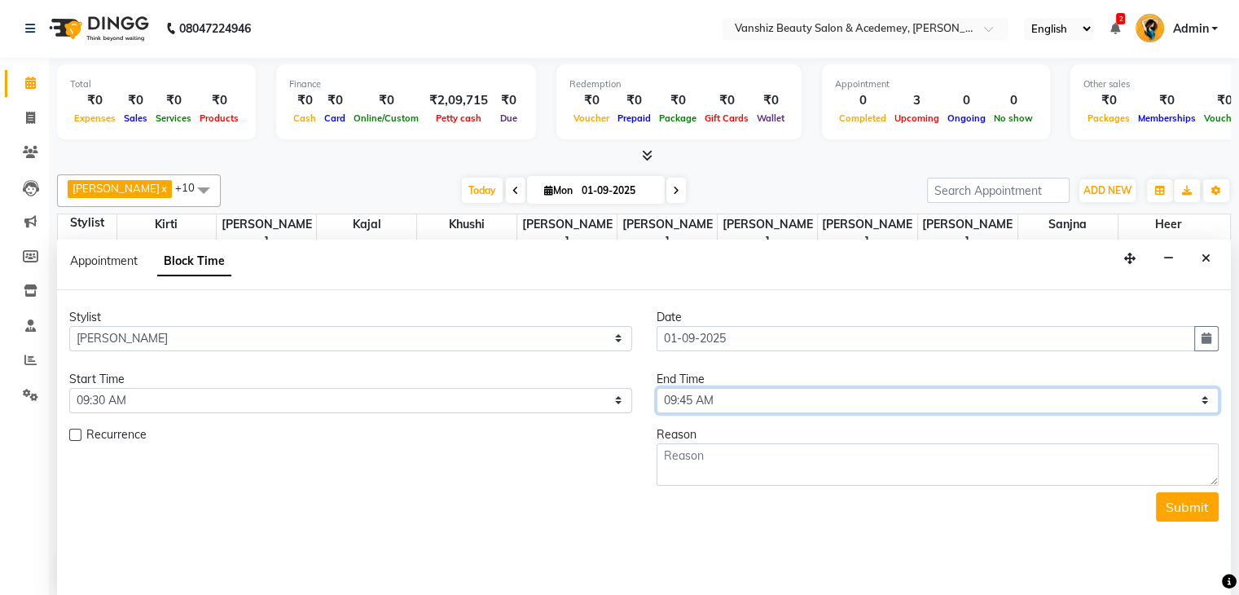
click at [965, 391] on select "Select 09:00 AM 09:15 AM 09:30 AM 09:45 AM 10:00 AM 10:15 AM 10:30 AM 10:45 AM …" at bounding box center [938, 400] width 563 height 25
select select "1170"
click at [657, 388] on select "Select 09:00 AM 09:15 AM 09:30 AM 09:45 AM 10:00 AM 10:15 AM 10:30 AM 10:45 AM …" at bounding box center [938, 400] width 563 height 25
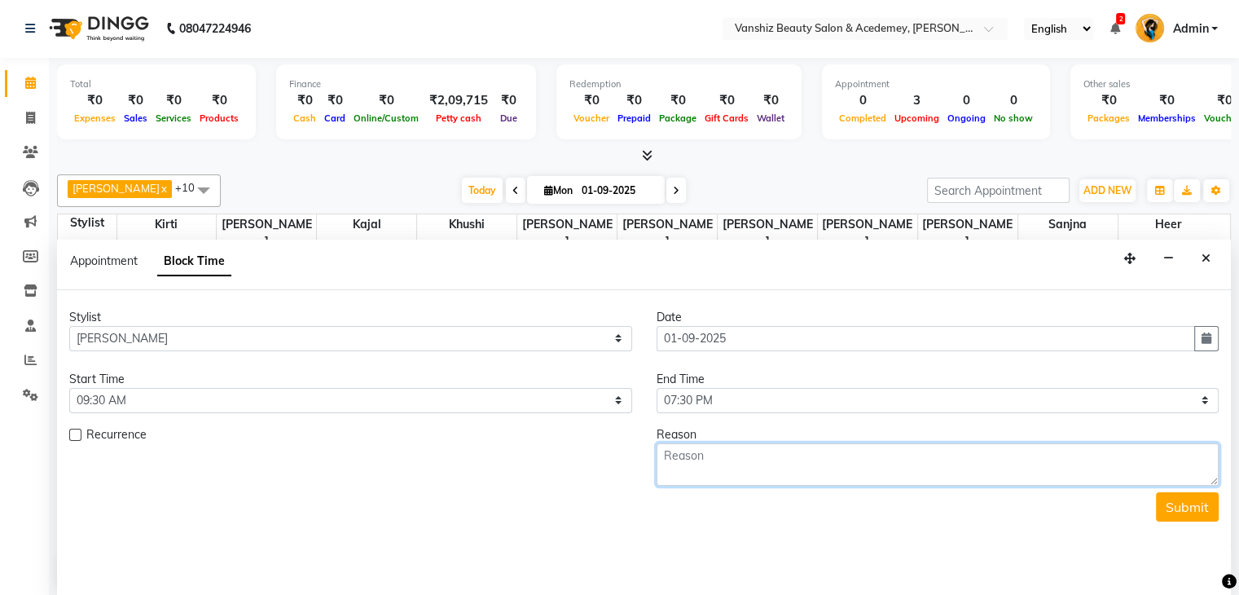
click at [900, 447] on textarea at bounding box center [938, 464] width 563 height 42
type textarea "week off"
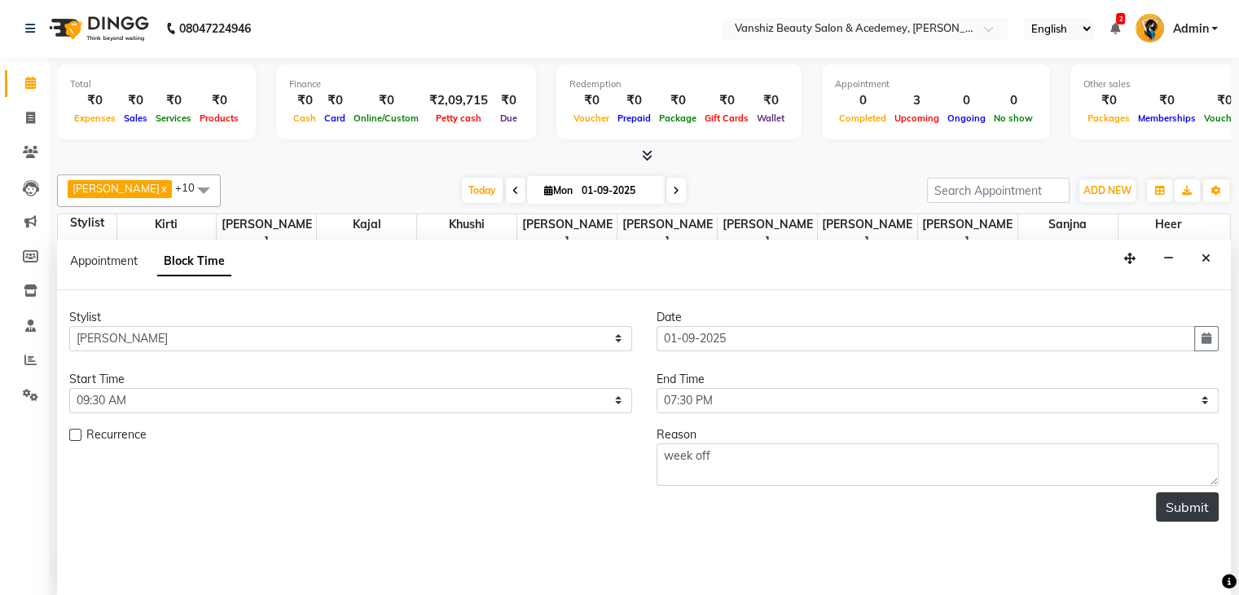
click at [1176, 501] on button "Submit" at bounding box center [1187, 506] width 63 height 29
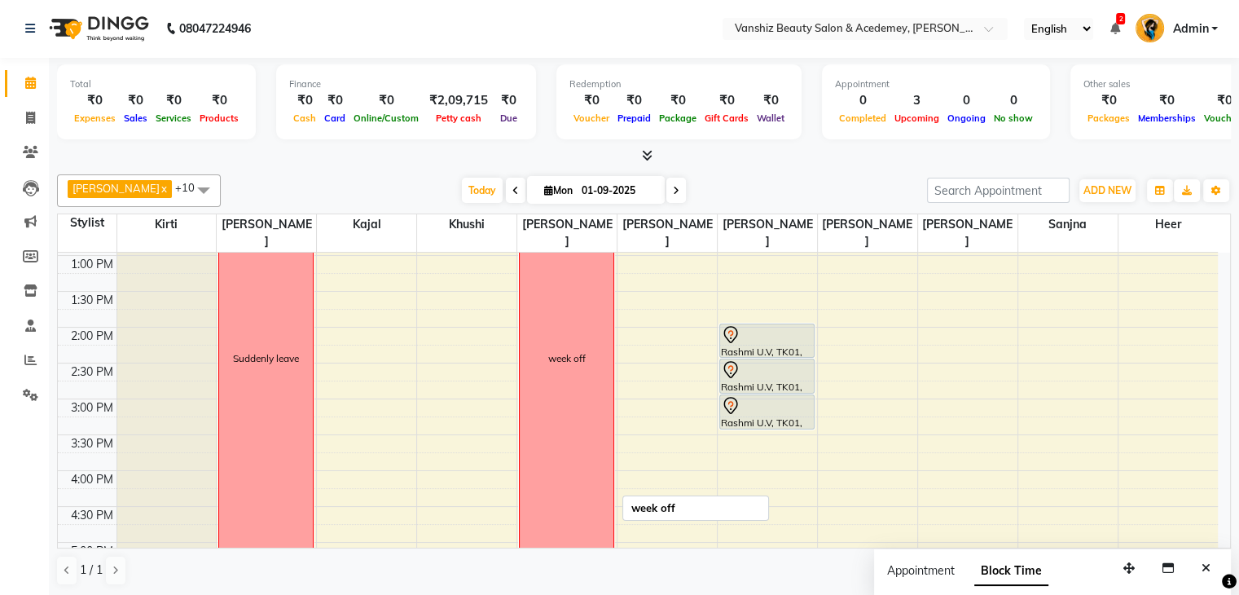
scroll to position [354, 0]
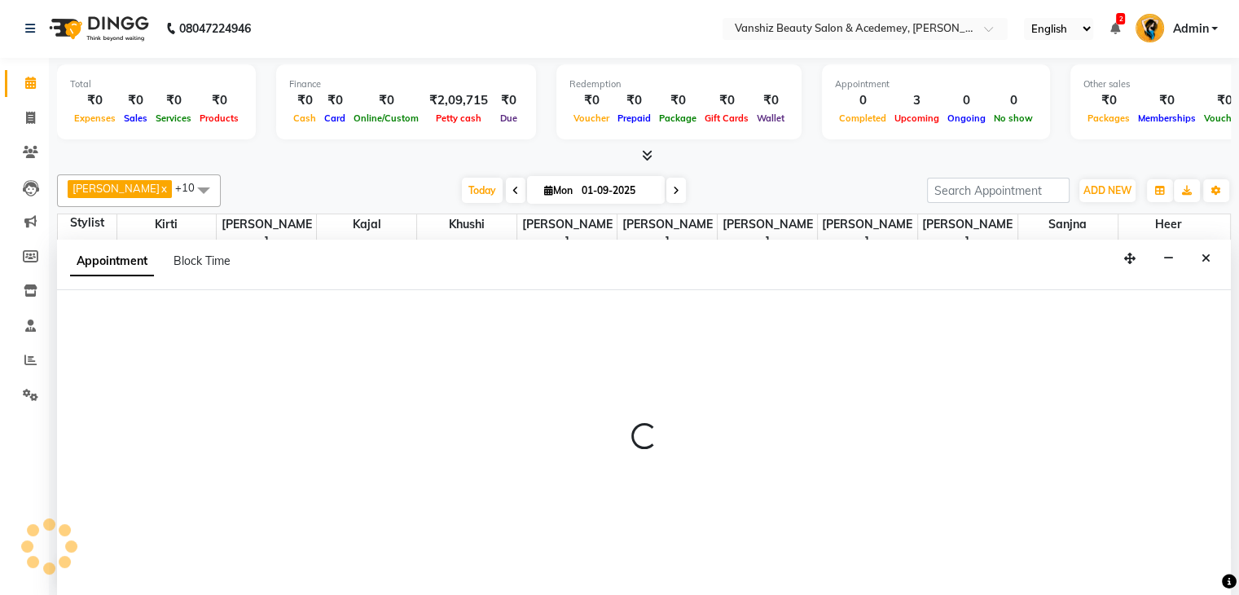
select select "38128"
select select "840"
select select "tentative"
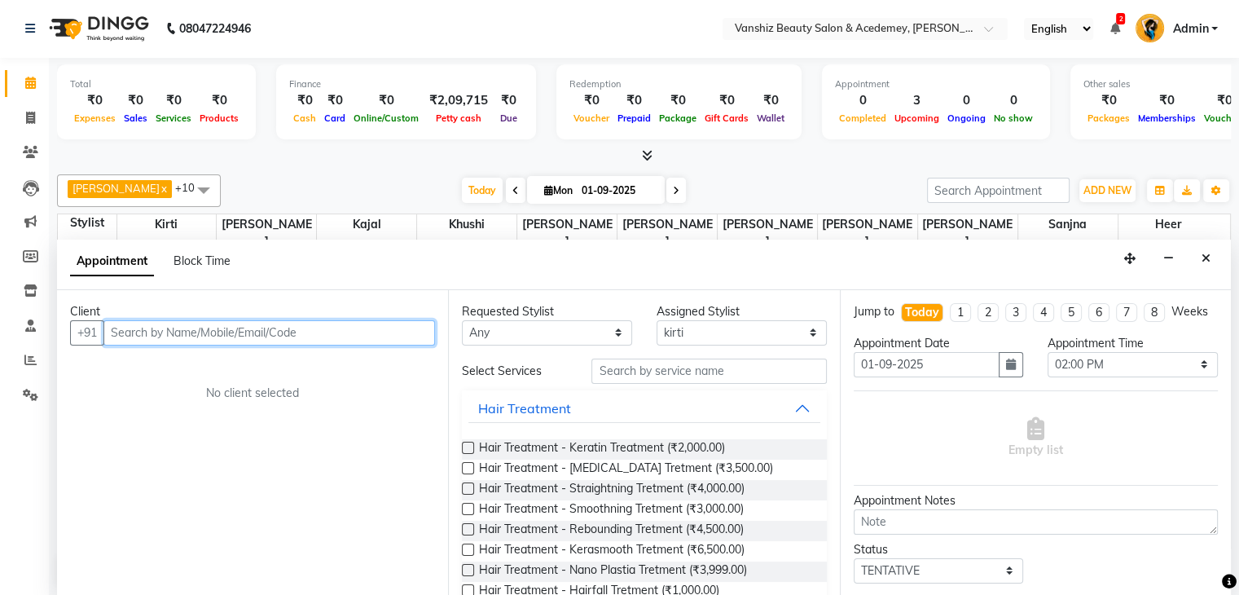
click at [203, 337] on input "text" at bounding box center [269, 332] width 332 height 25
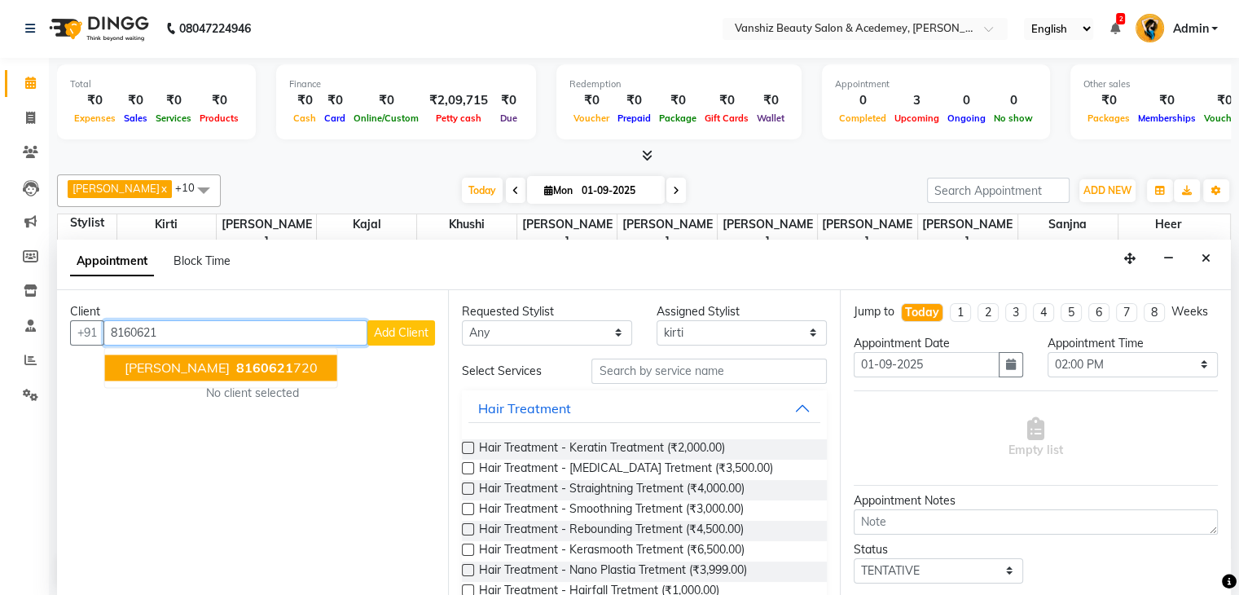
click at [215, 362] on span "[PERSON_NAME]" at bounding box center [177, 367] width 105 height 16
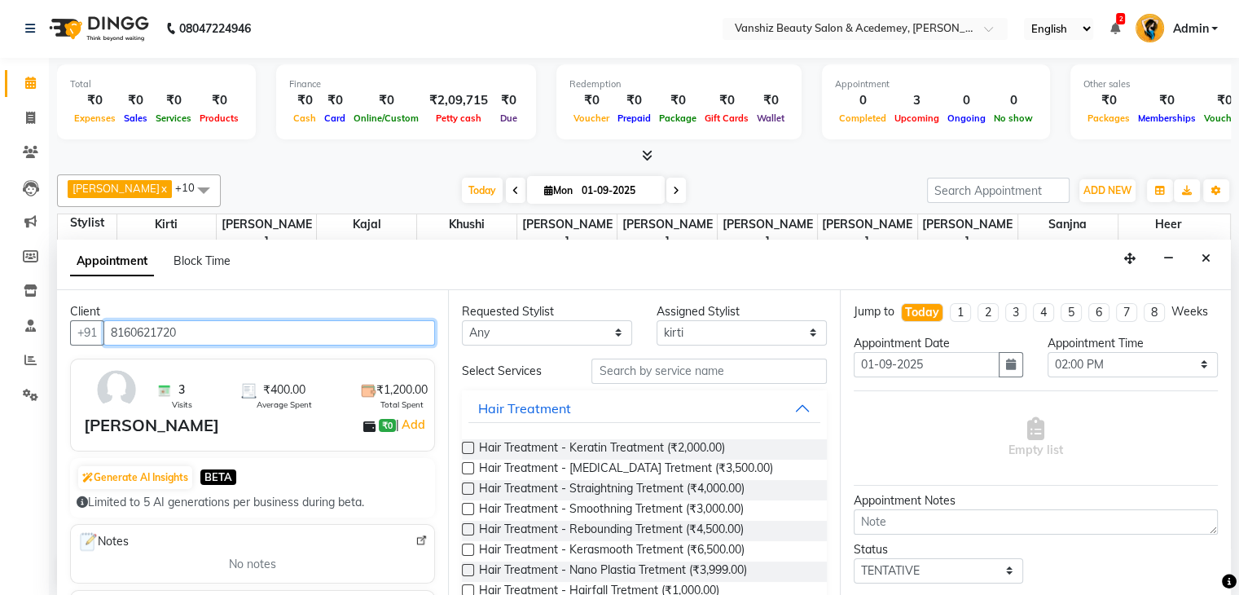
type input "8160621720"
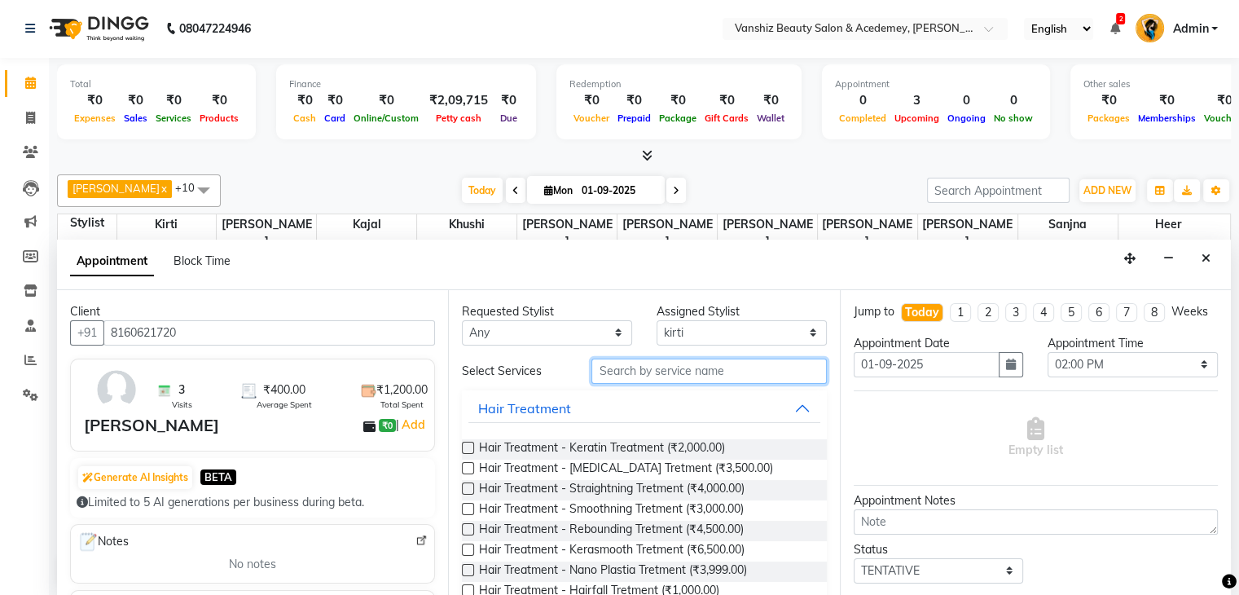
click at [755, 362] on input "text" at bounding box center [709, 371] width 235 height 25
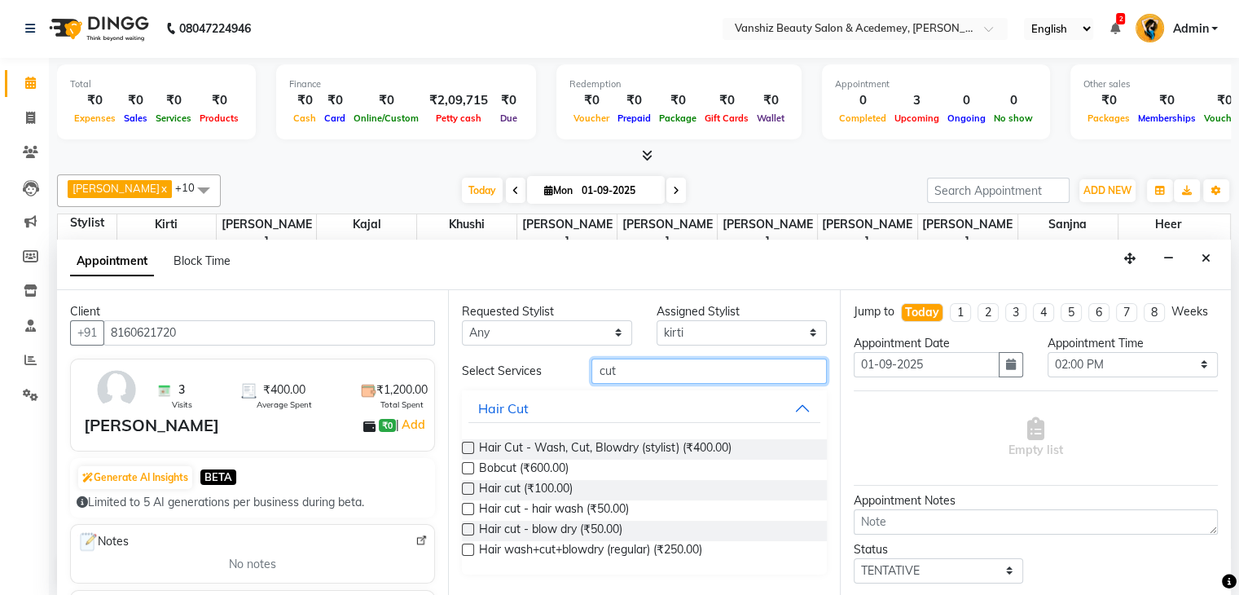
type input "cut"
click at [466, 447] on label at bounding box center [468, 448] width 12 height 12
click at [466, 447] on input "checkbox" at bounding box center [467, 449] width 11 height 11
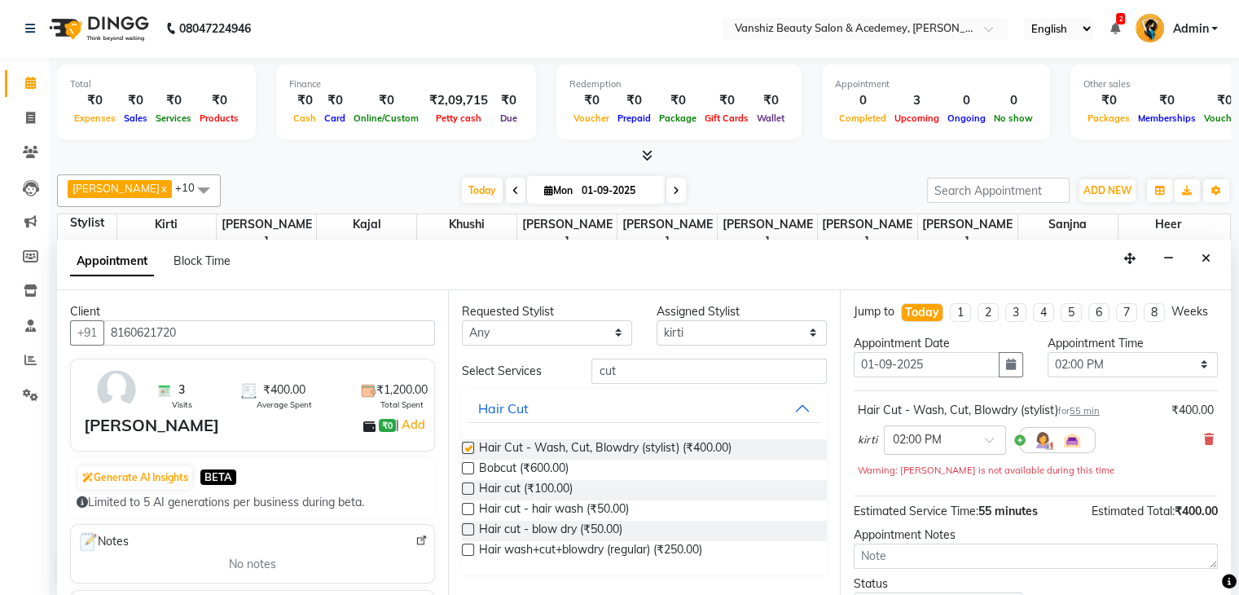
checkbox input "false"
click at [681, 330] on select "Select [PERSON_NAME] [PERSON_NAME] [PERSON_NAME] kajal [PERSON_NAME] [PERSON_NA…" at bounding box center [742, 332] width 170 height 25
select select "59477"
click at [657, 320] on select "Select [PERSON_NAME] [PERSON_NAME] [PERSON_NAME] kajal [PERSON_NAME] [PERSON_NA…" at bounding box center [742, 332] width 170 height 25
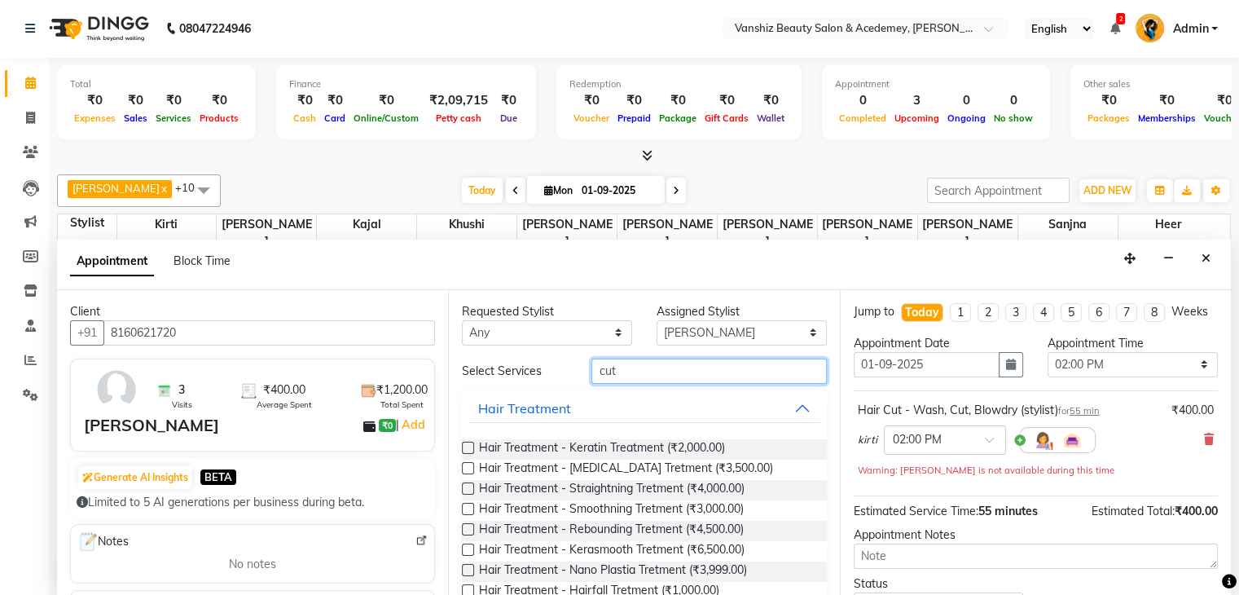
click at [639, 378] on input "cut" at bounding box center [709, 371] width 235 height 25
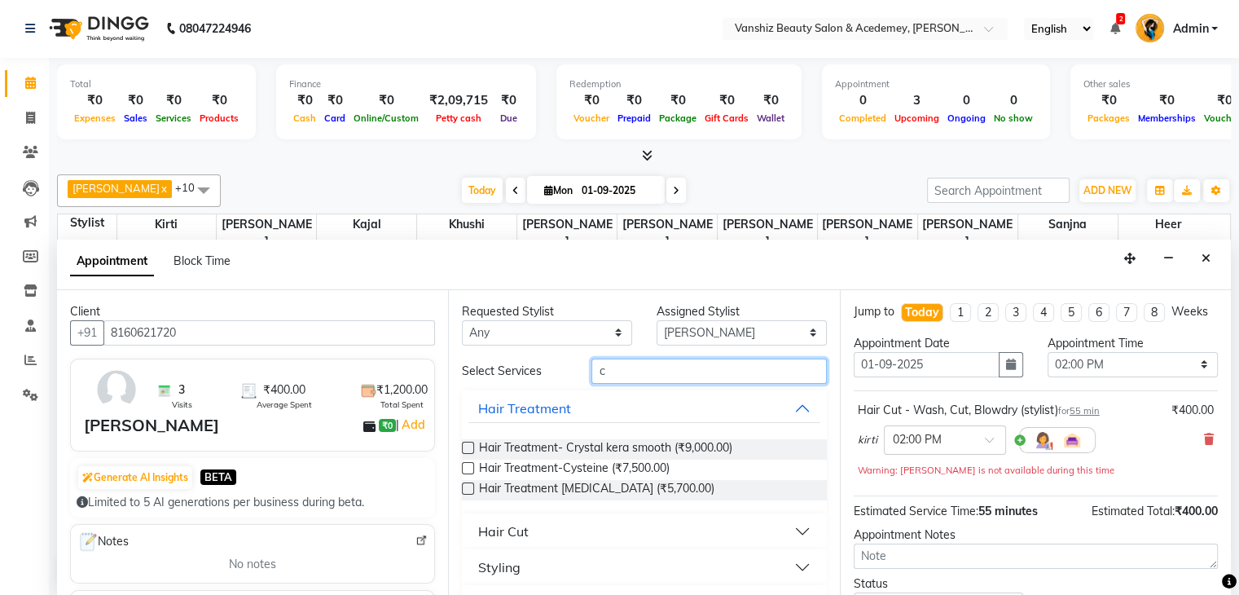
type input "c"
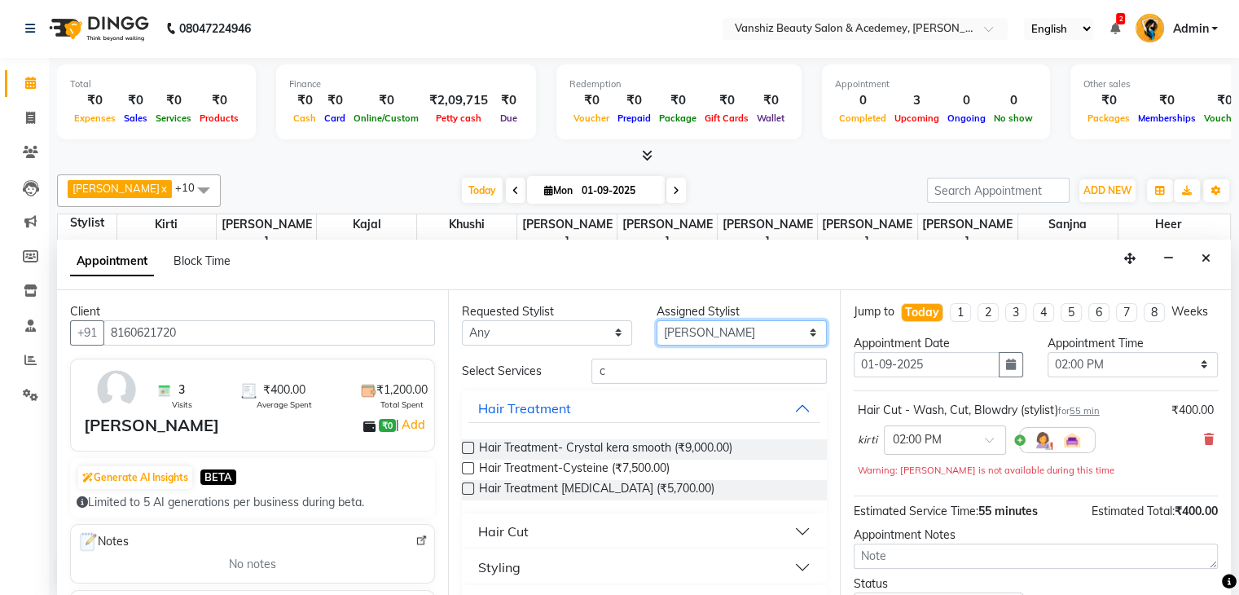
click at [737, 335] on select "Select [PERSON_NAME] [PERSON_NAME] [PERSON_NAME] kajal [PERSON_NAME] [PERSON_NA…" at bounding box center [742, 332] width 170 height 25
select select "88224"
click at [657, 320] on select "Select [PERSON_NAME] [PERSON_NAME] [PERSON_NAME] kajal [PERSON_NAME] [PERSON_NA…" at bounding box center [742, 332] width 170 height 25
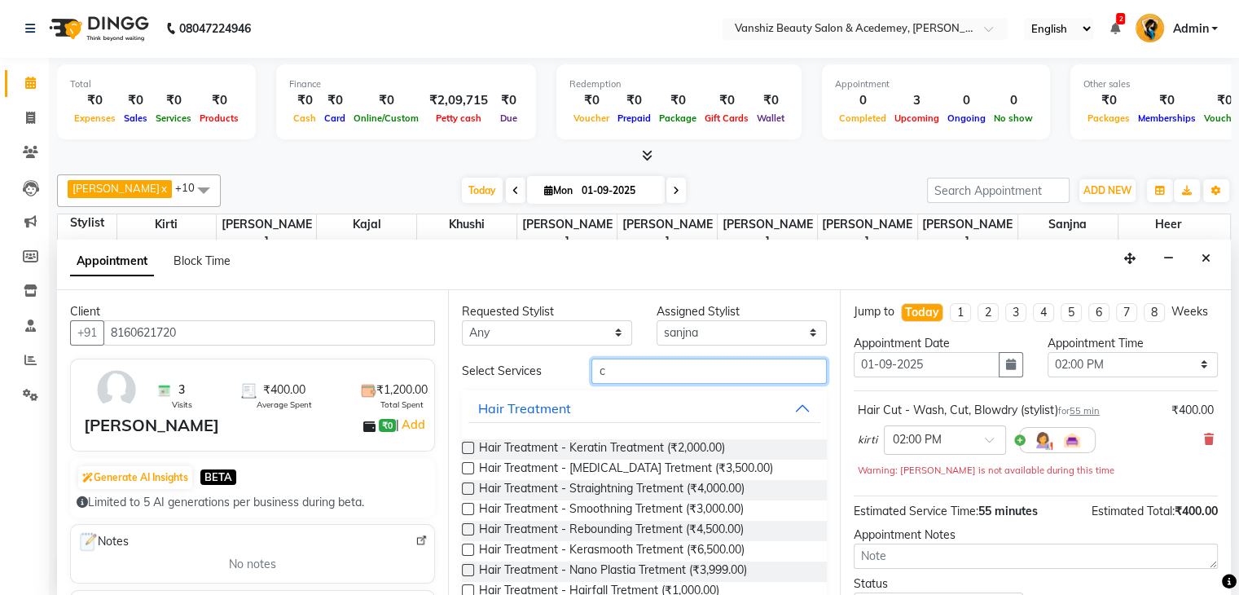
click at [628, 366] on input "c" at bounding box center [709, 371] width 235 height 25
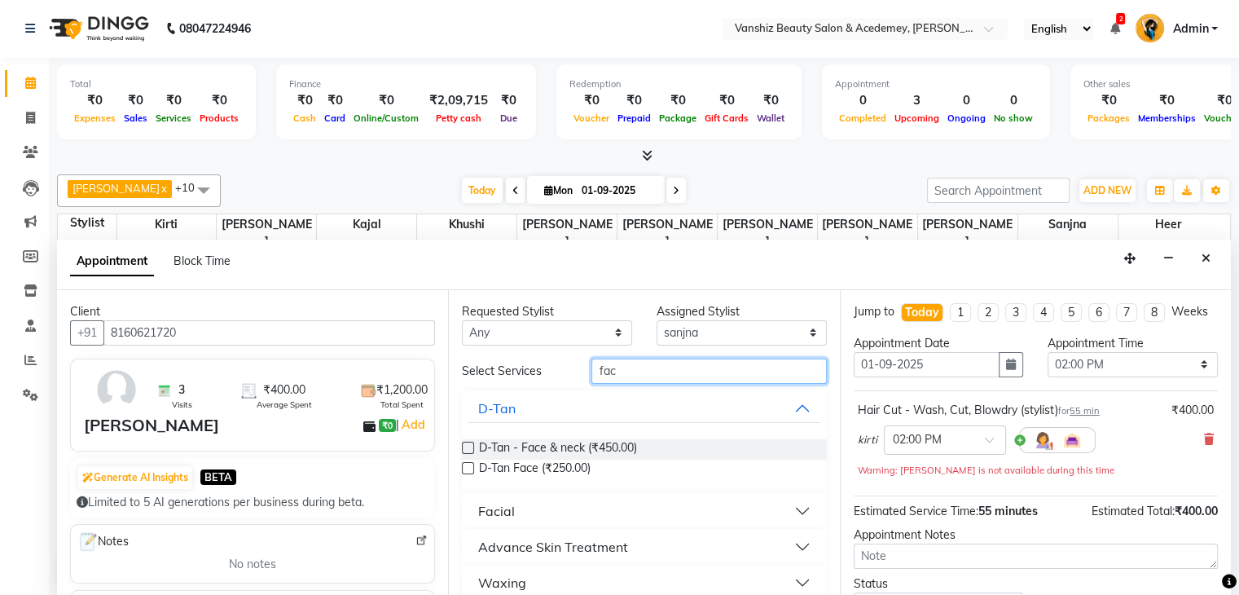
type input "fac"
click at [653, 496] on button "Facial" at bounding box center [644, 510] width 351 height 29
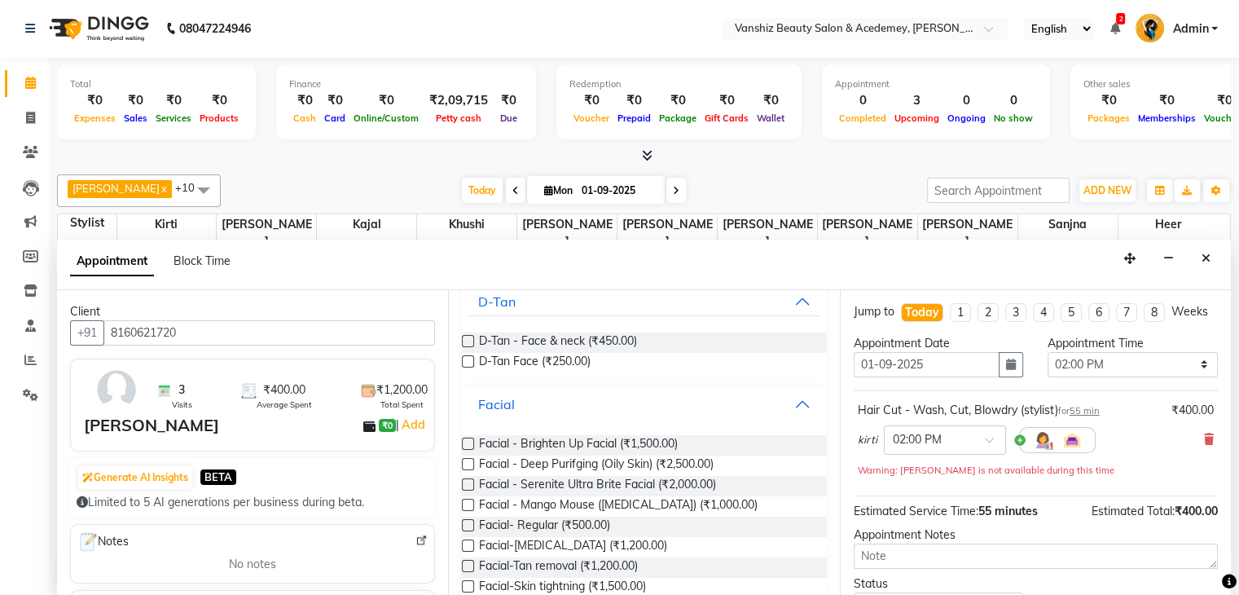
scroll to position [108, 0]
click at [469, 519] on label at bounding box center [468, 524] width 12 height 12
click at [469, 521] on input "checkbox" at bounding box center [467, 526] width 11 height 11
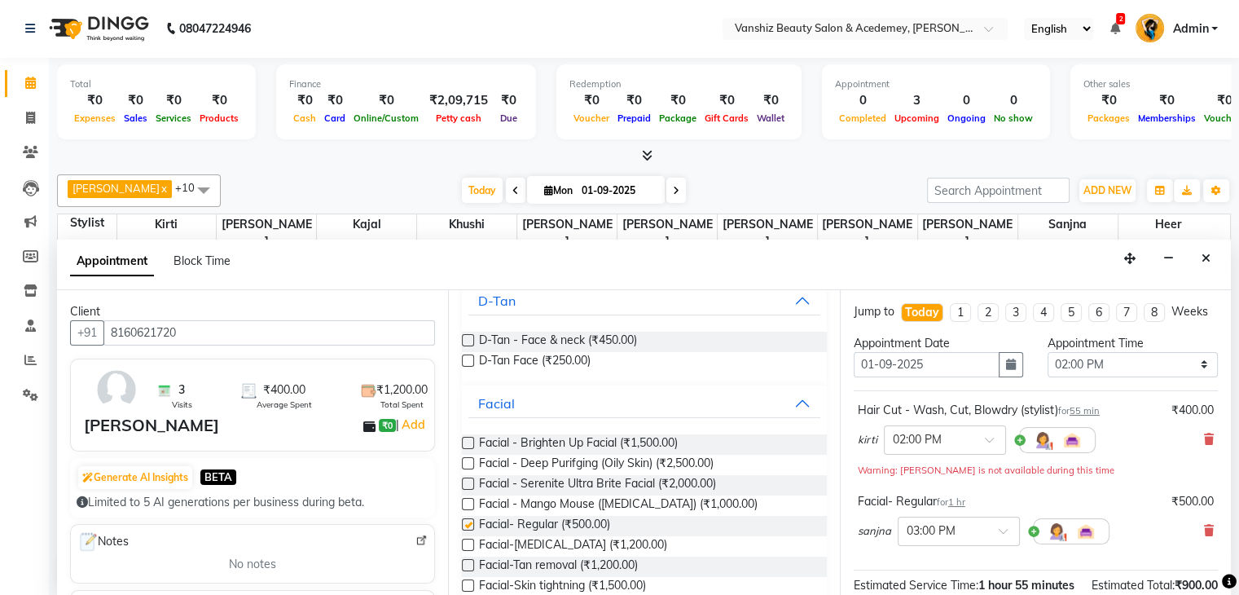
checkbox input "false"
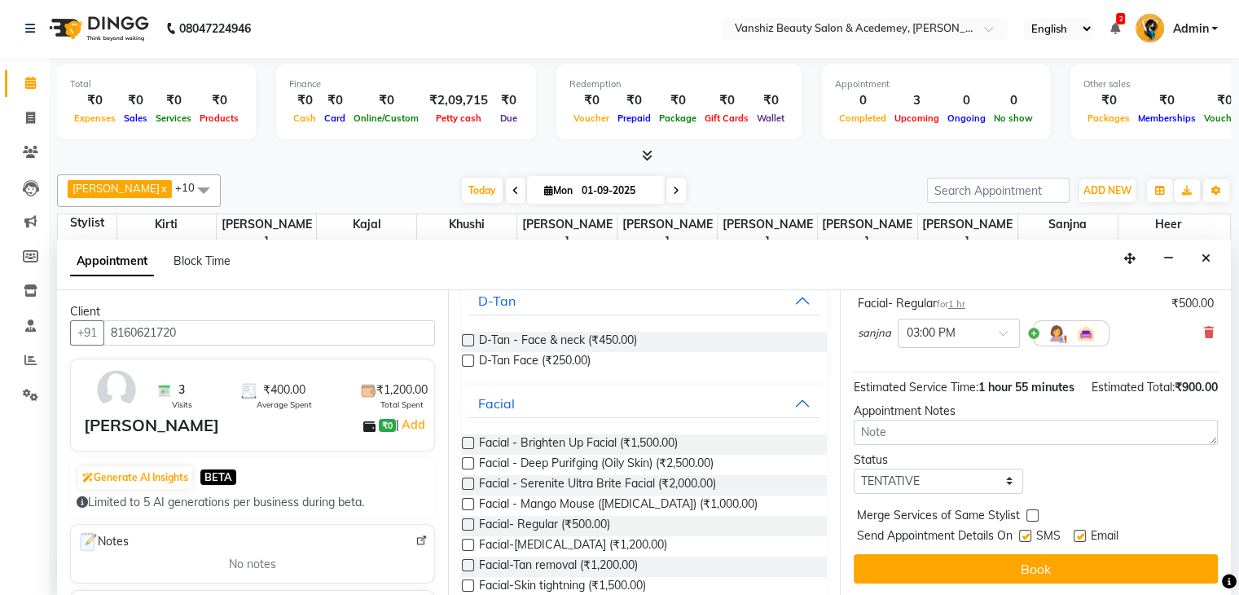
click at [1079, 532] on label at bounding box center [1080, 536] width 12 height 12
click at [1079, 532] on input "checkbox" at bounding box center [1079, 537] width 11 height 11
checkbox input "false"
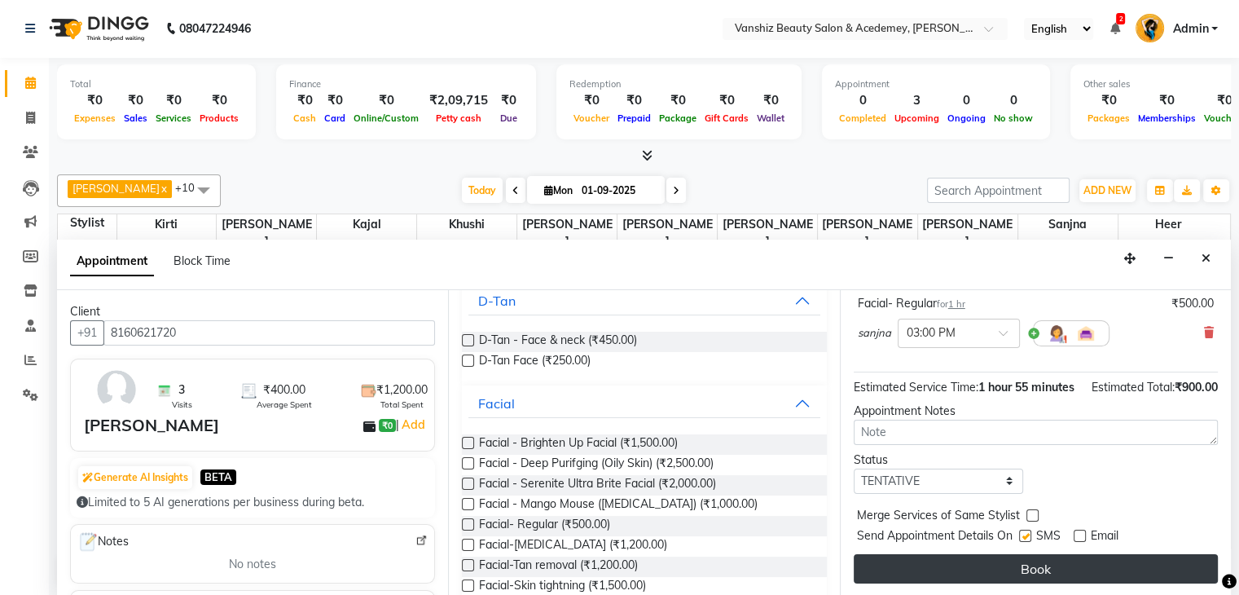
click at [1063, 562] on button "Book" at bounding box center [1036, 568] width 364 height 29
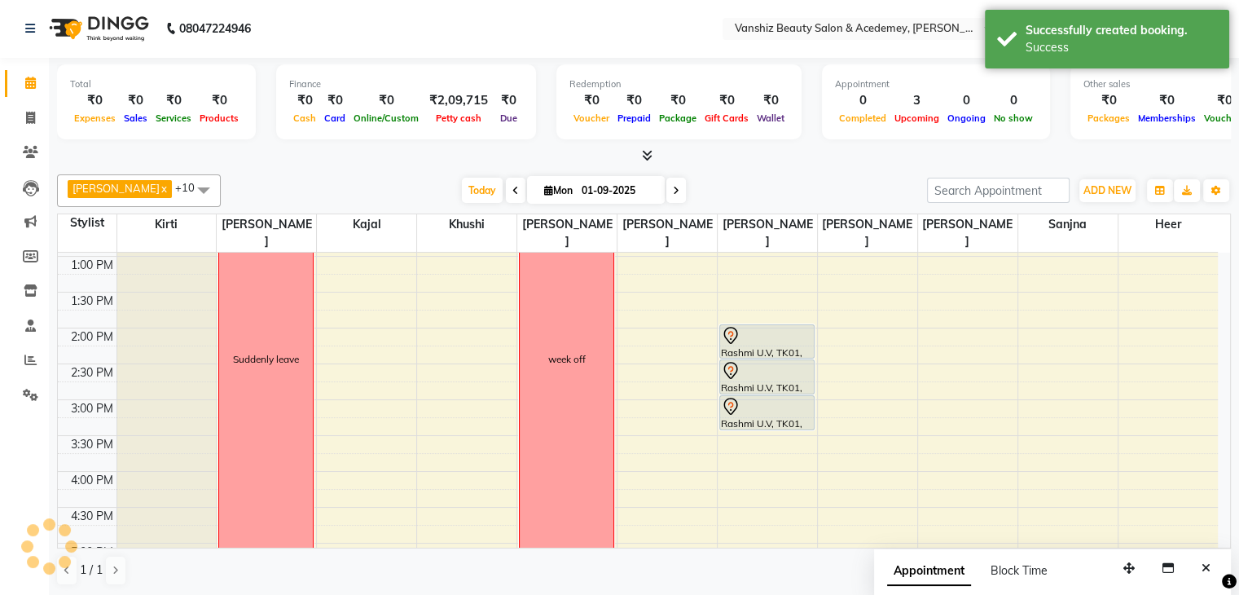
scroll to position [0, 0]
